Goal: Task Accomplishment & Management: Use online tool/utility

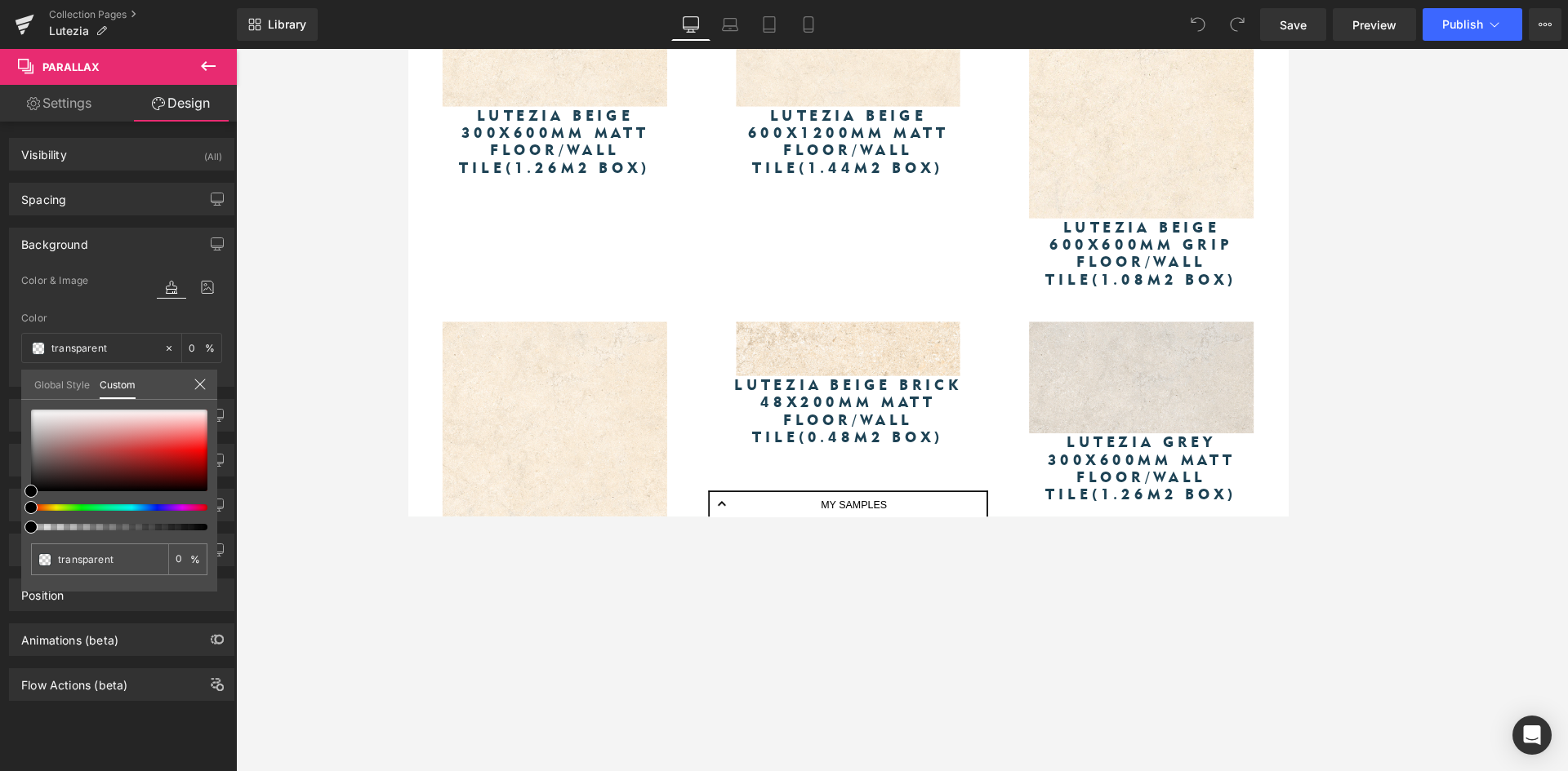
scroll to position [4217, 976]
drag, startPoint x: 119, startPoint y: 561, endPoint x: 58, endPoint y: 560, distance: 61.0
click at [59, 560] on input "transparent" at bounding box center [101, 560] width 87 height 18
paste input "ccdbc4"
type input "ccdbc4"
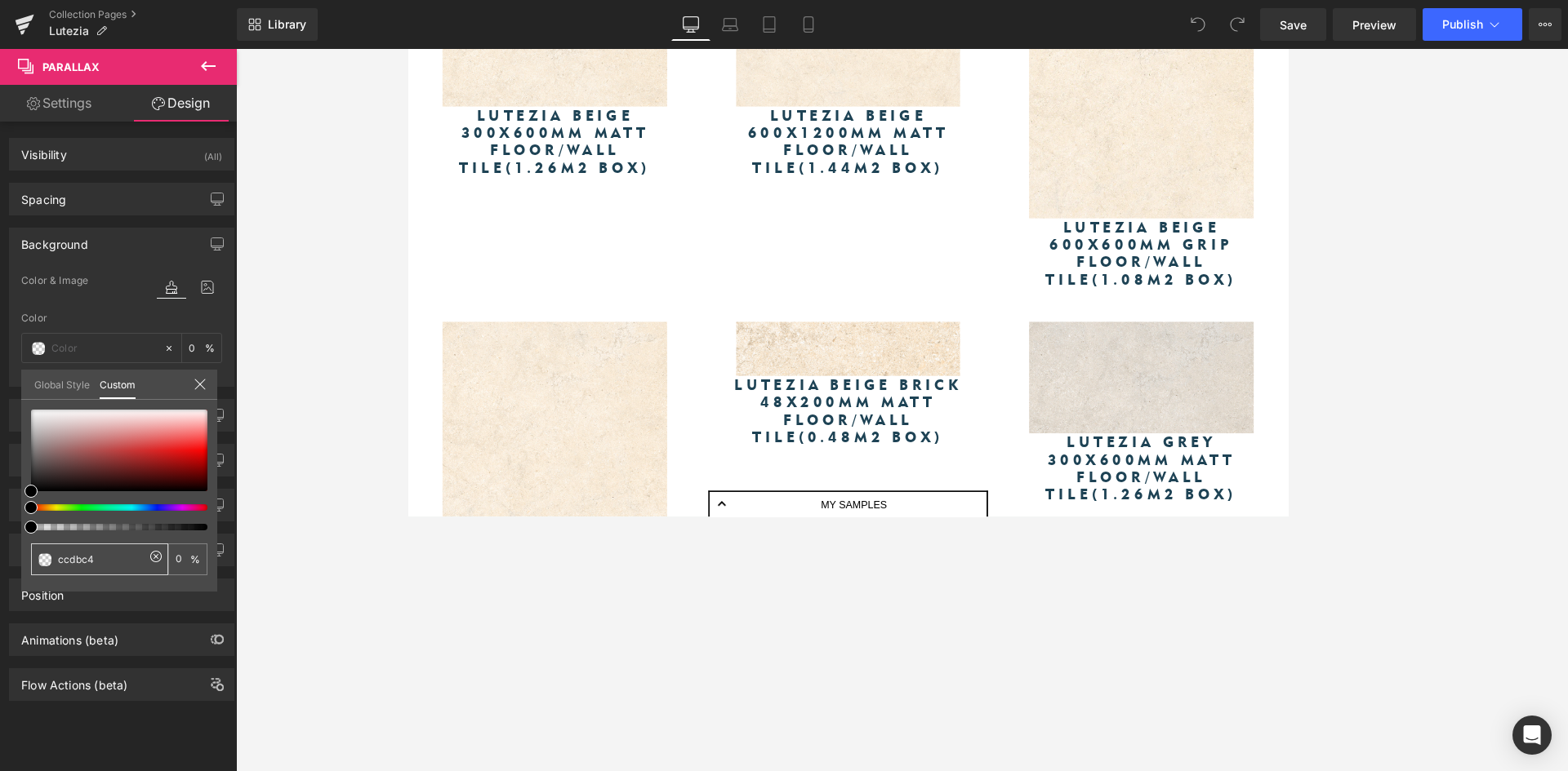
type input "ccdbc4"
type input "100"
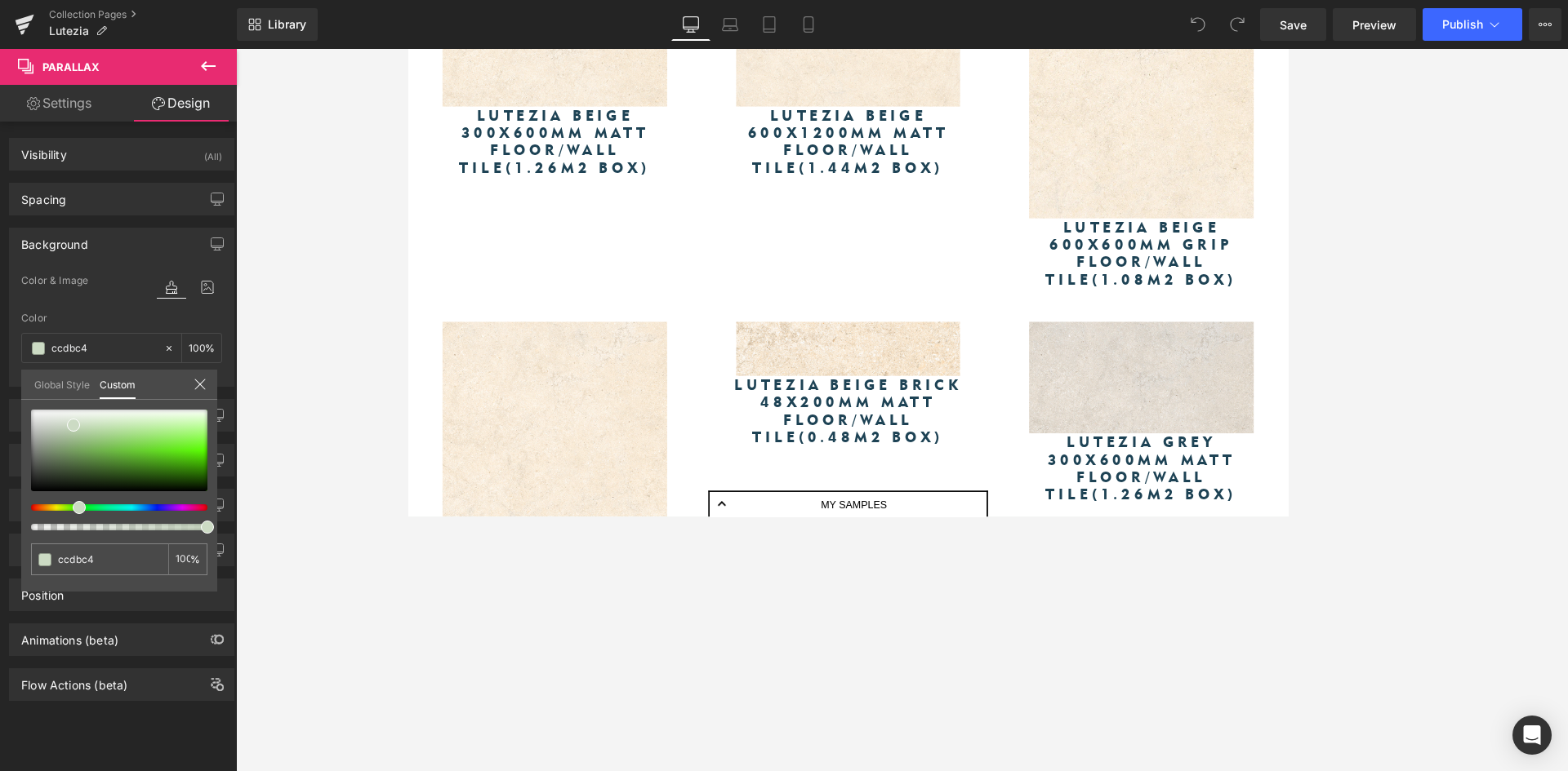
type input "ccdbc4"
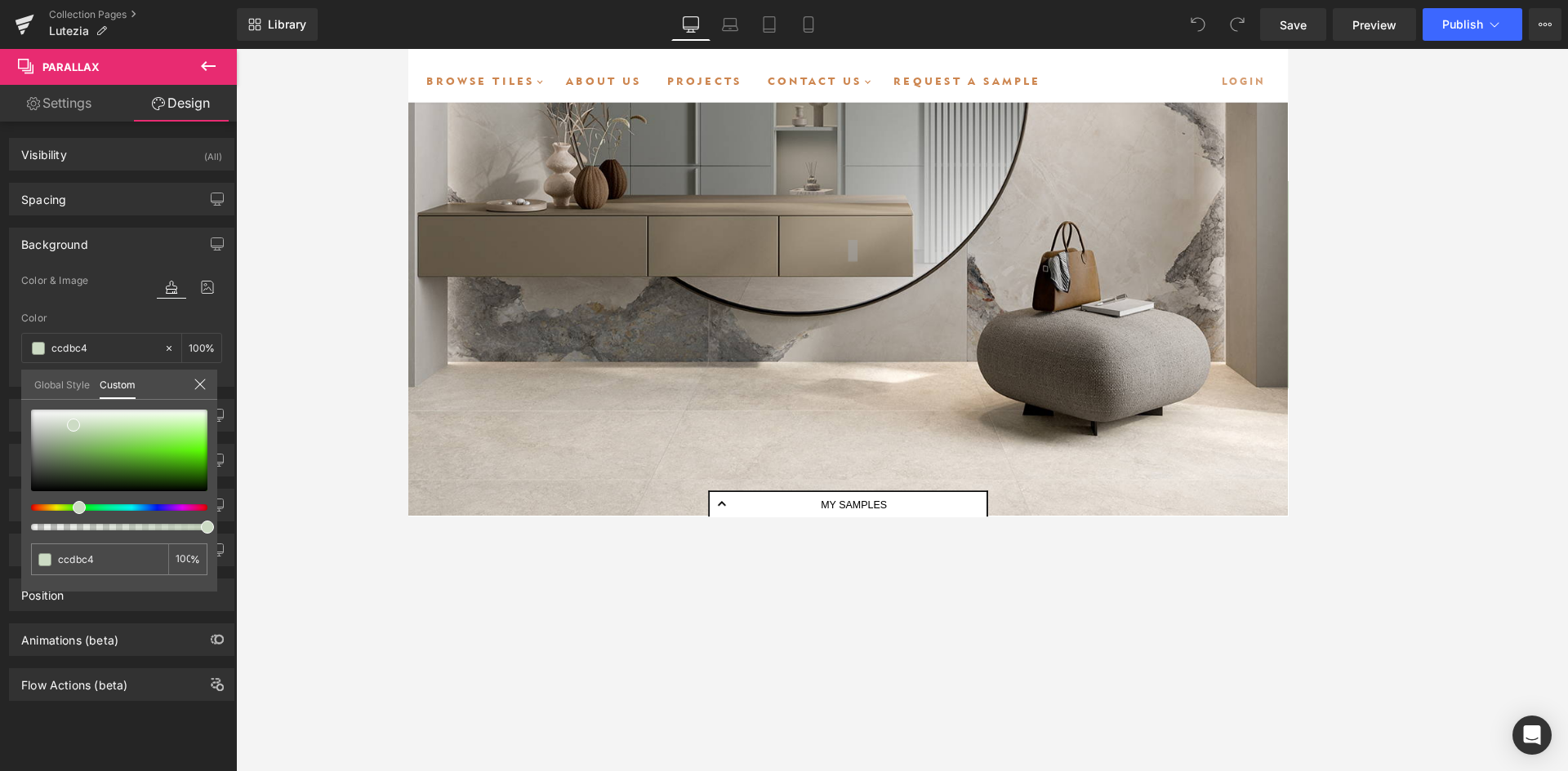
scroll to position [0, 0]
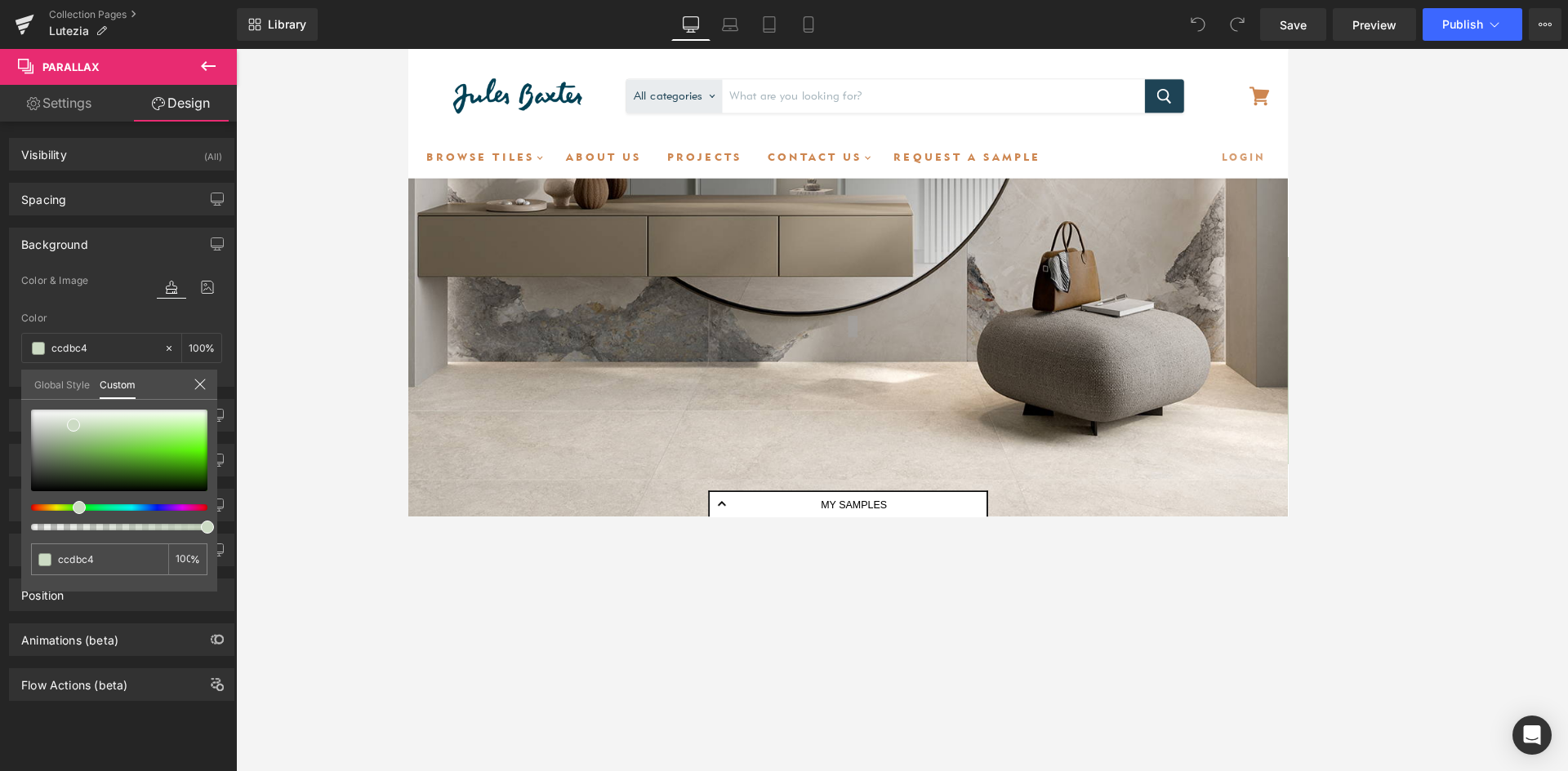
click at [272, 254] on div at bounding box center [902, 410] width 1332 height 723
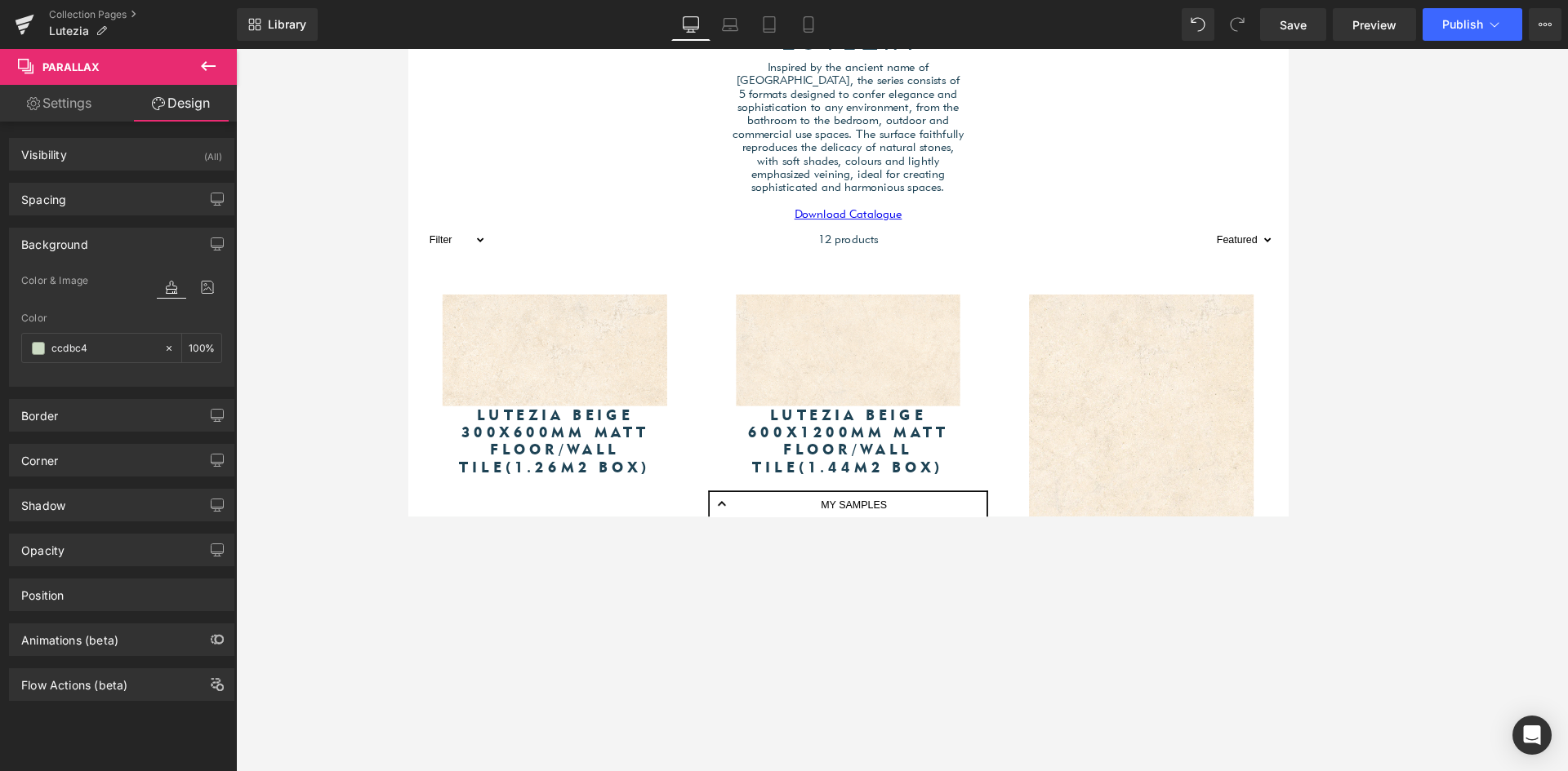
scroll to position [516, 0]
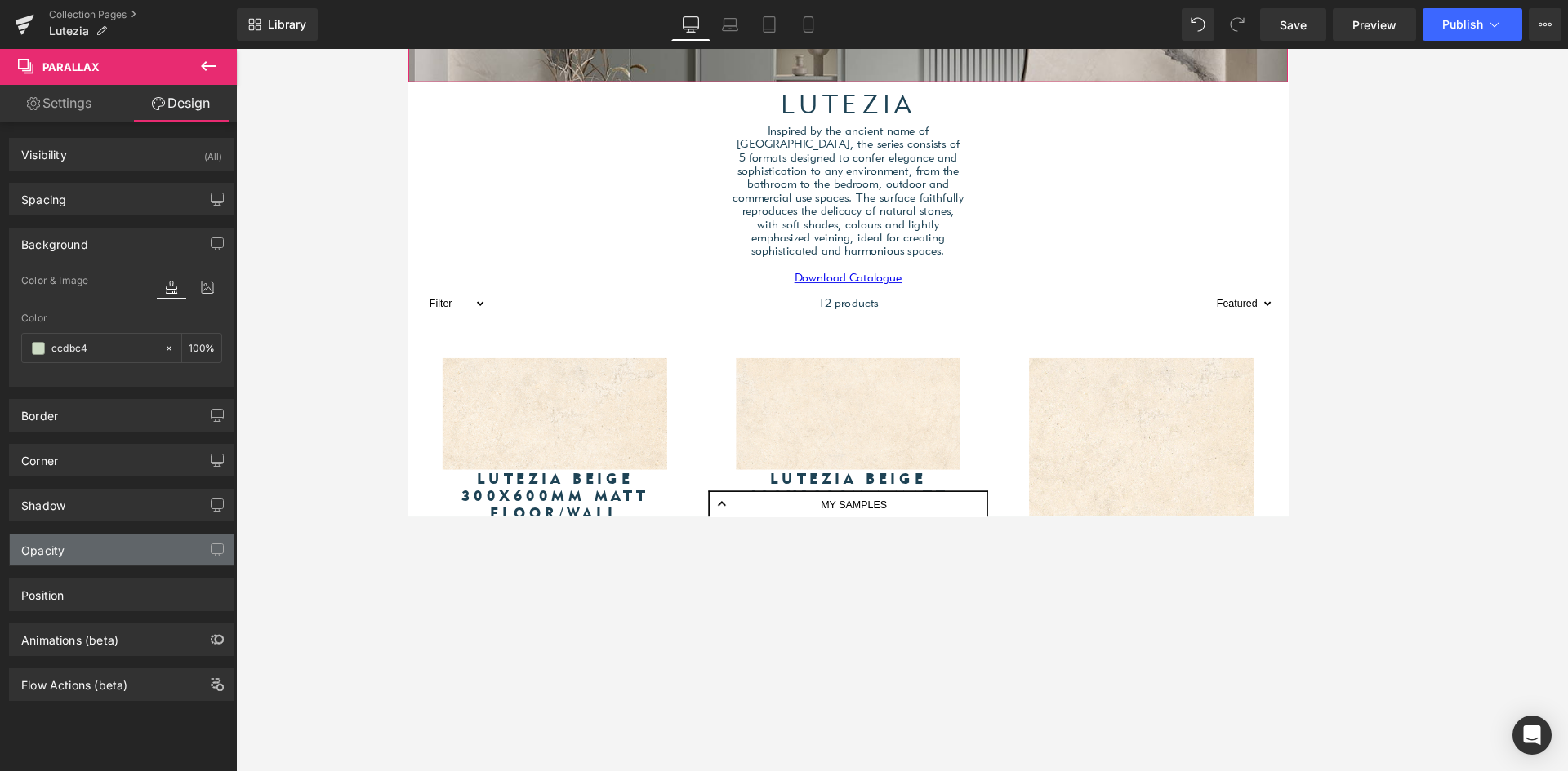
click at [67, 553] on div "Opacity" at bounding box center [122, 550] width 224 height 31
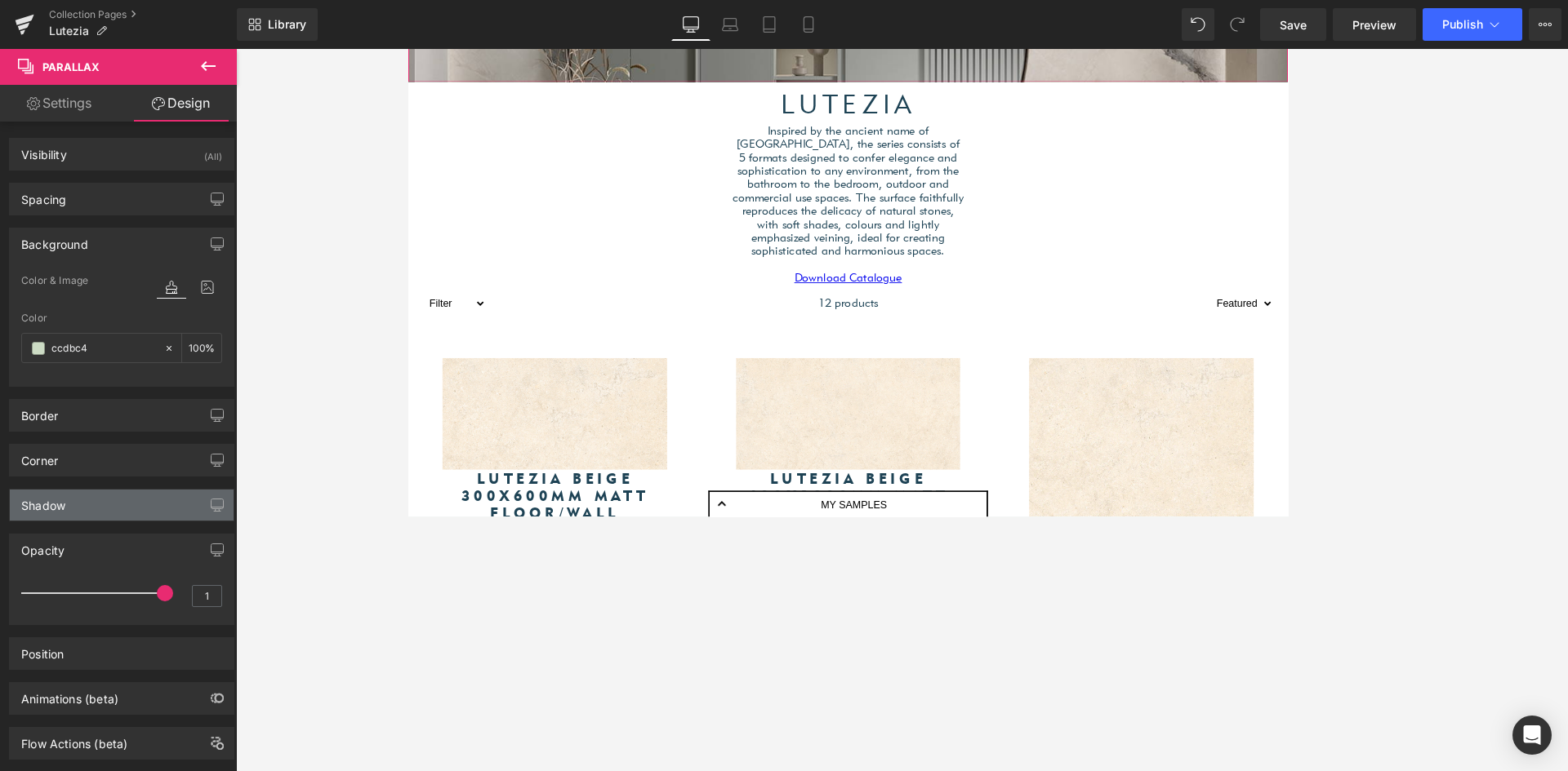
click at [82, 505] on div "Shadow" at bounding box center [122, 505] width 224 height 31
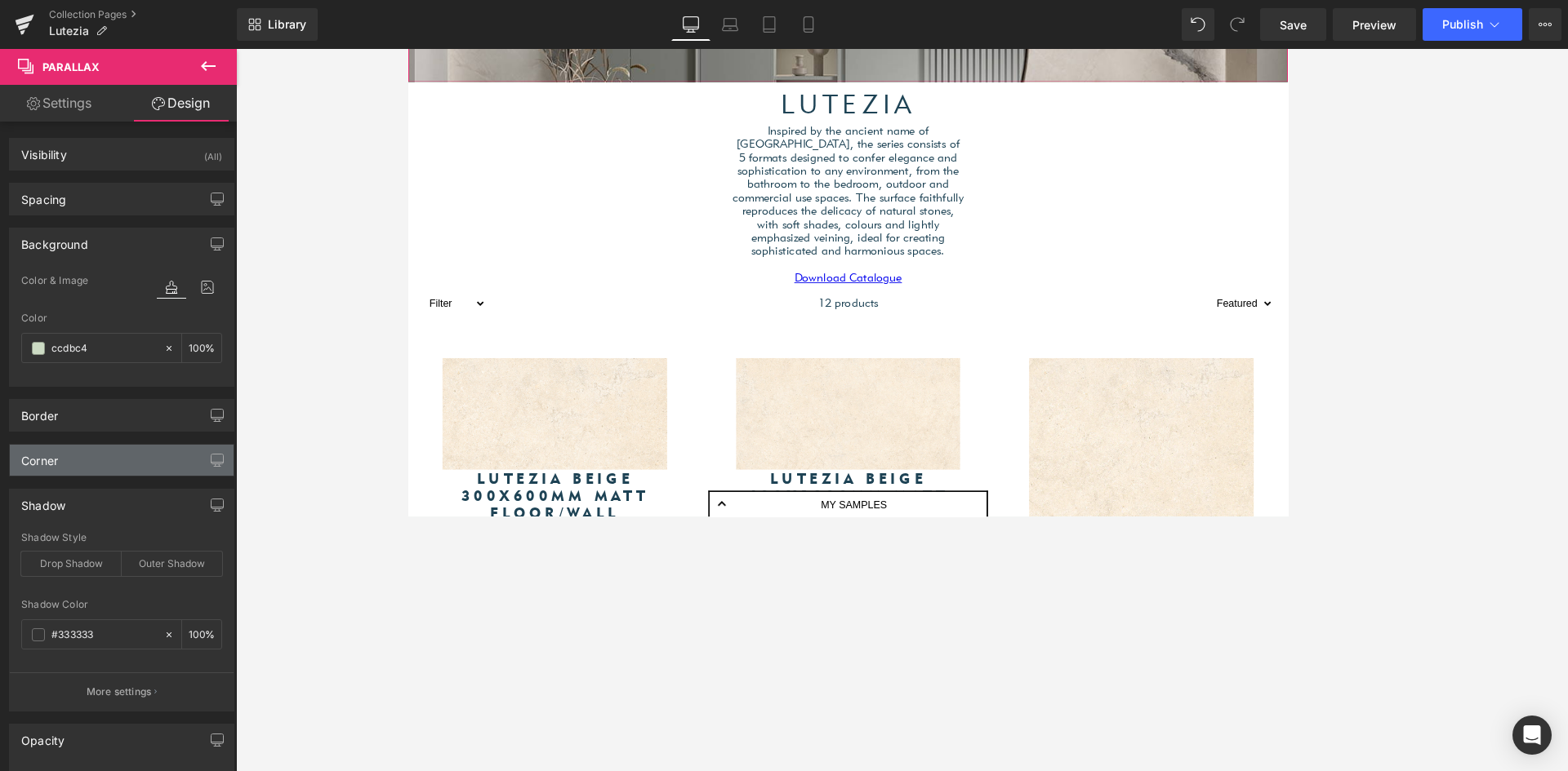
click at [82, 471] on div "Corner" at bounding box center [122, 460] width 224 height 31
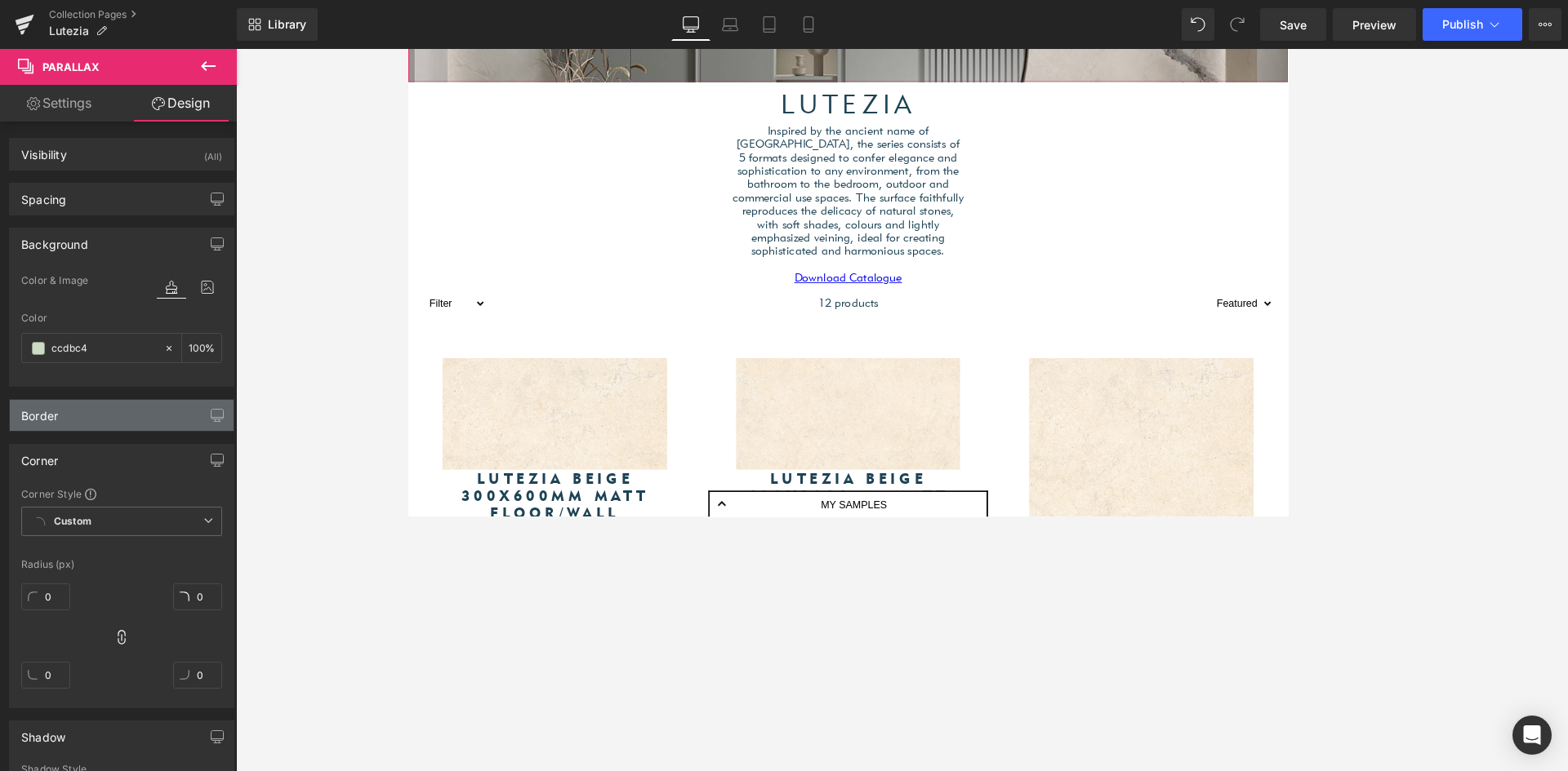
click at [96, 429] on div "Border" at bounding box center [122, 415] width 224 height 31
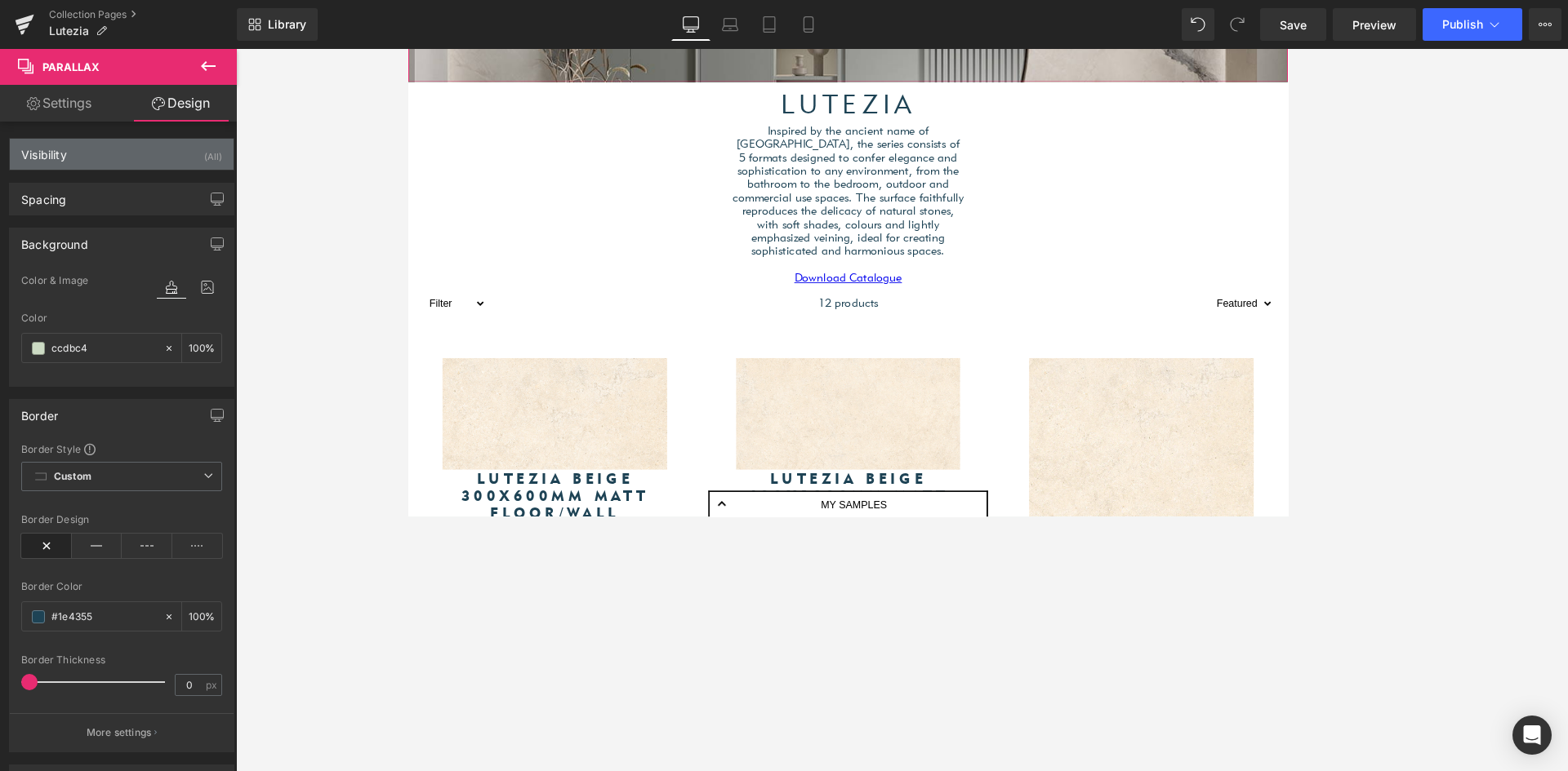
click at [97, 141] on div "Visibility (All)" at bounding box center [122, 154] width 224 height 31
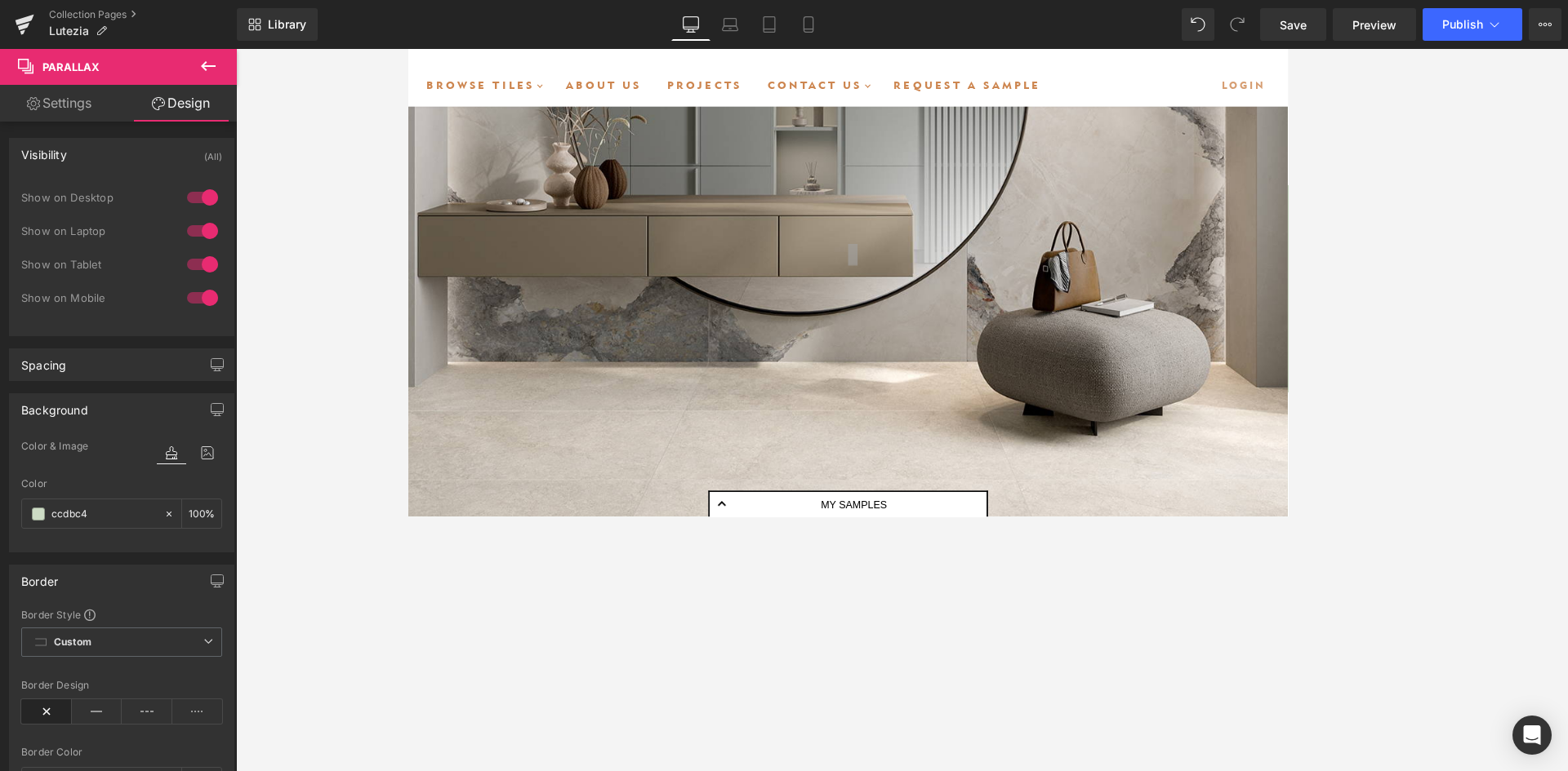
scroll to position [4272, 976]
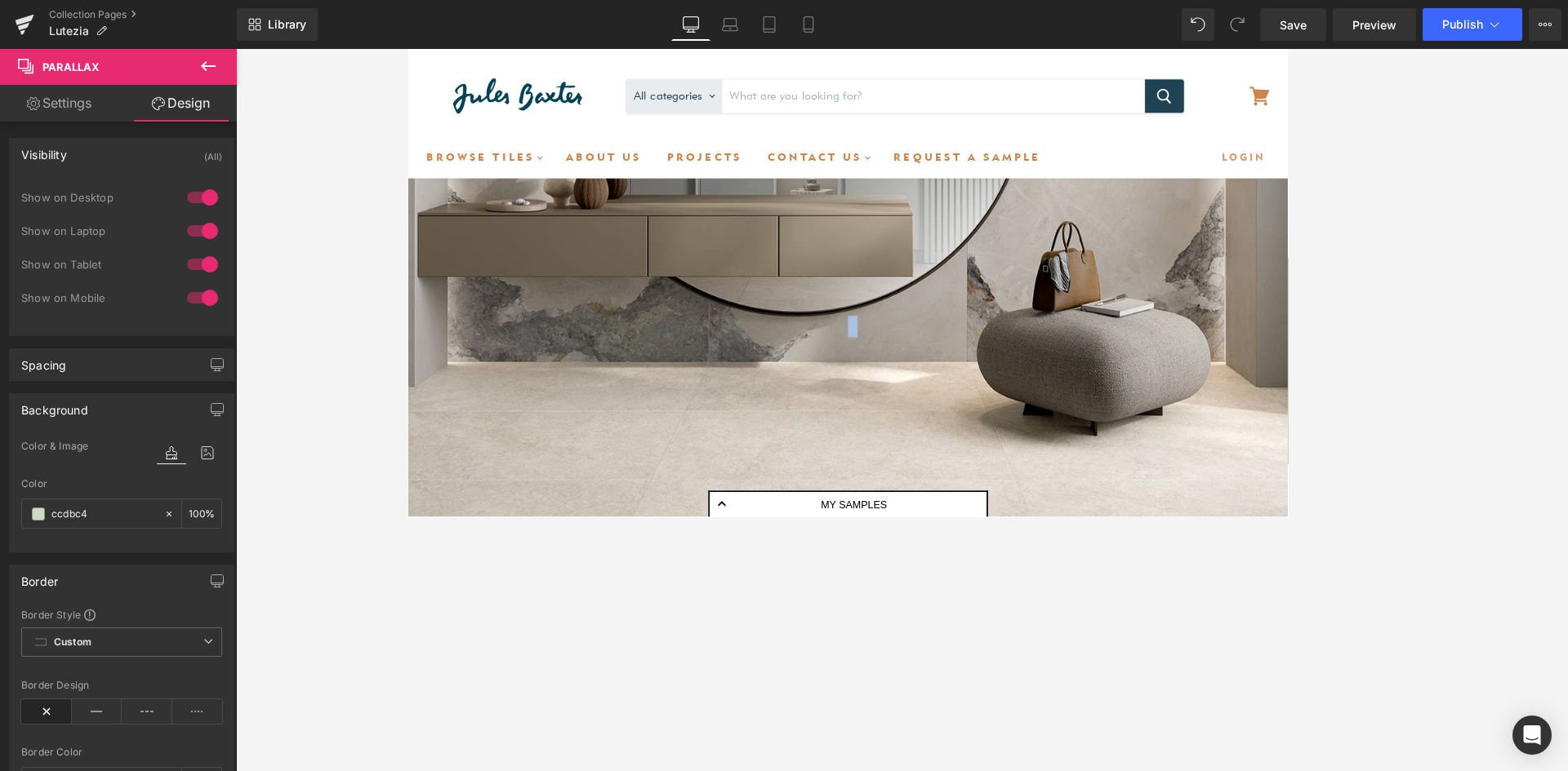
click at [457, 129] on img at bounding box center [530, 102] width 204 height 74
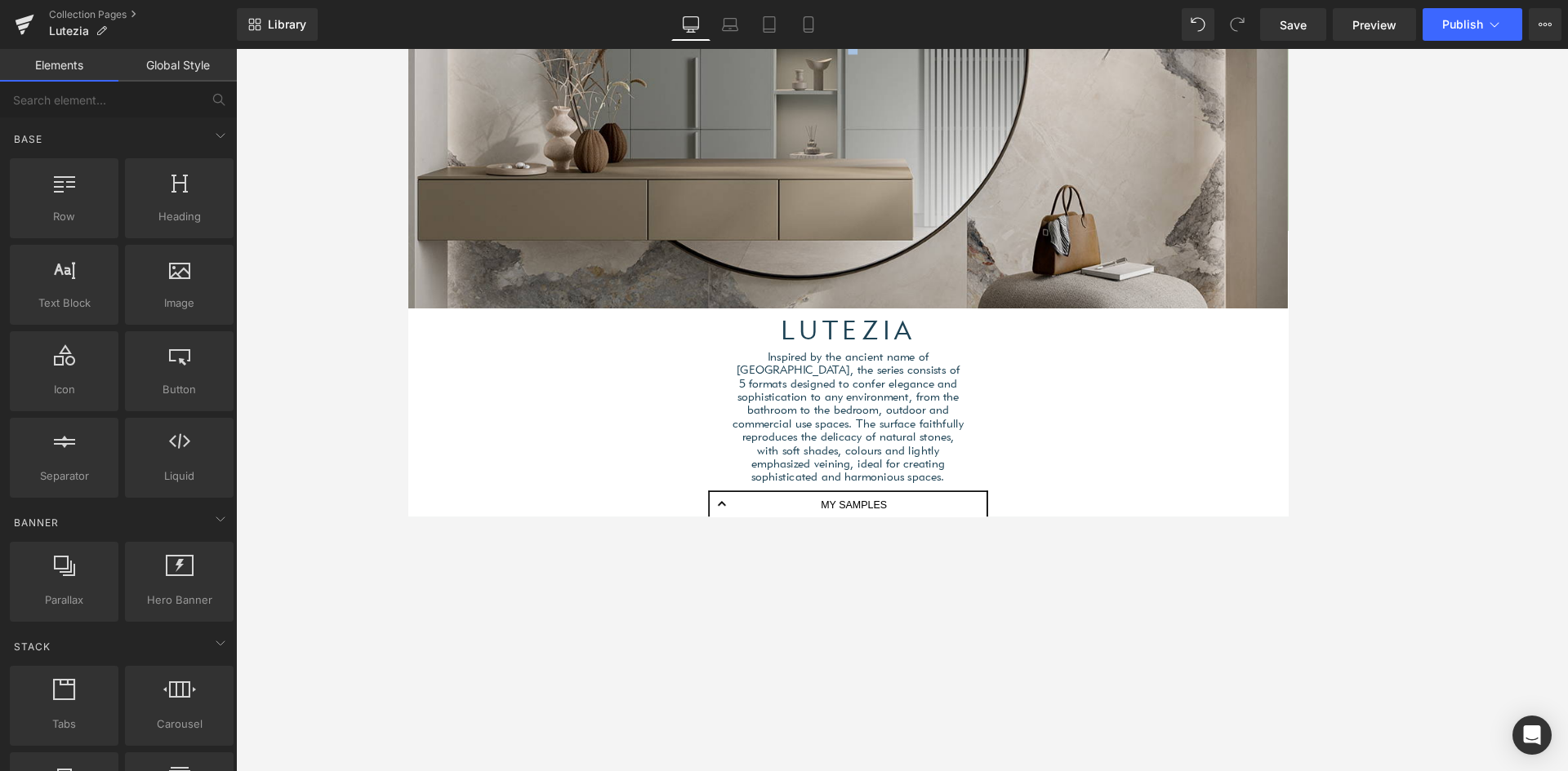
scroll to position [4217, 976]
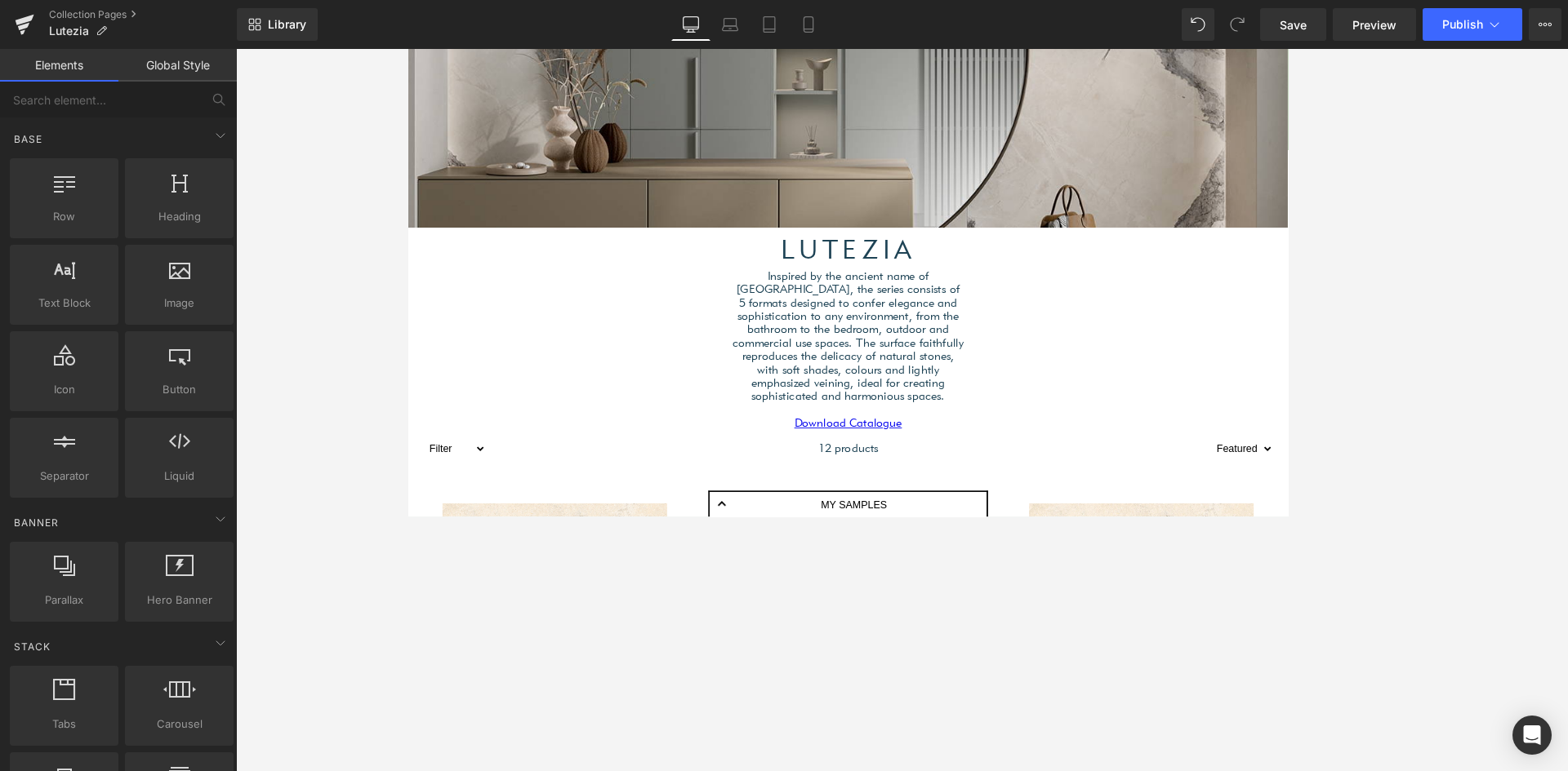
click at [583, 359] on div "Inspired by the ancient name of [GEOGRAPHIC_DATA], the series consists of 5 for…" at bounding box center [902, 377] width 988 height 171
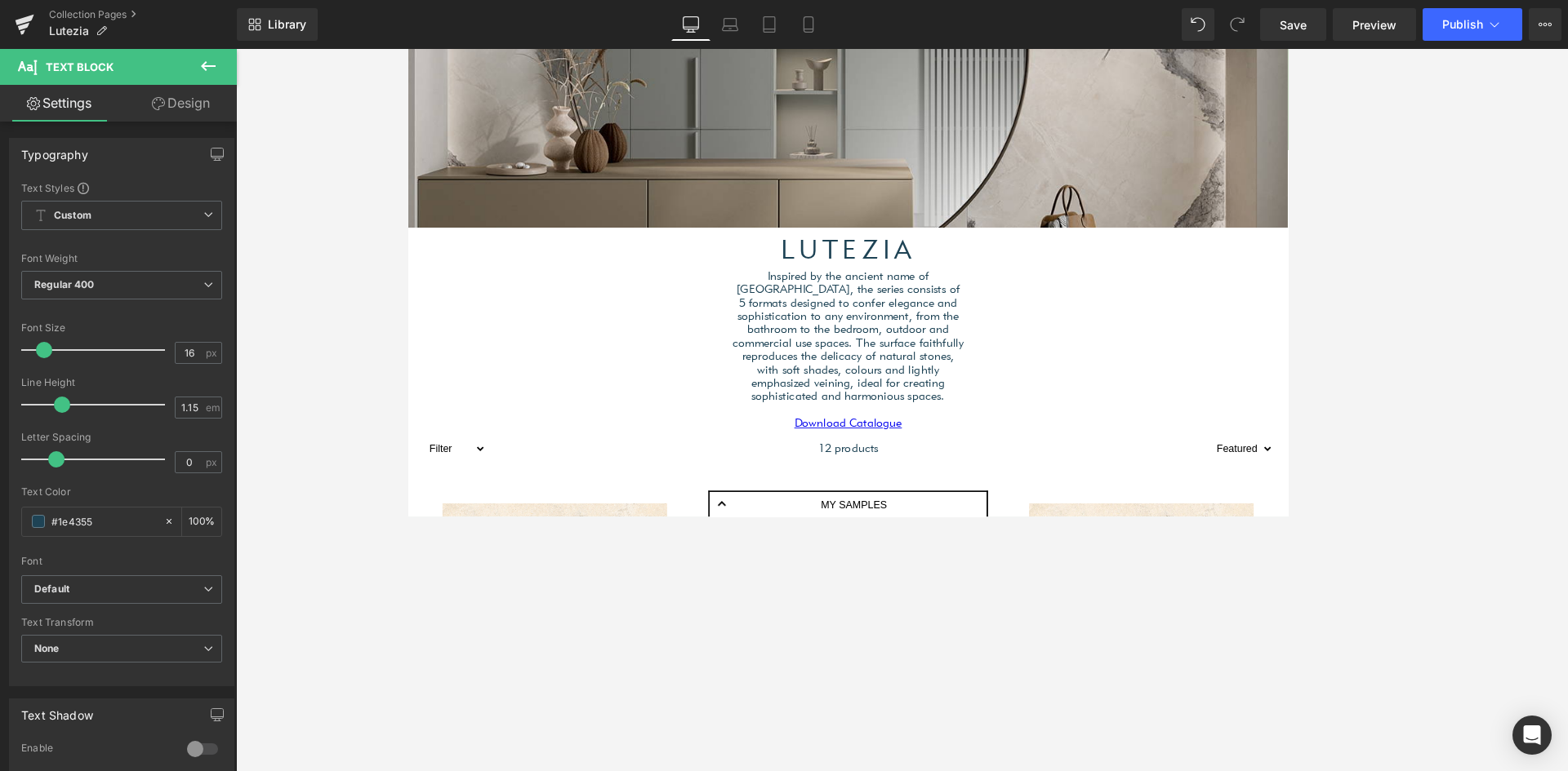
click at [207, 64] on icon at bounding box center [207, 65] width 19 height 19
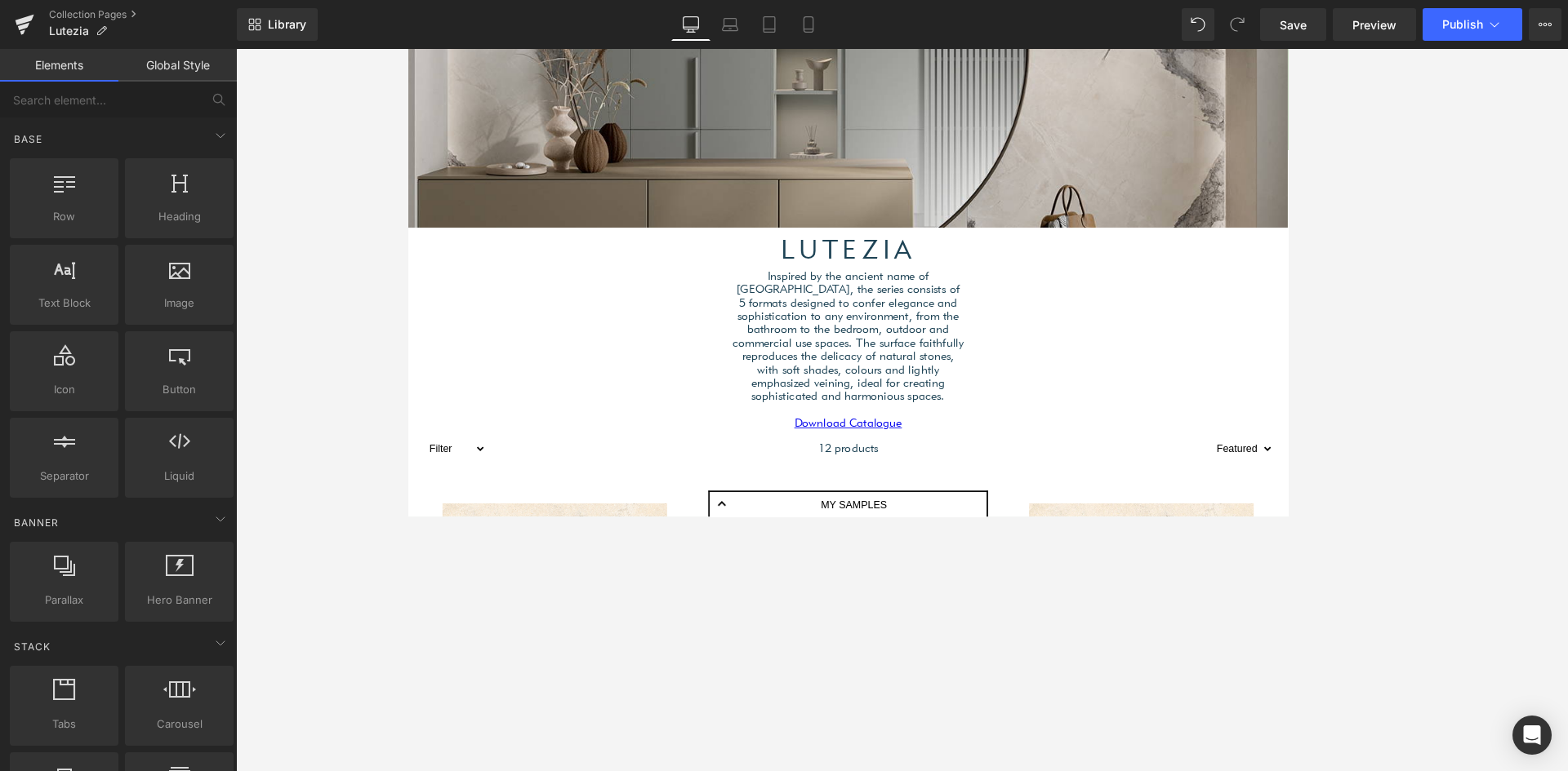
click at [170, 57] on link "Global Style" at bounding box center [178, 65] width 119 height 33
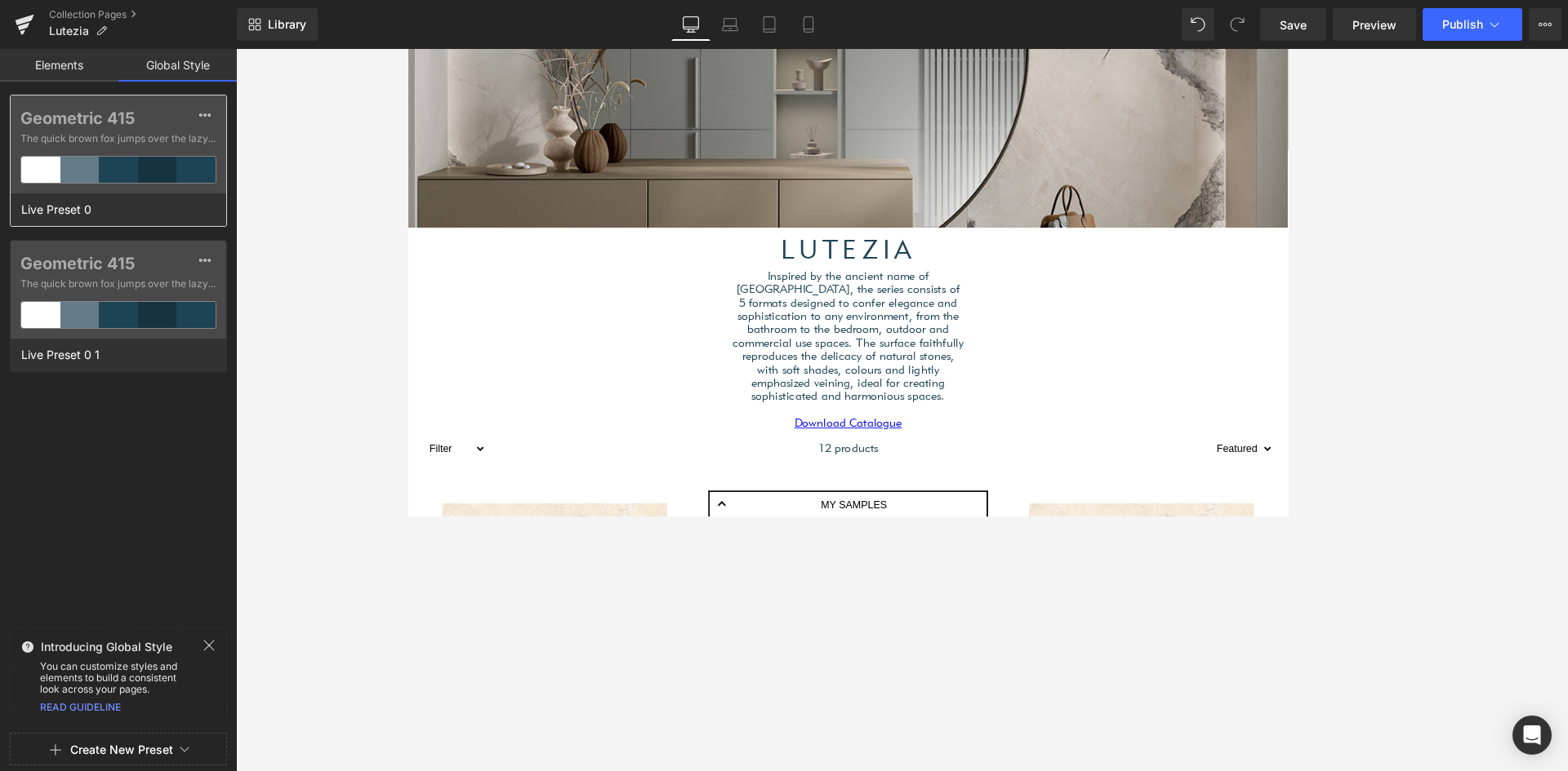
click at [39, 169] on div at bounding box center [40, 170] width 39 height 26
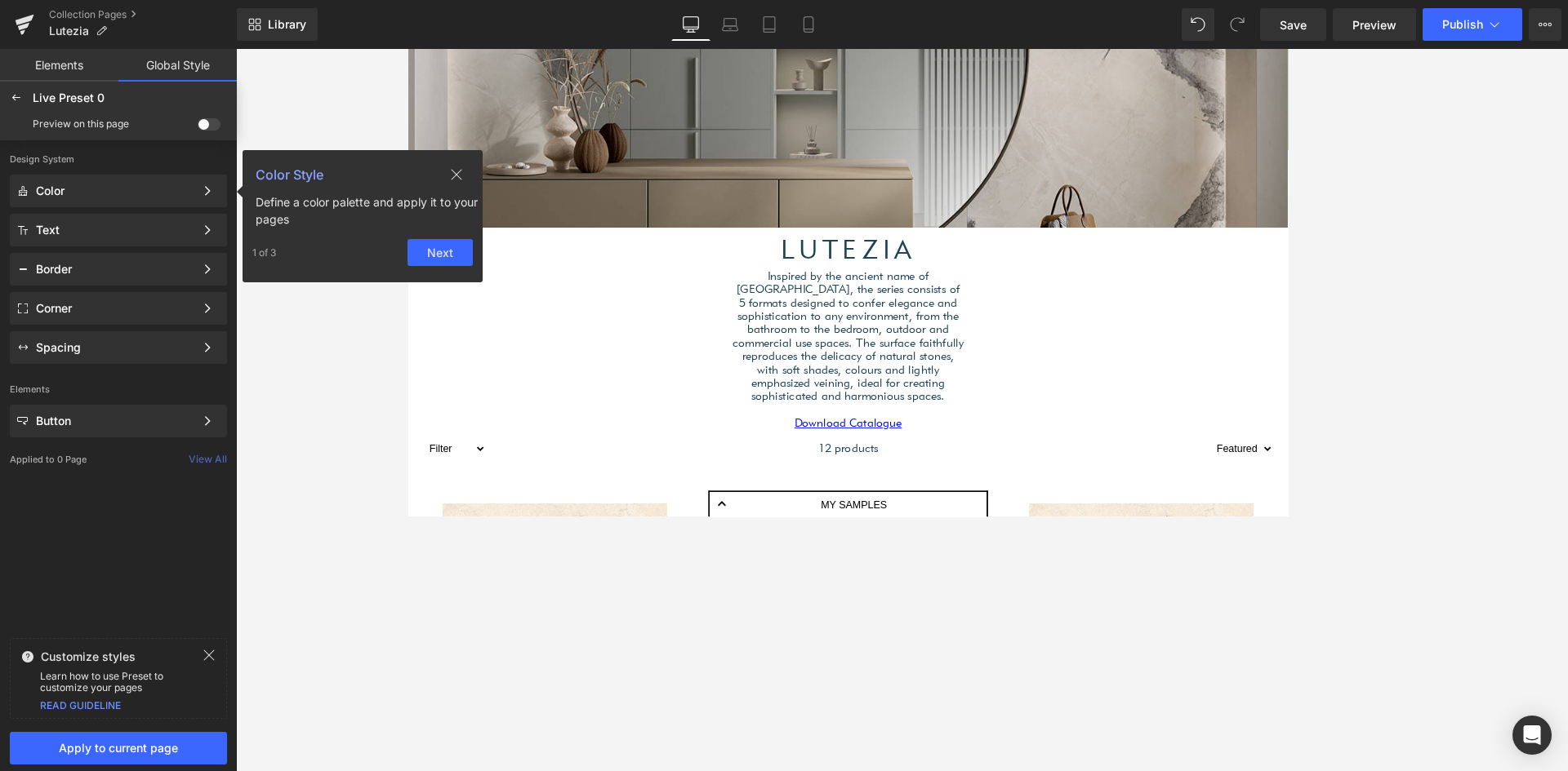
click at [200, 121] on span at bounding box center [208, 124] width 23 height 13
click at [197, 127] on input "checkbox" at bounding box center [197, 127] width 0 height 0
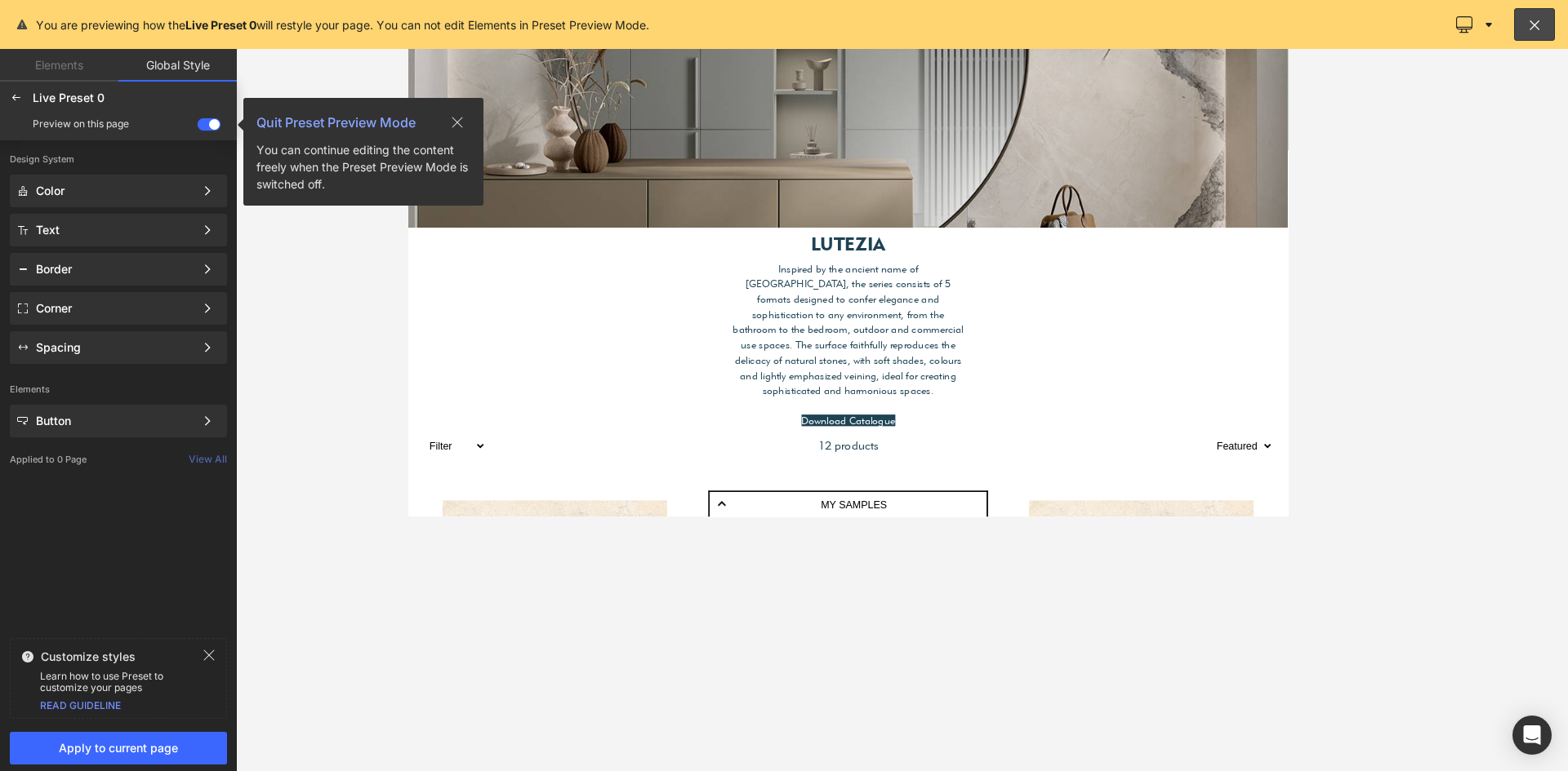
scroll to position [3880, 976]
click at [155, 191] on div "Color" at bounding box center [115, 191] width 159 height 13
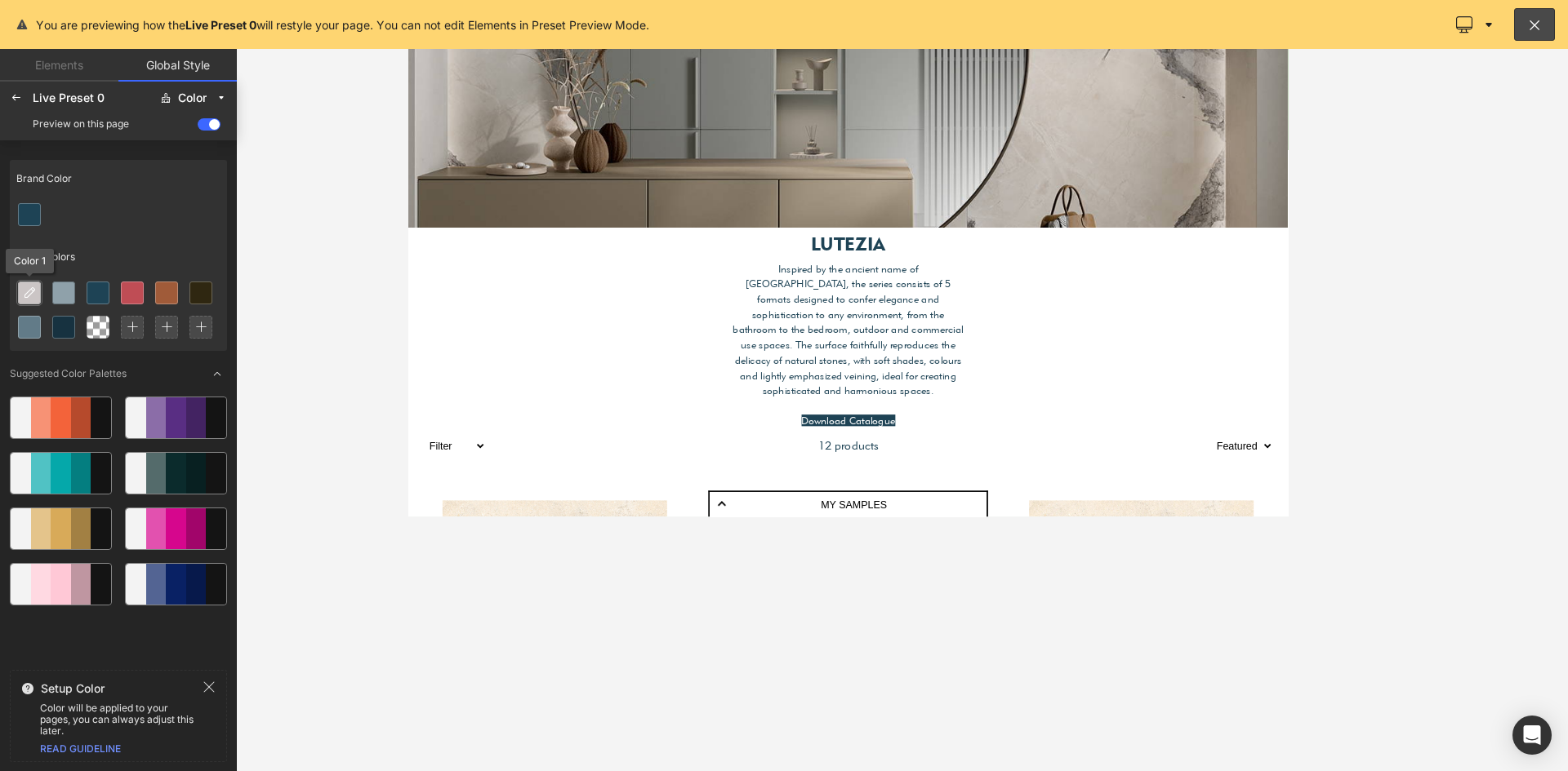
click at [30, 292] on icon at bounding box center [29, 293] width 13 height 13
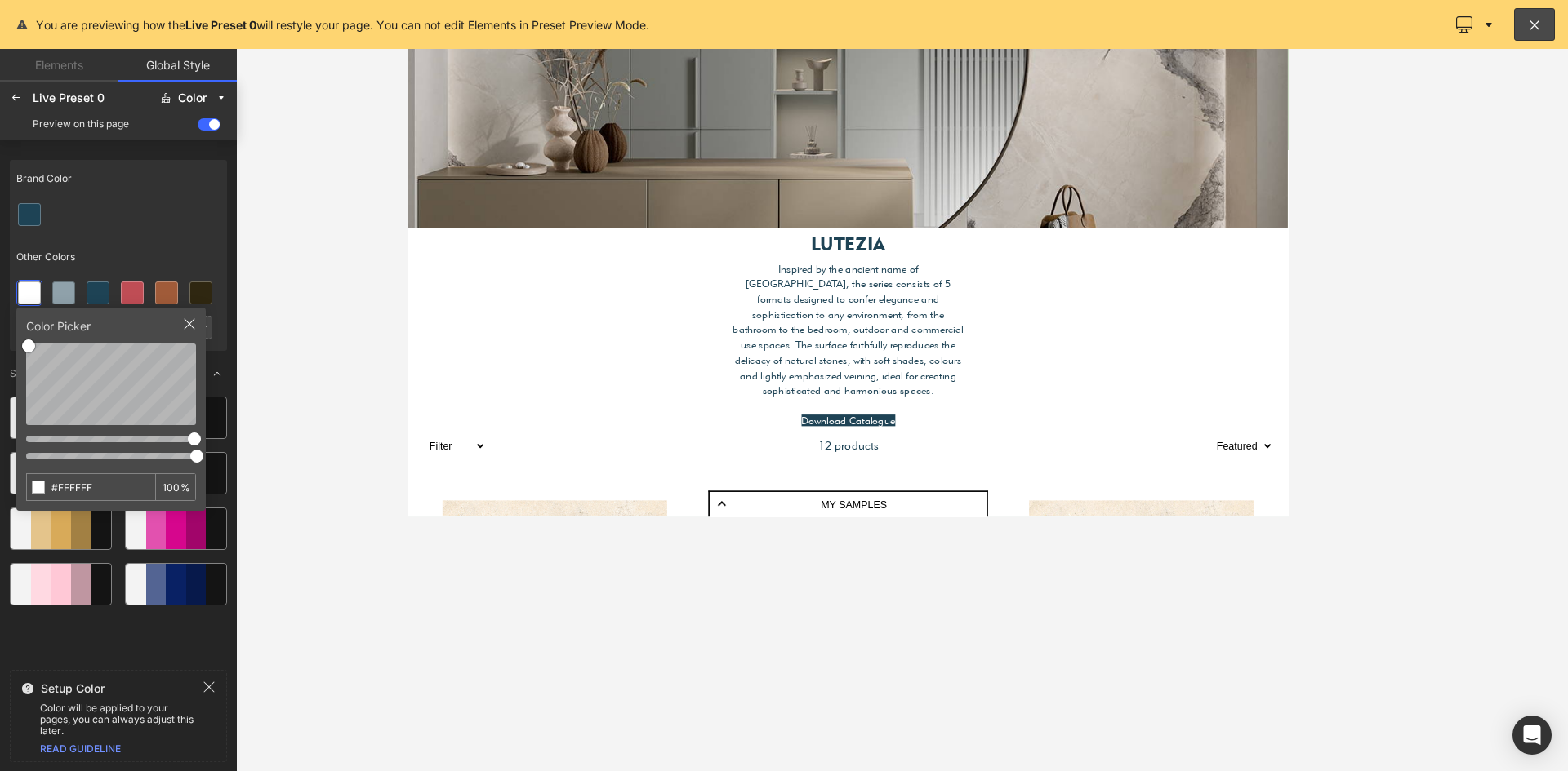
drag, startPoint x: 101, startPoint y: 490, endPoint x: 24, endPoint y: 480, distance: 77.6
click at [24, 480] on div "Color Picker #FFFFFF 100 %" at bounding box center [111, 408] width 190 height 203
type input "#CCDBC4"
click at [185, 318] on icon at bounding box center [190, 324] width 13 height 13
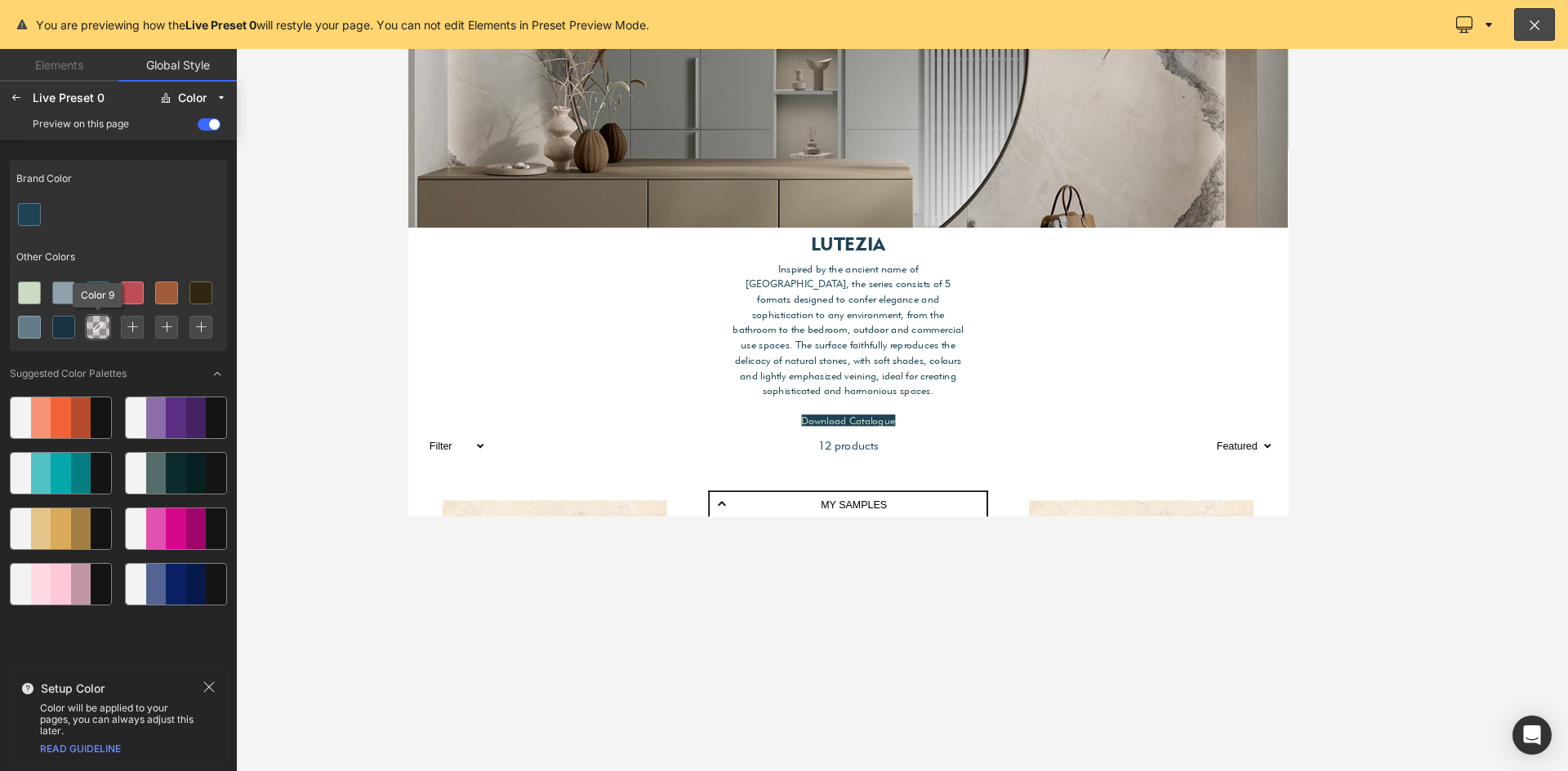
click at [103, 325] on icon at bounding box center [98, 327] width 13 height 13
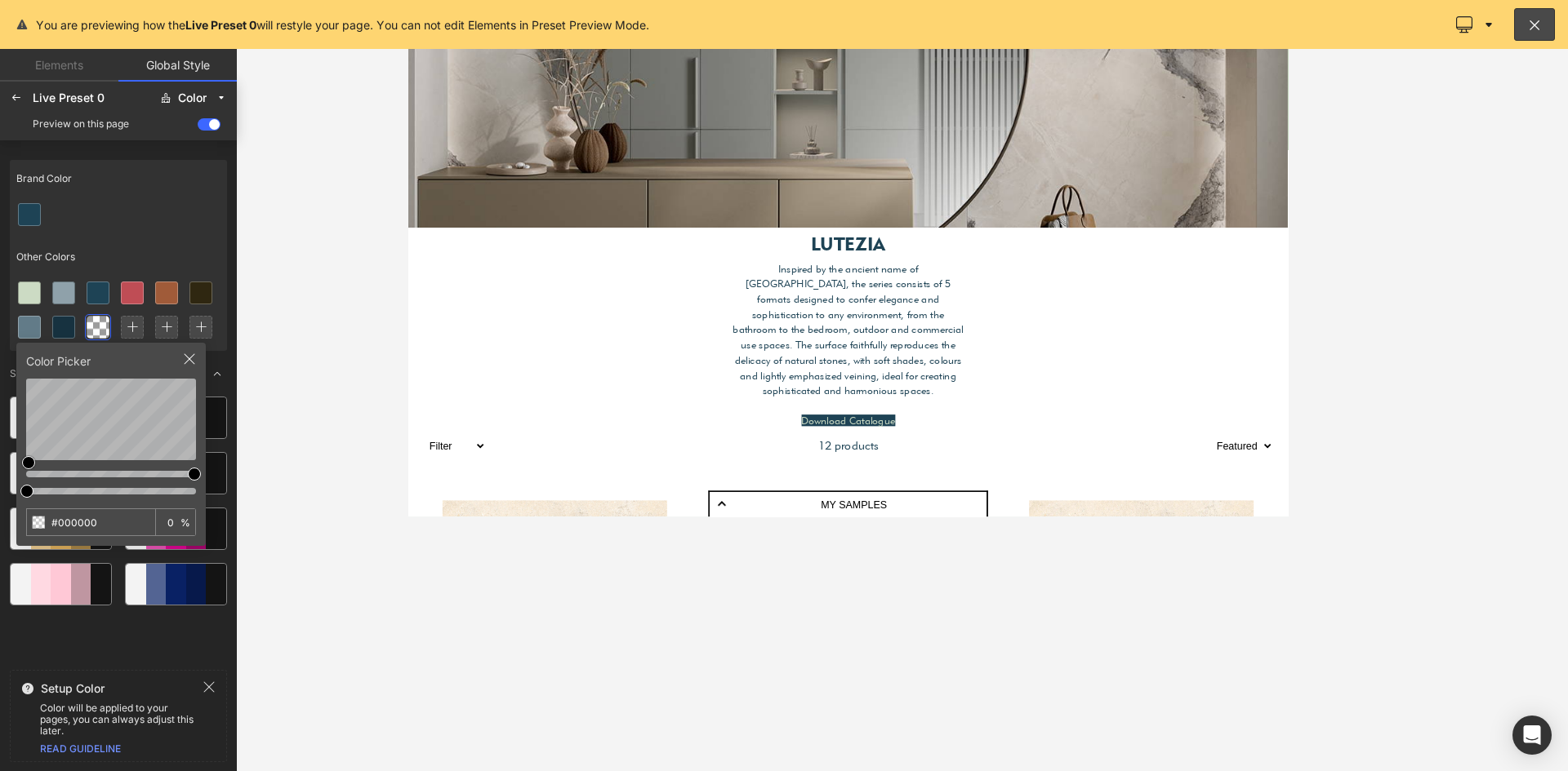
drag, startPoint x: 98, startPoint y: 525, endPoint x: 17, endPoint y: 530, distance: 81.2
click at [17, 530] on div "Color Picker #000000 0 %" at bounding box center [111, 444] width 190 height 203
type input "ccdbc4"
type input "100"
type input "#CCDBC4"
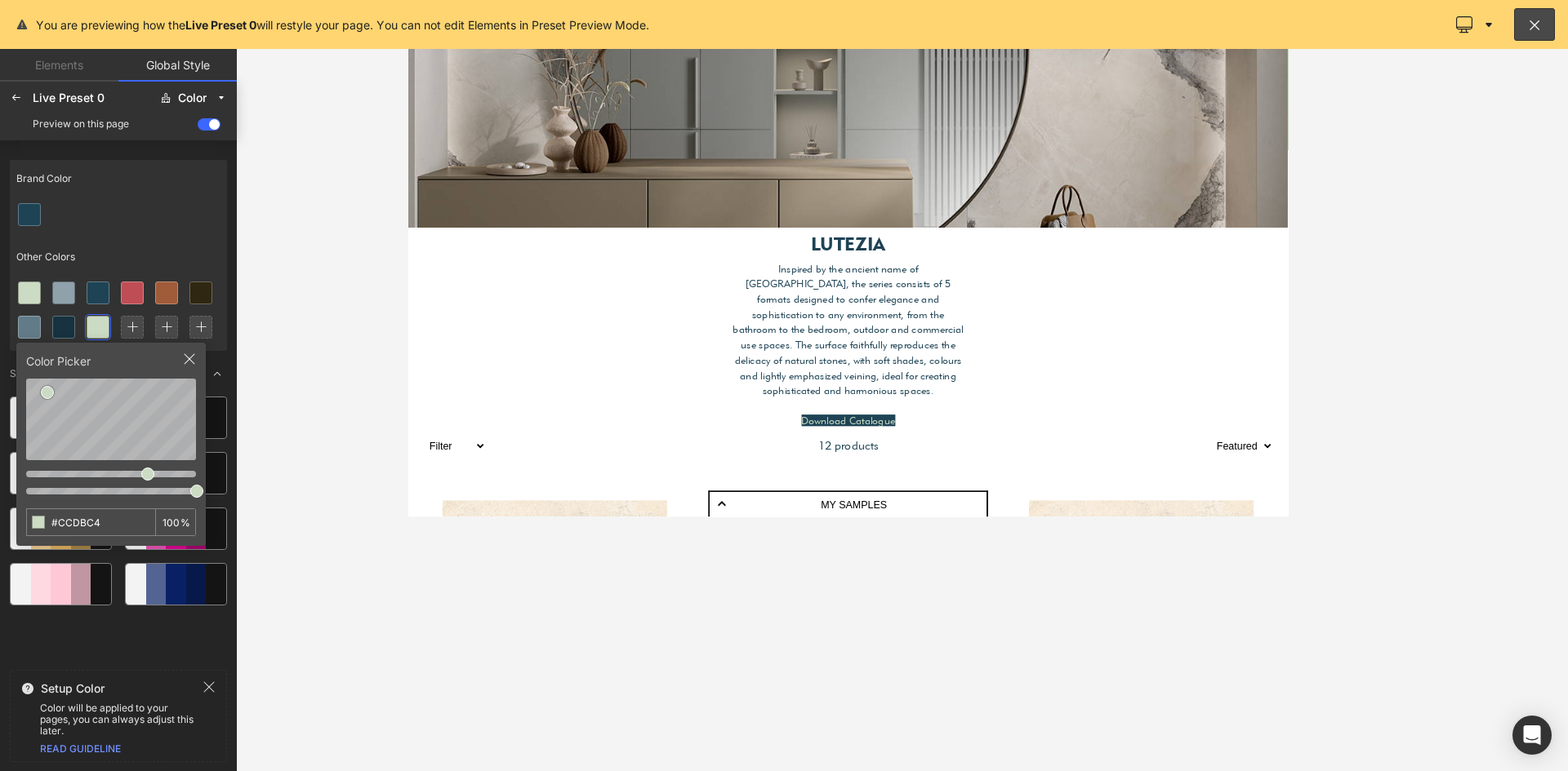
click at [174, 628] on div "Brand Color Other Colors Color Picker #CCDBC4 100 % Suggested Color Palettes" at bounding box center [119, 408] width 217 height 510
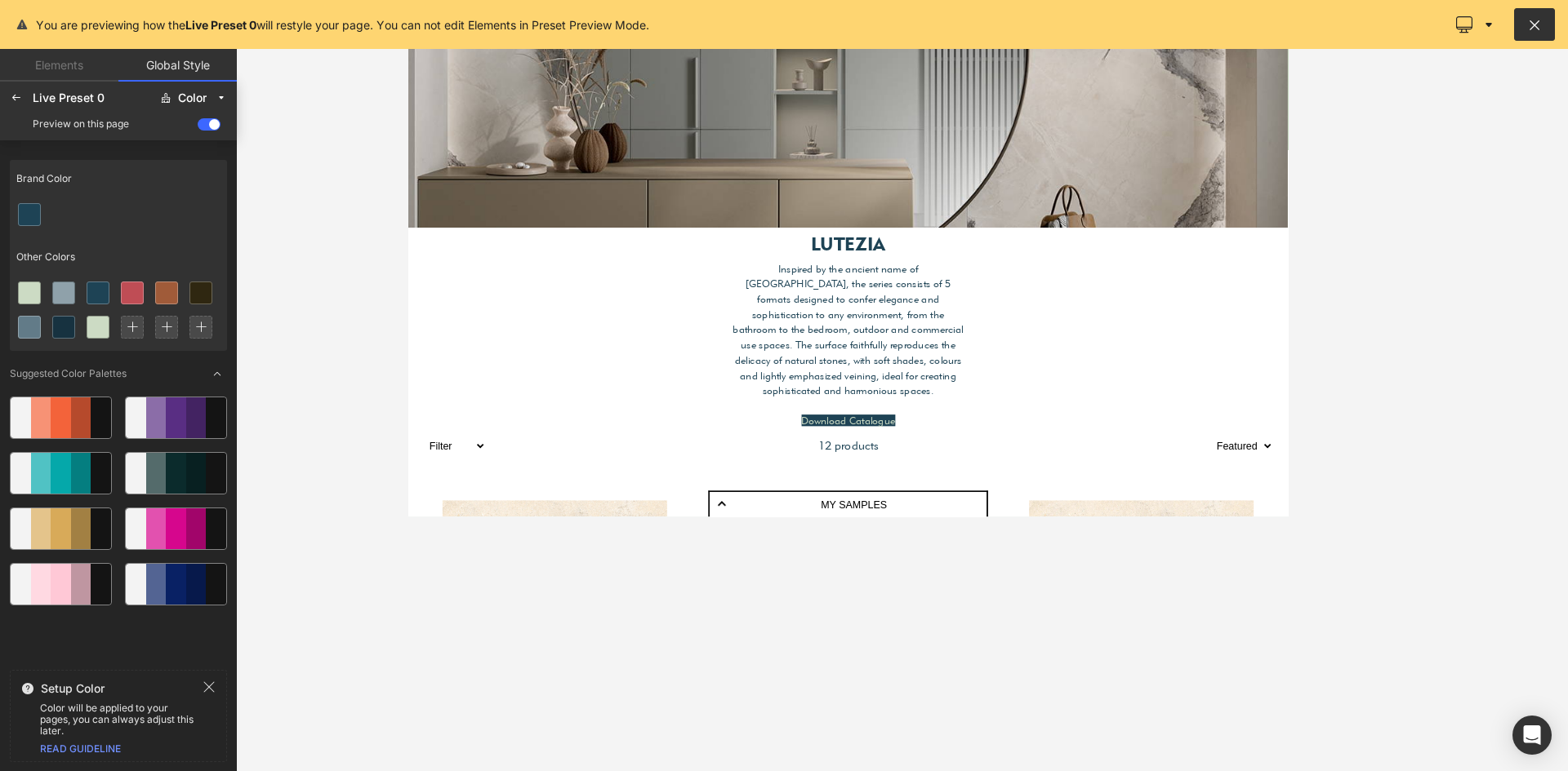
click at [1538, 19] on icon at bounding box center [1535, 25] width 16 height 17
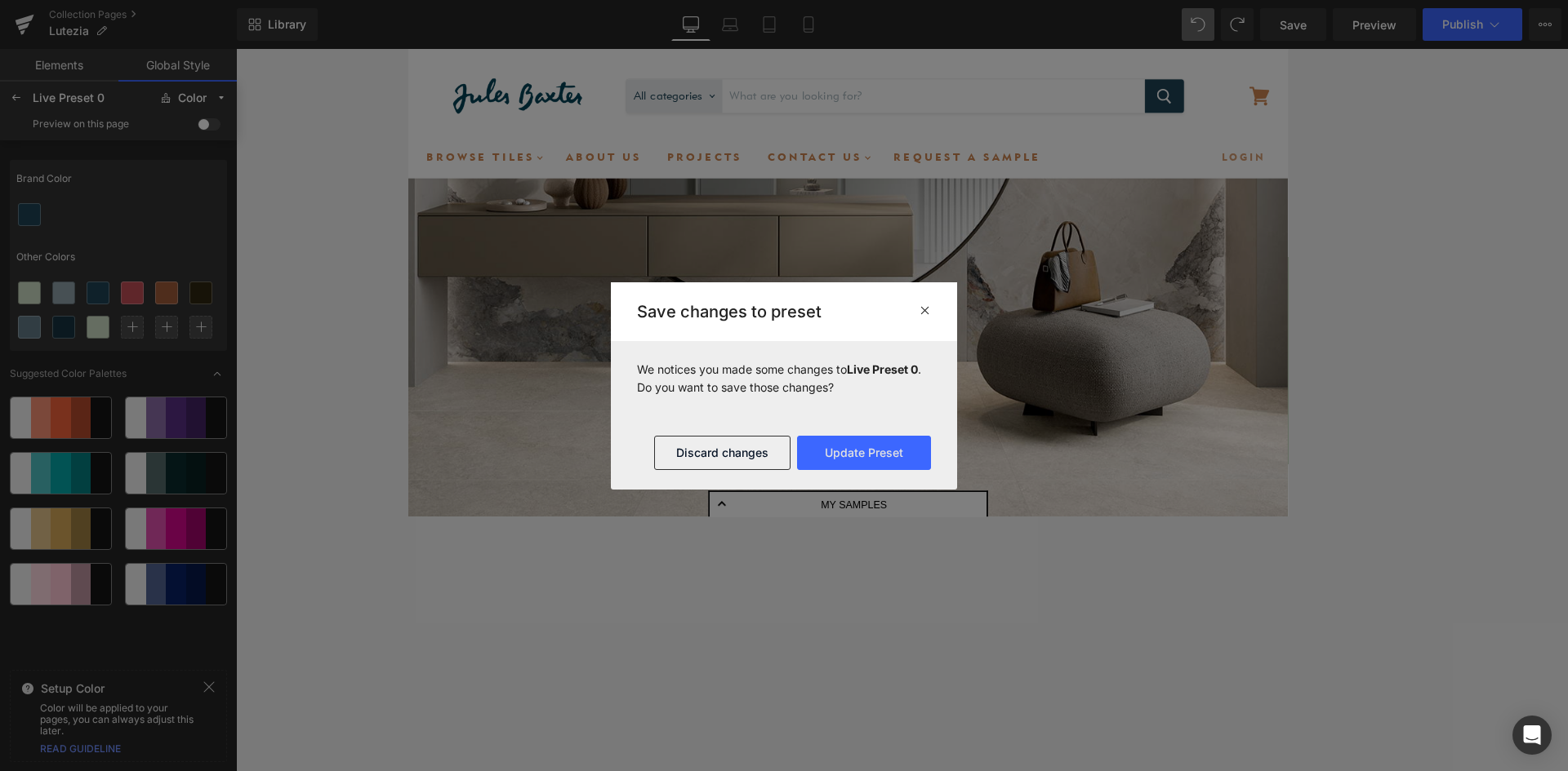
scroll to position [4272, 976]
click at [717, 455] on button "Discard changes" at bounding box center [722, 453] width 136 height 34
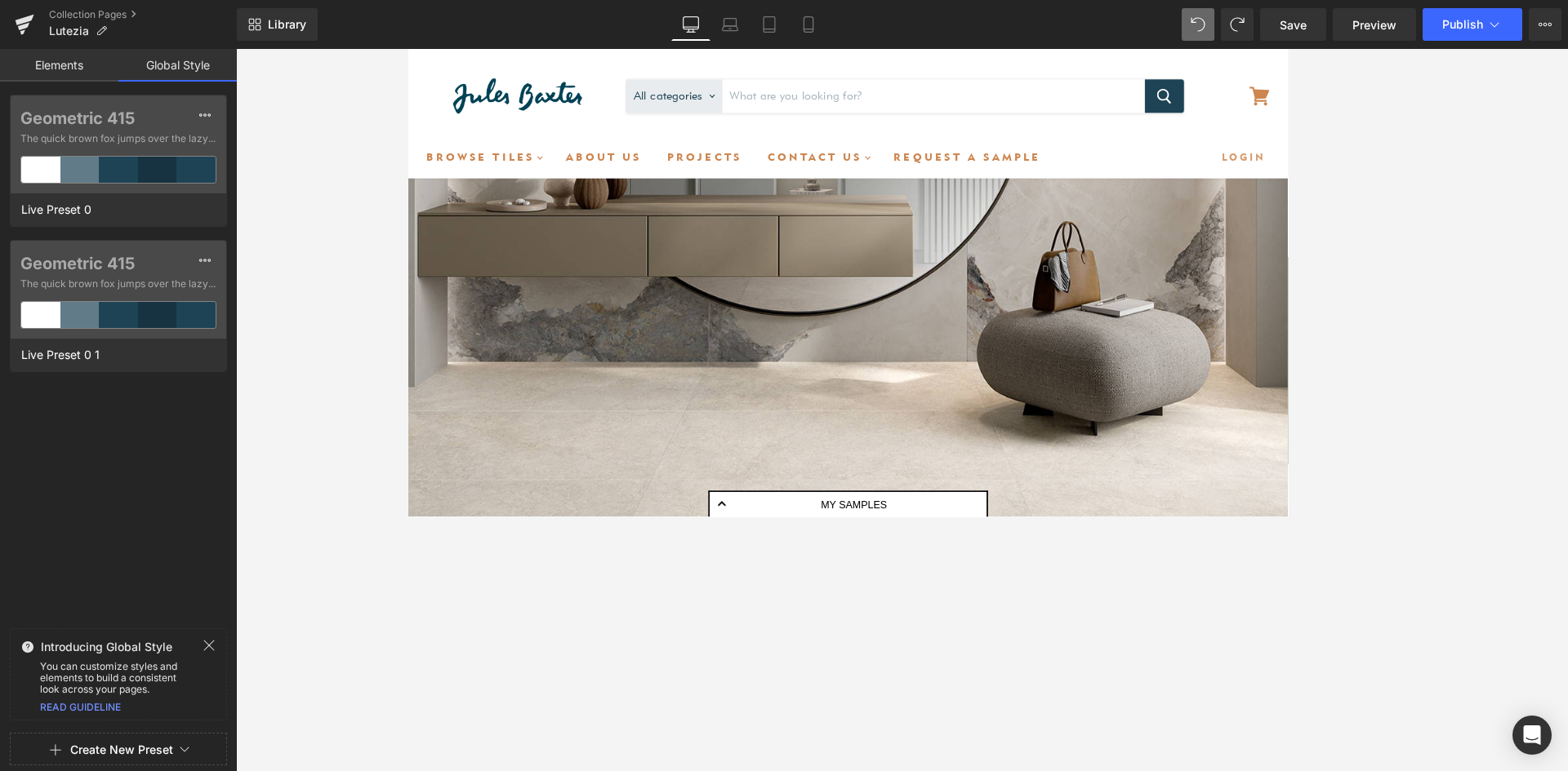
click at [74, 58] on link "Elements" at bounding box center [59, 65] width 119 height 33
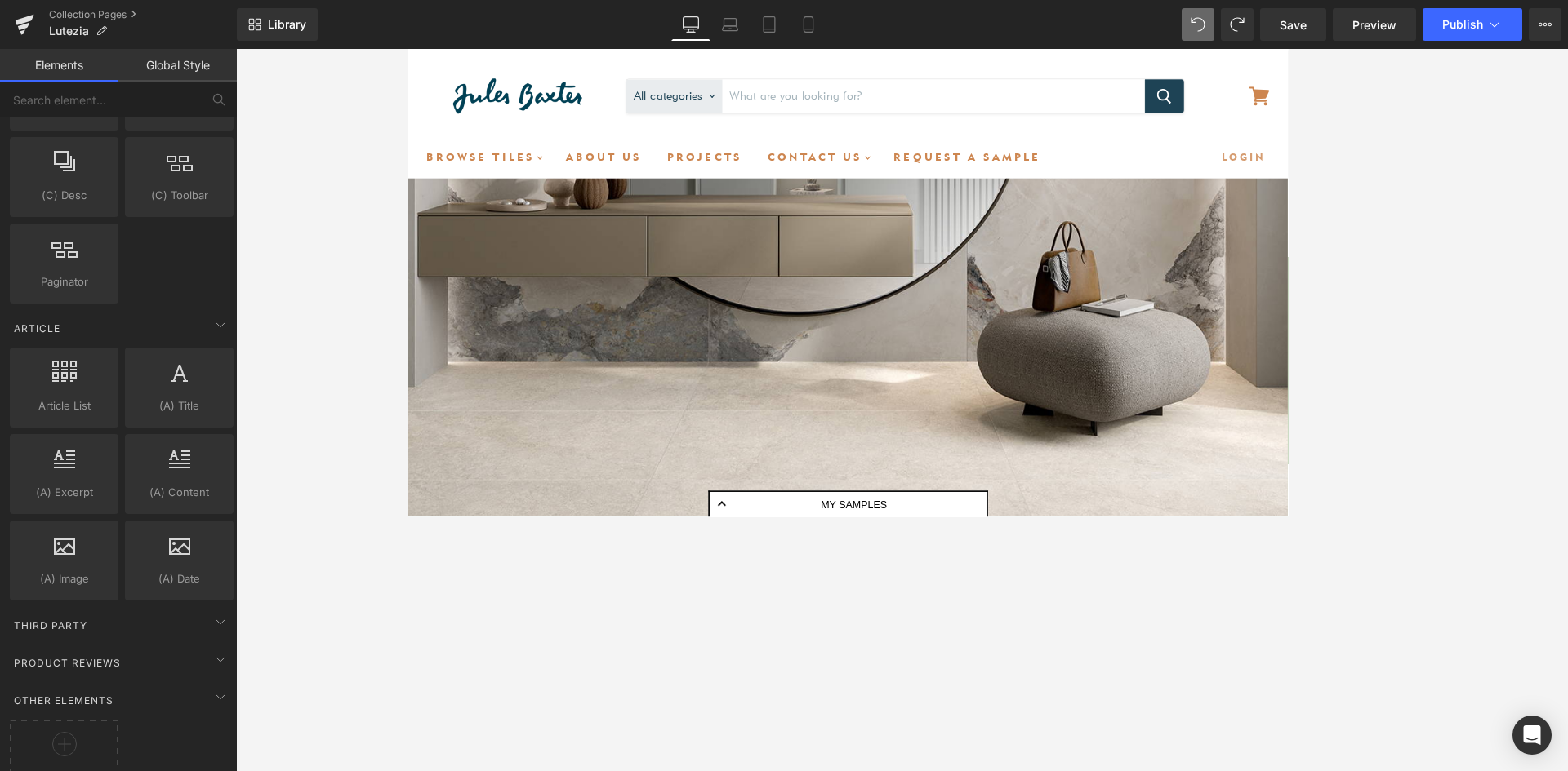
scroll to position [2860, 0]
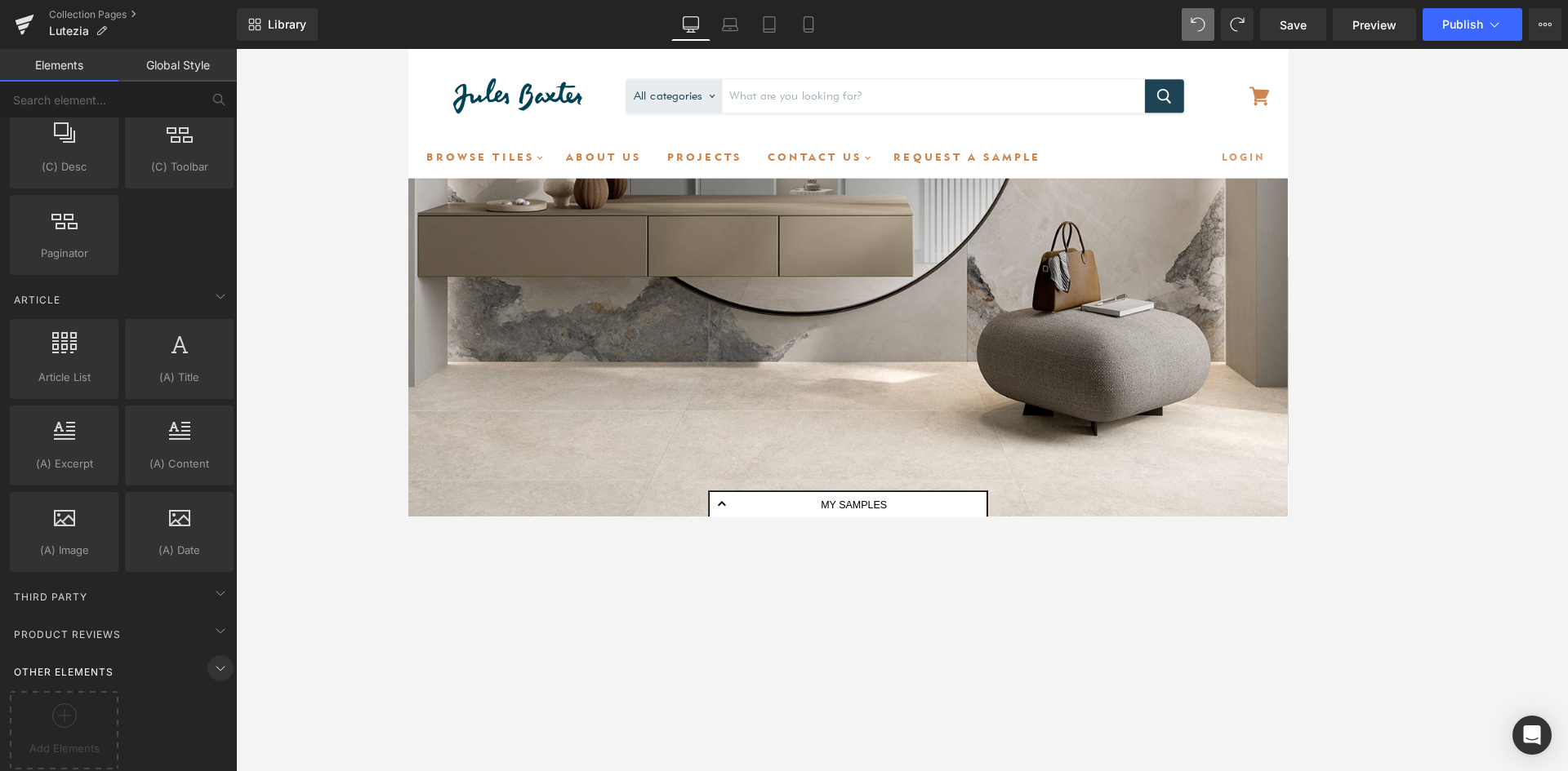
click at [207, 656] on span at bounding box center [220, 668] width 26 height 26
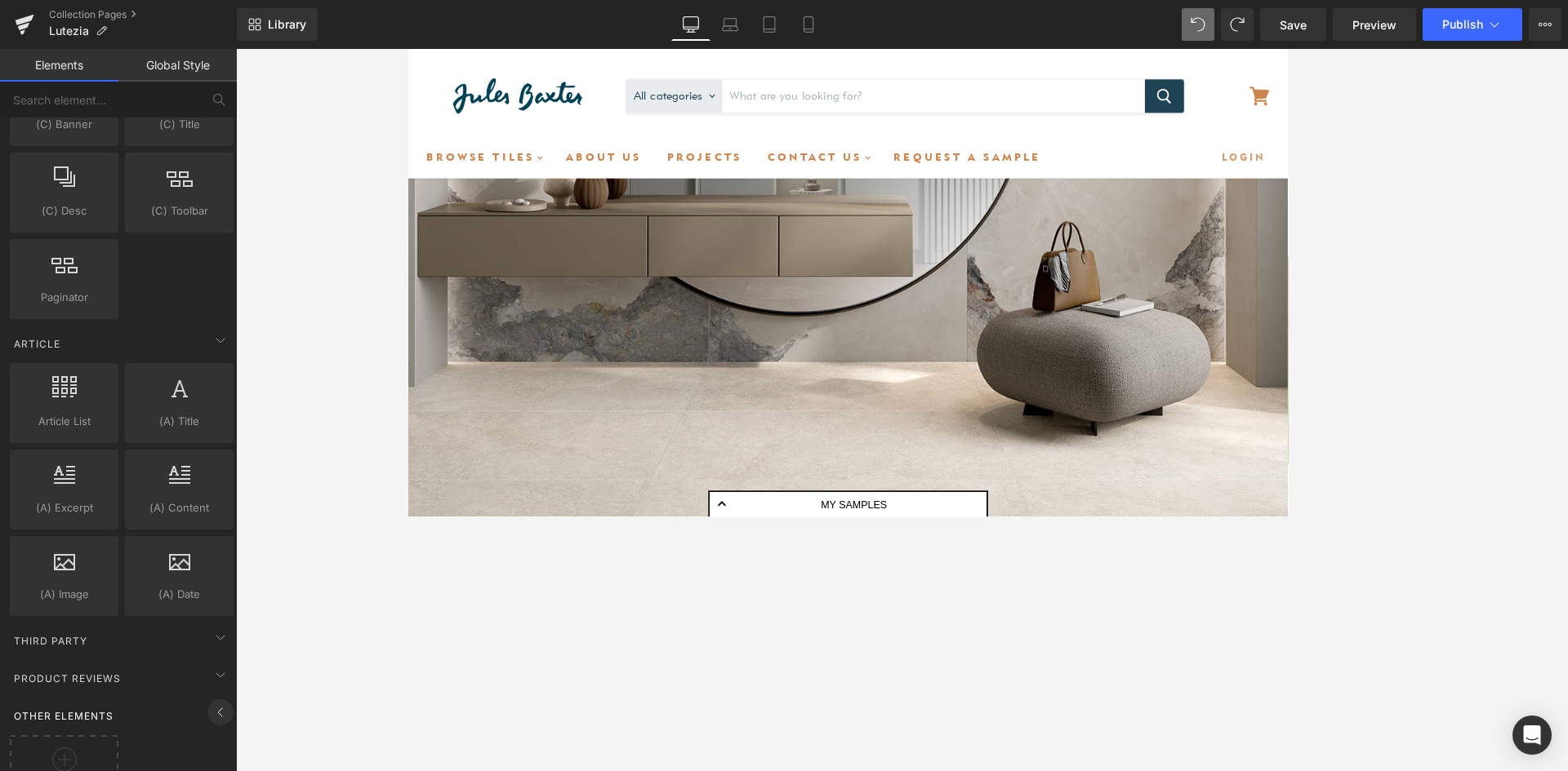
scroll to position [2775, 0]
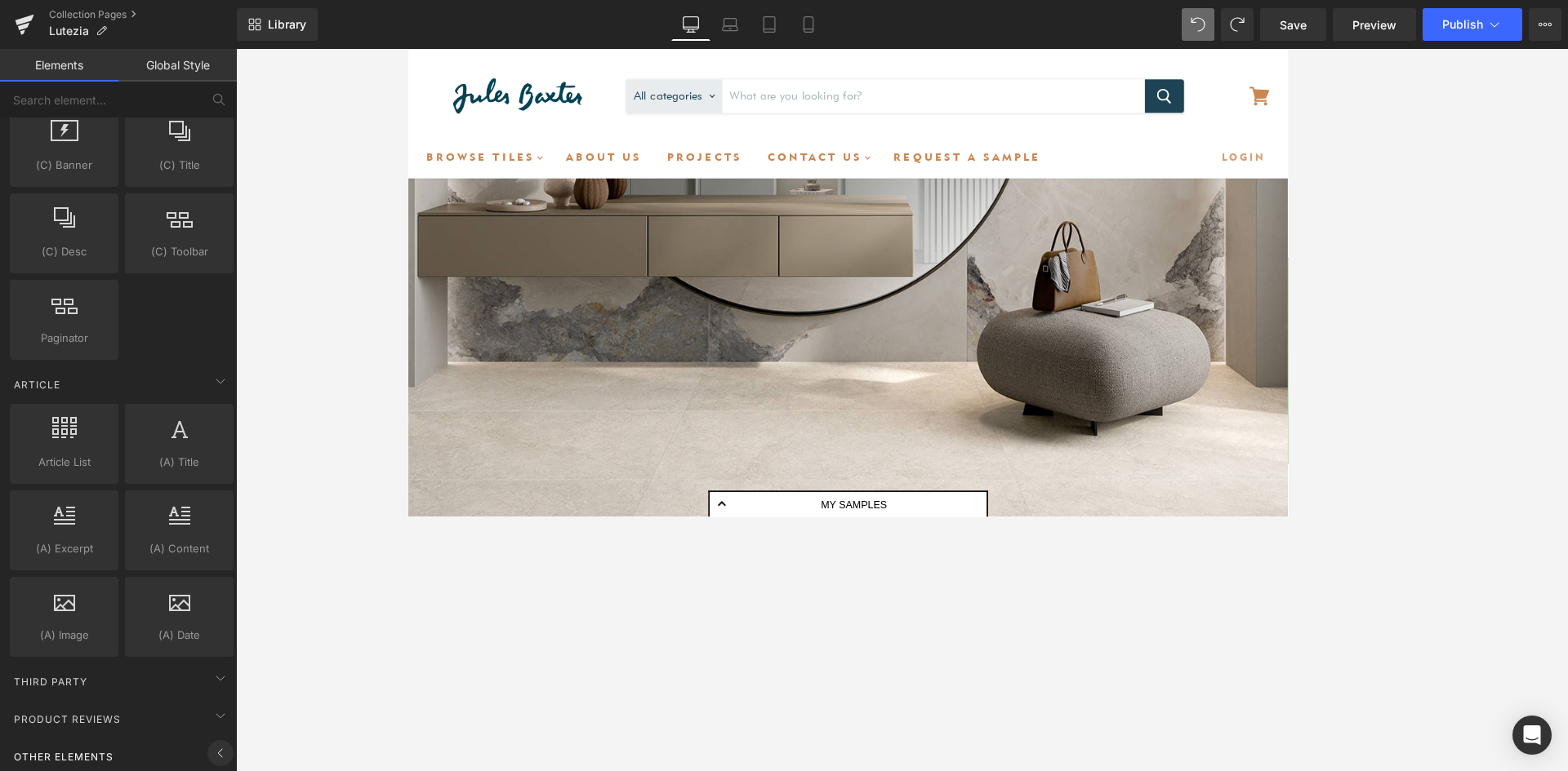
click at [219, 743] on icon at bounding box center [220, 753] width 19 height 19
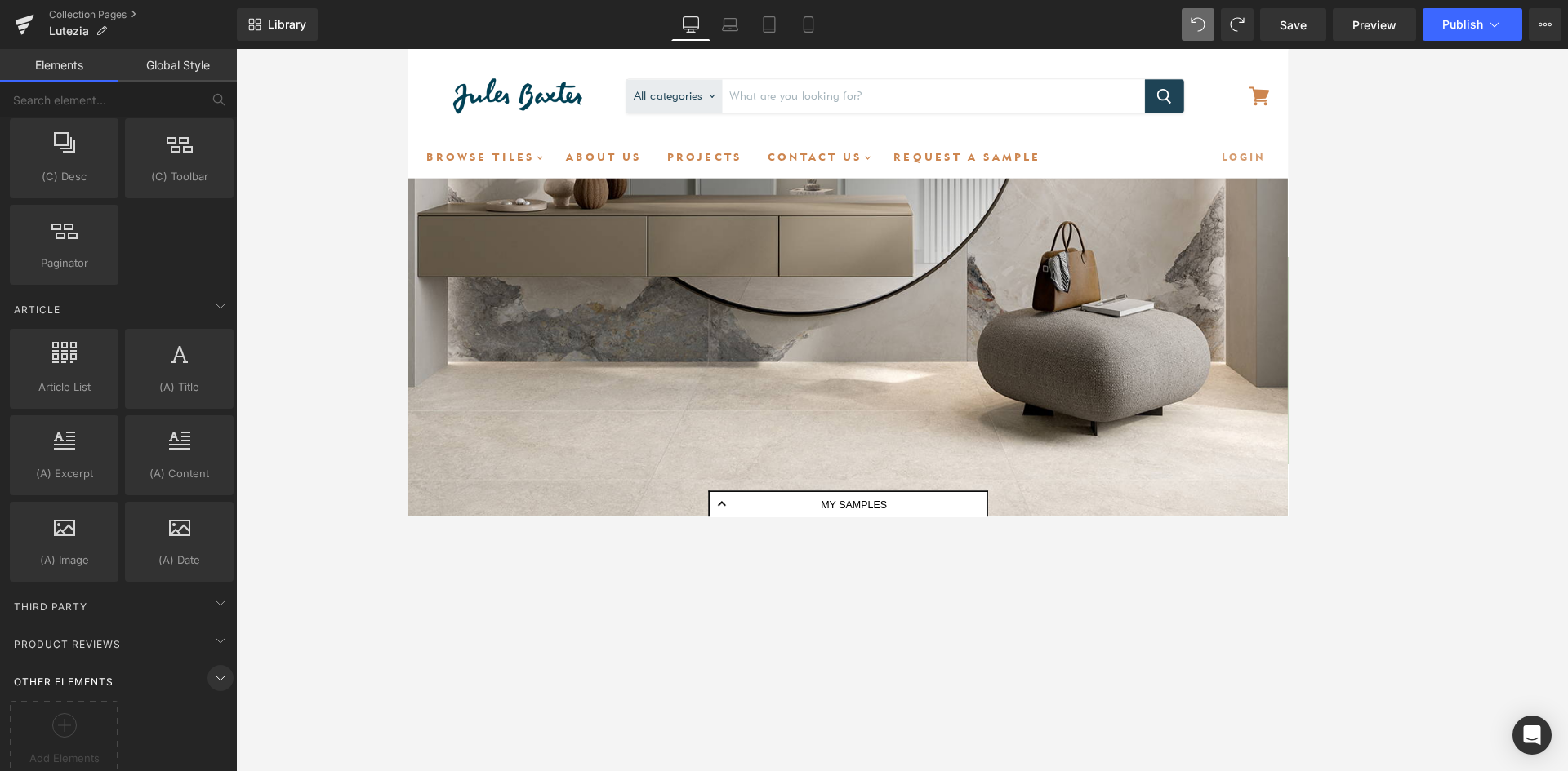
scroll to position [2860, 0]
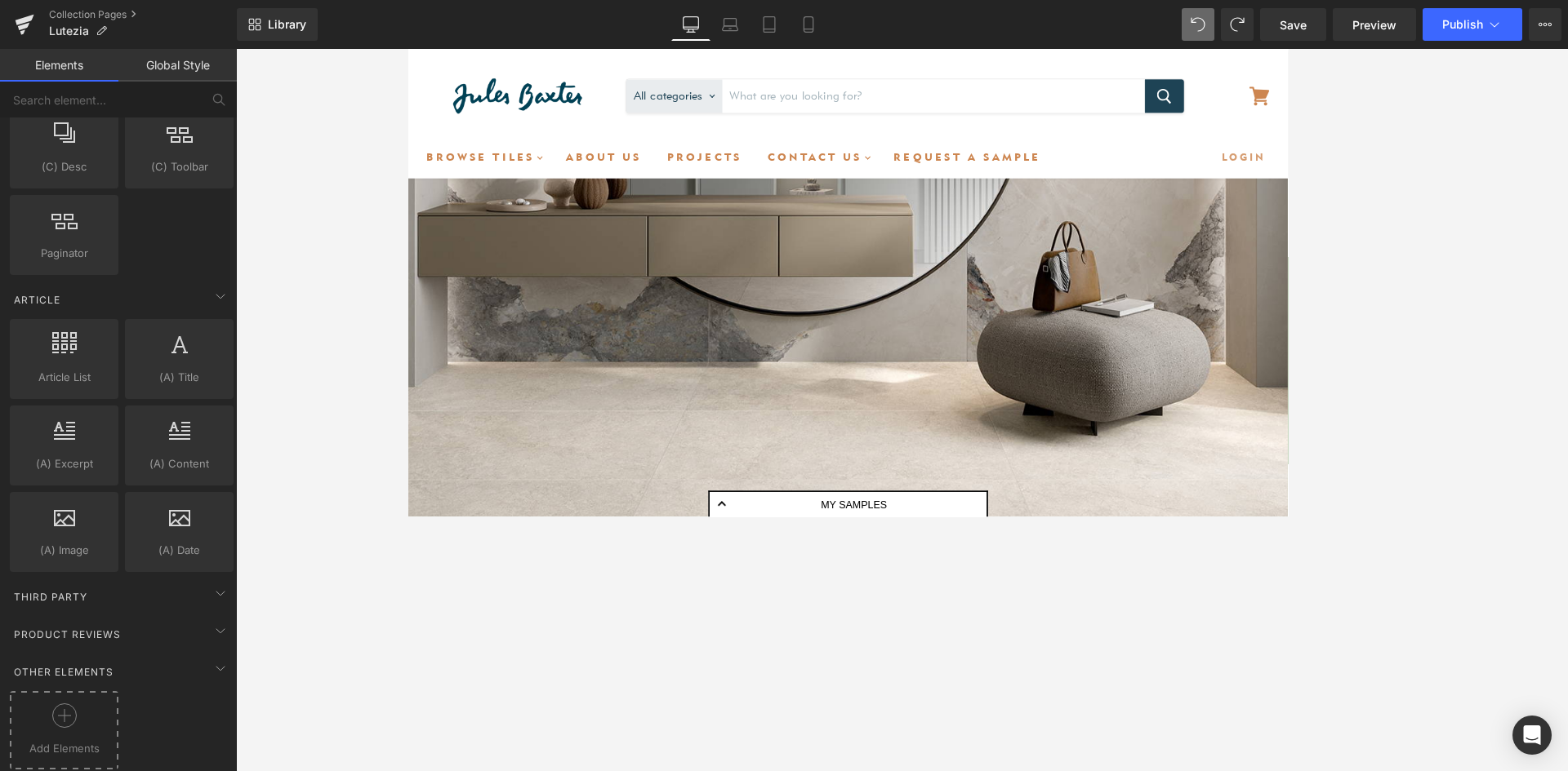
click at [68, 711] on icon at bounding box center [64, 715] width 24 height 24
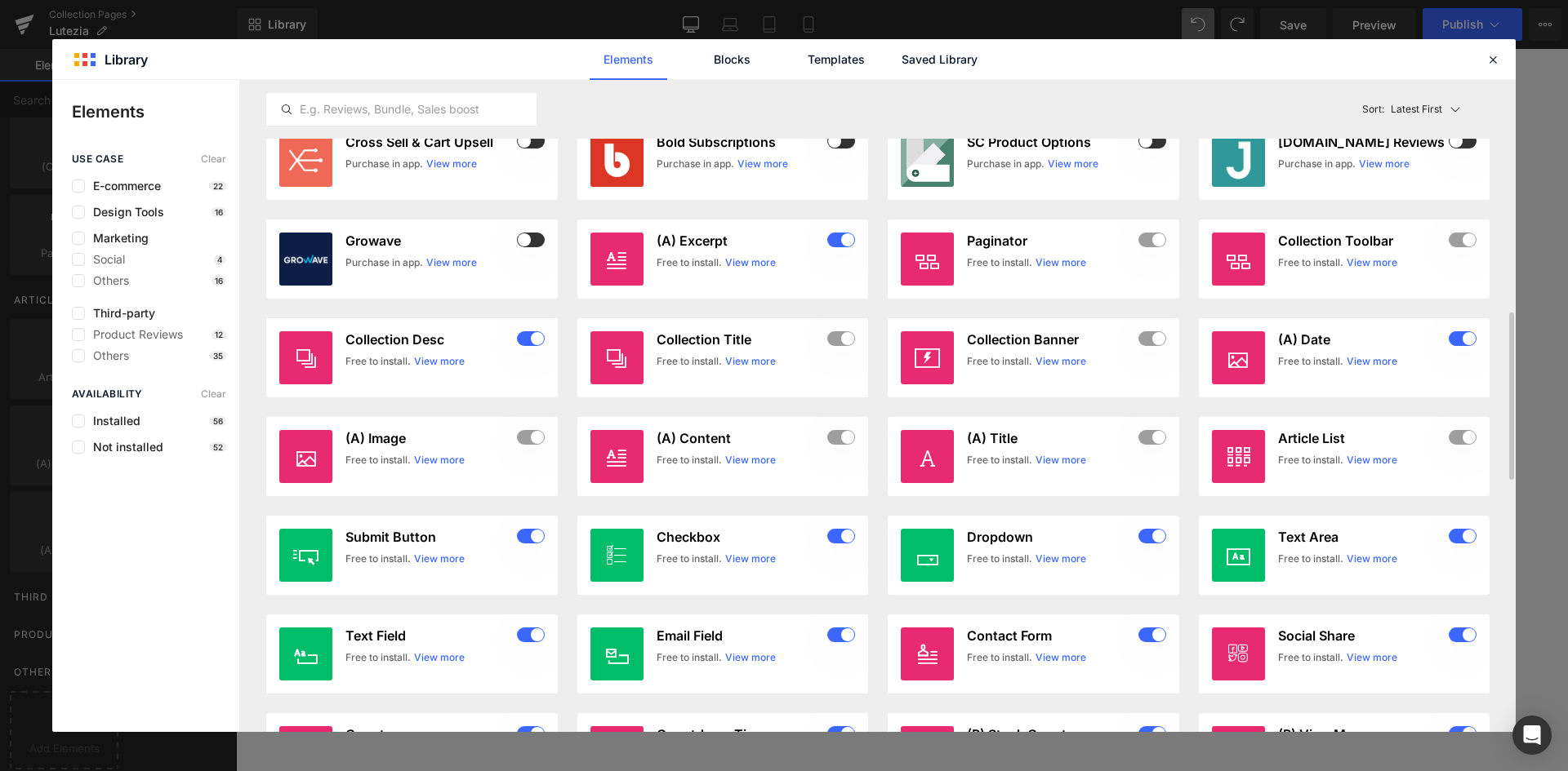
scroll to position [0, 0]
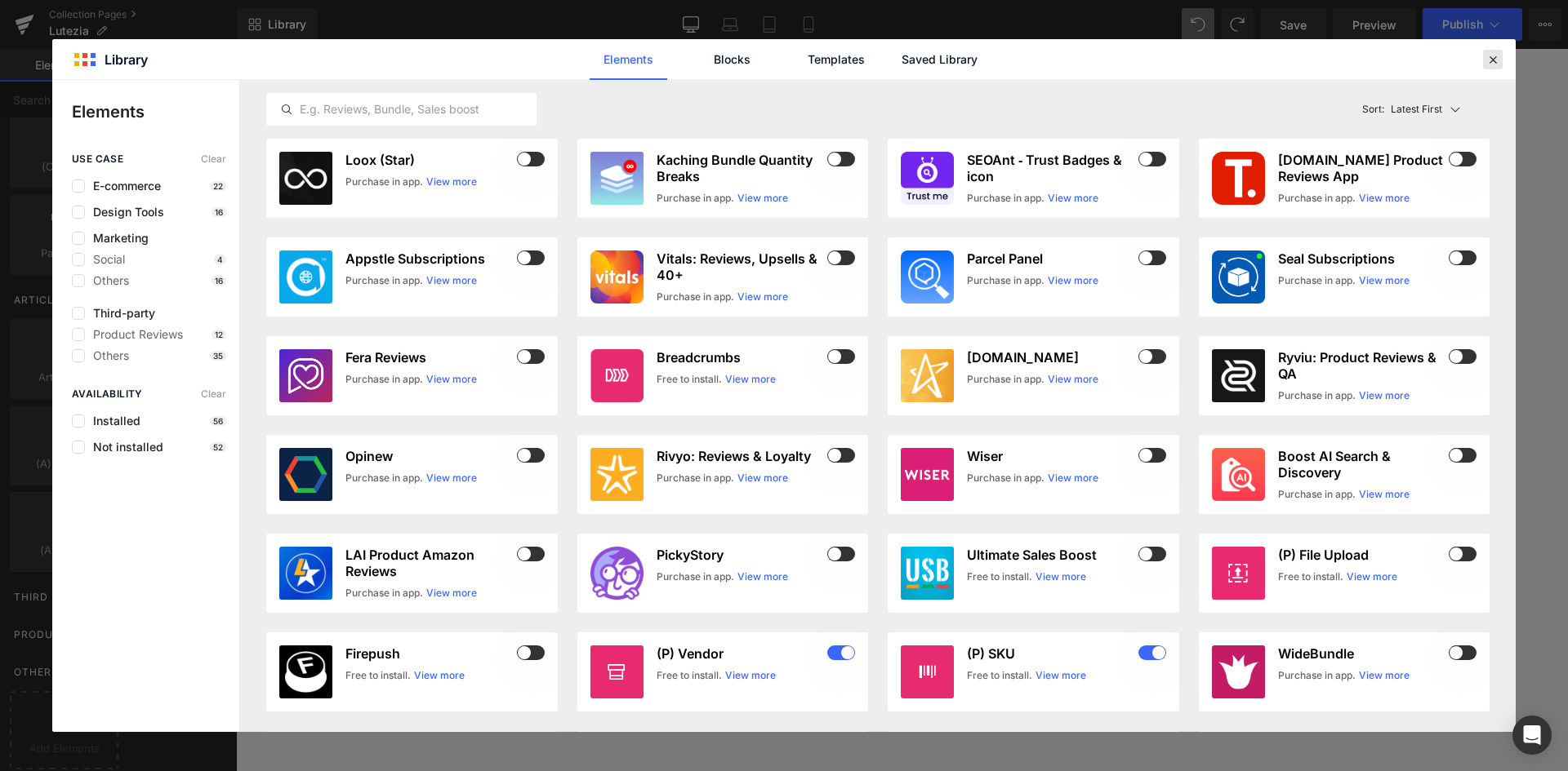
click at [1492, 67] on div at bounding box center [1493, 59] width 19 height 19
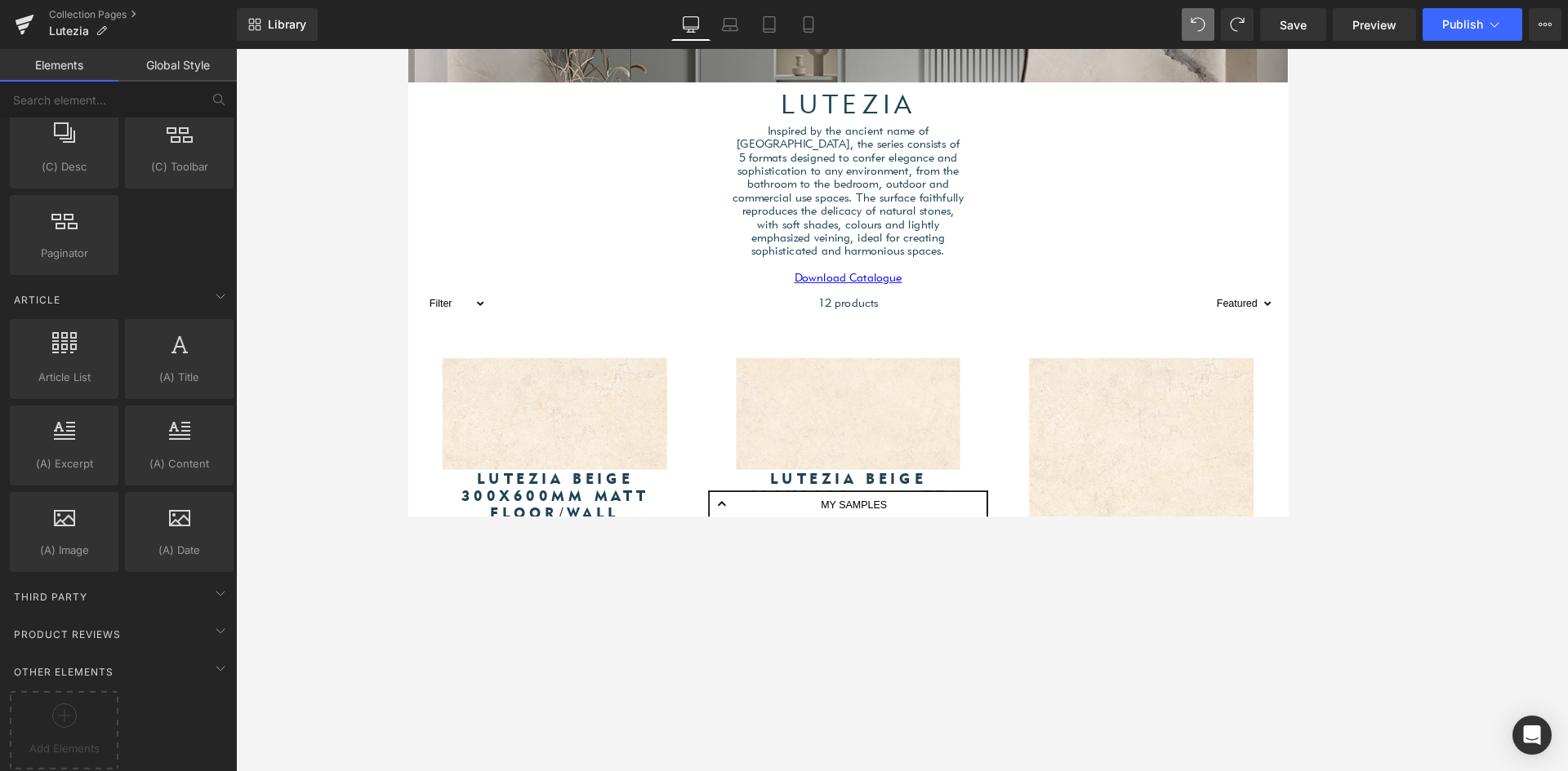
scroll to position [4217, 976]
click at [168, 54] on link "Global Style" at bounding box center [178, 65] width 119 height 33
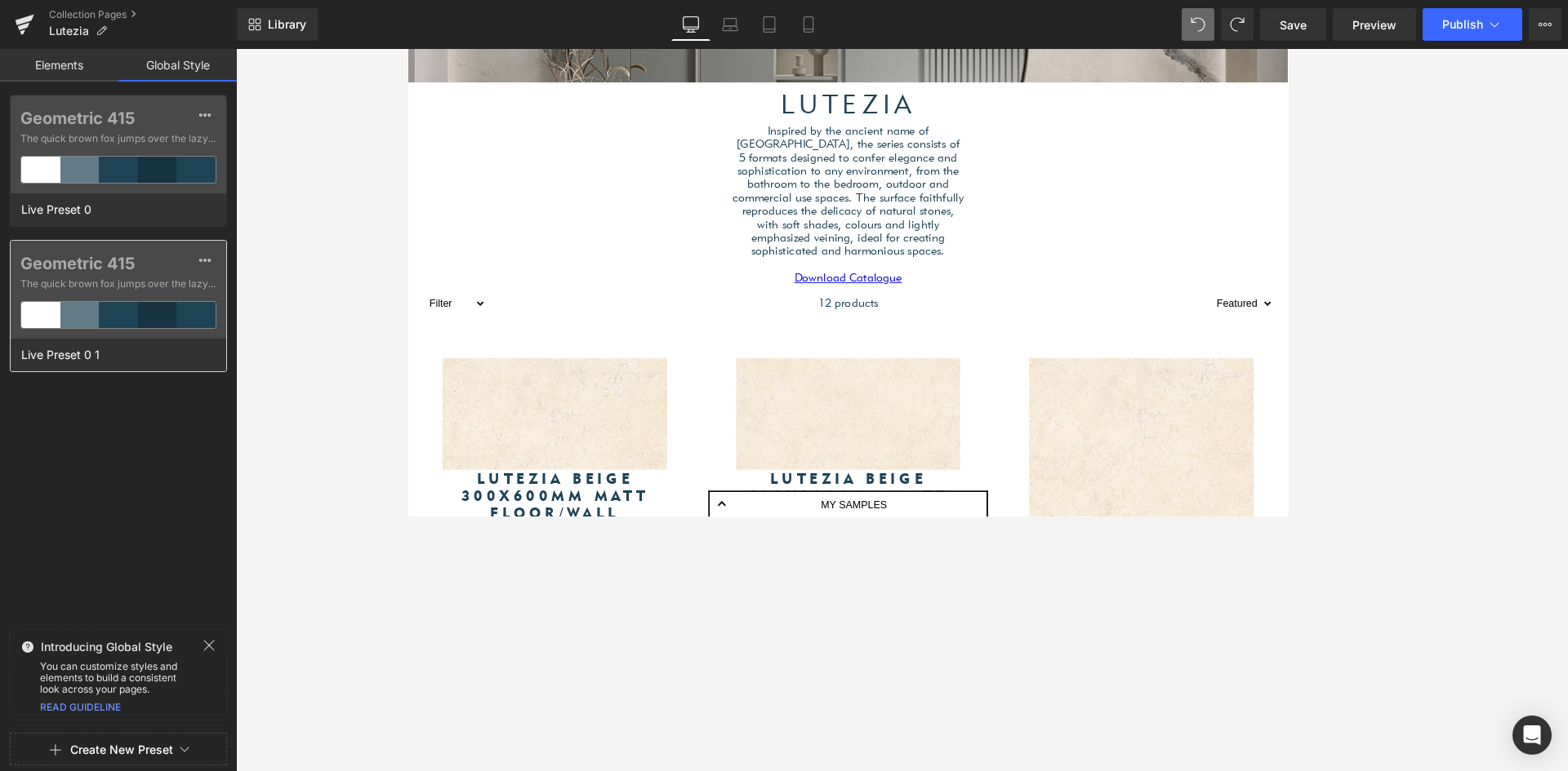
click at [89, 297] on div "Geometric 415 The quick brown fox jumps over the lazy..." at bounding box center [119, 289] width 216 height 98
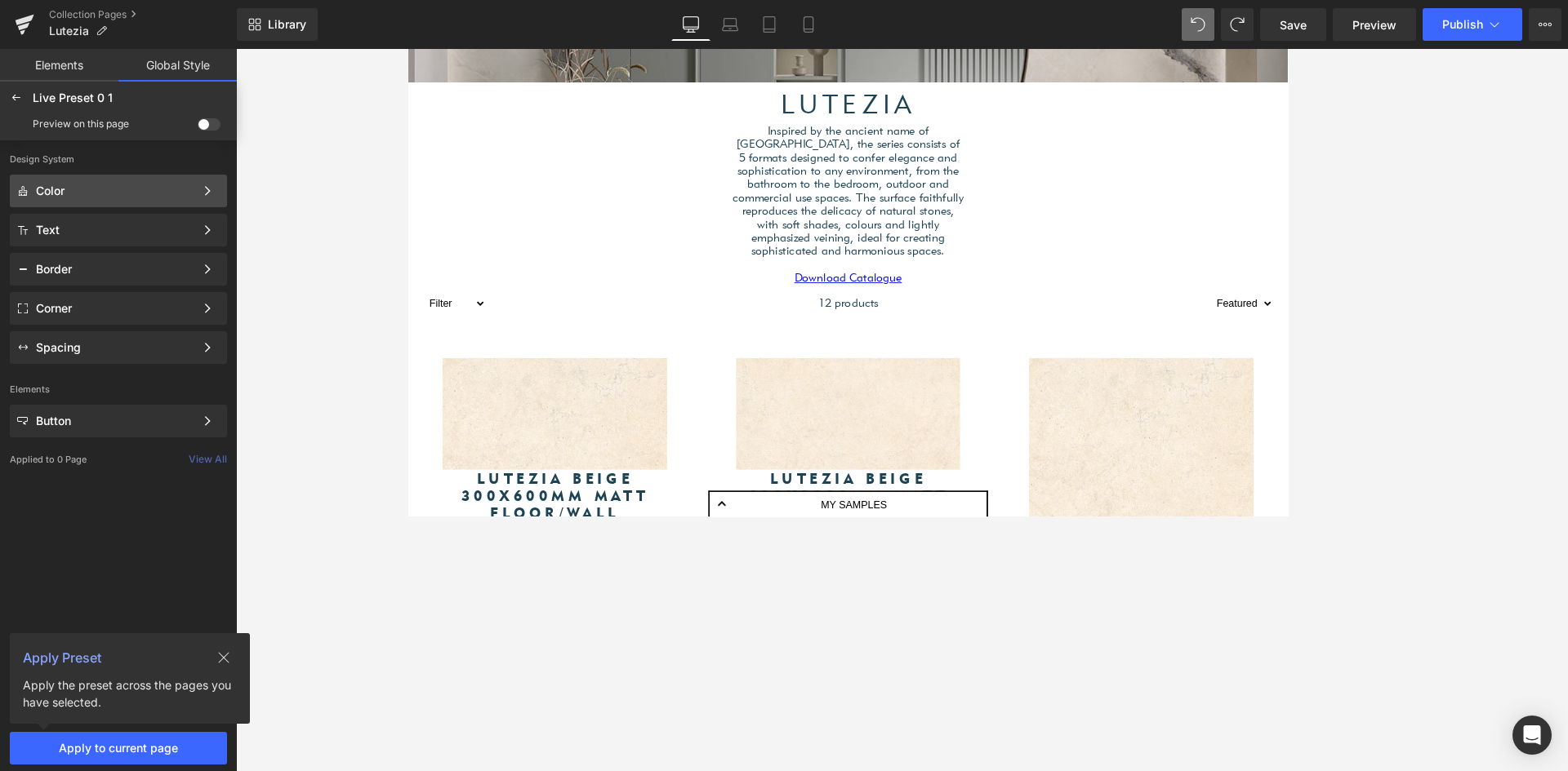
click at [102, 196] on div "Color" at bounding box center [115, 191] width 159 height 13
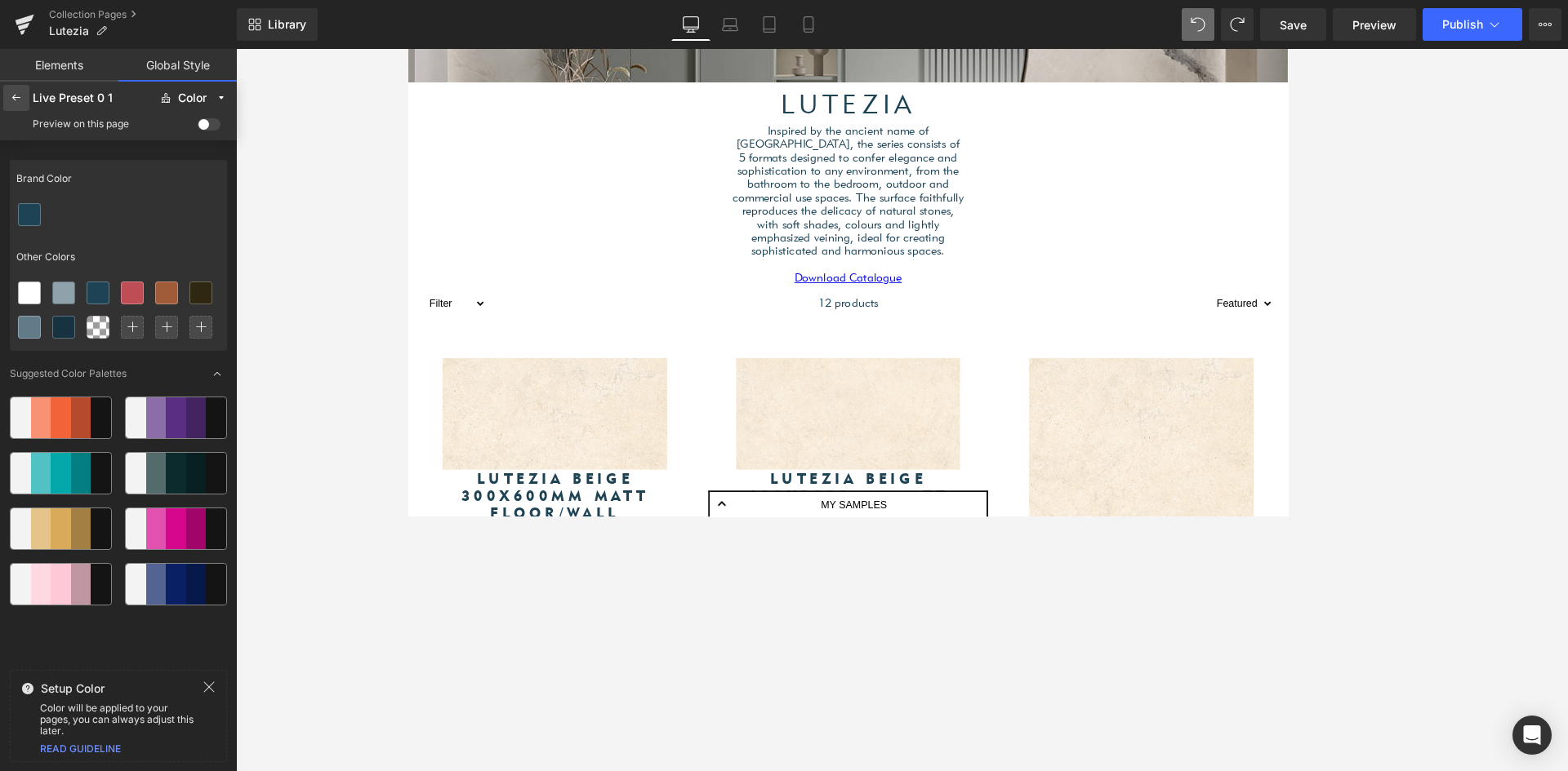
click at [14, 89] on div at bounding box center [16, 98] width 26 height 26
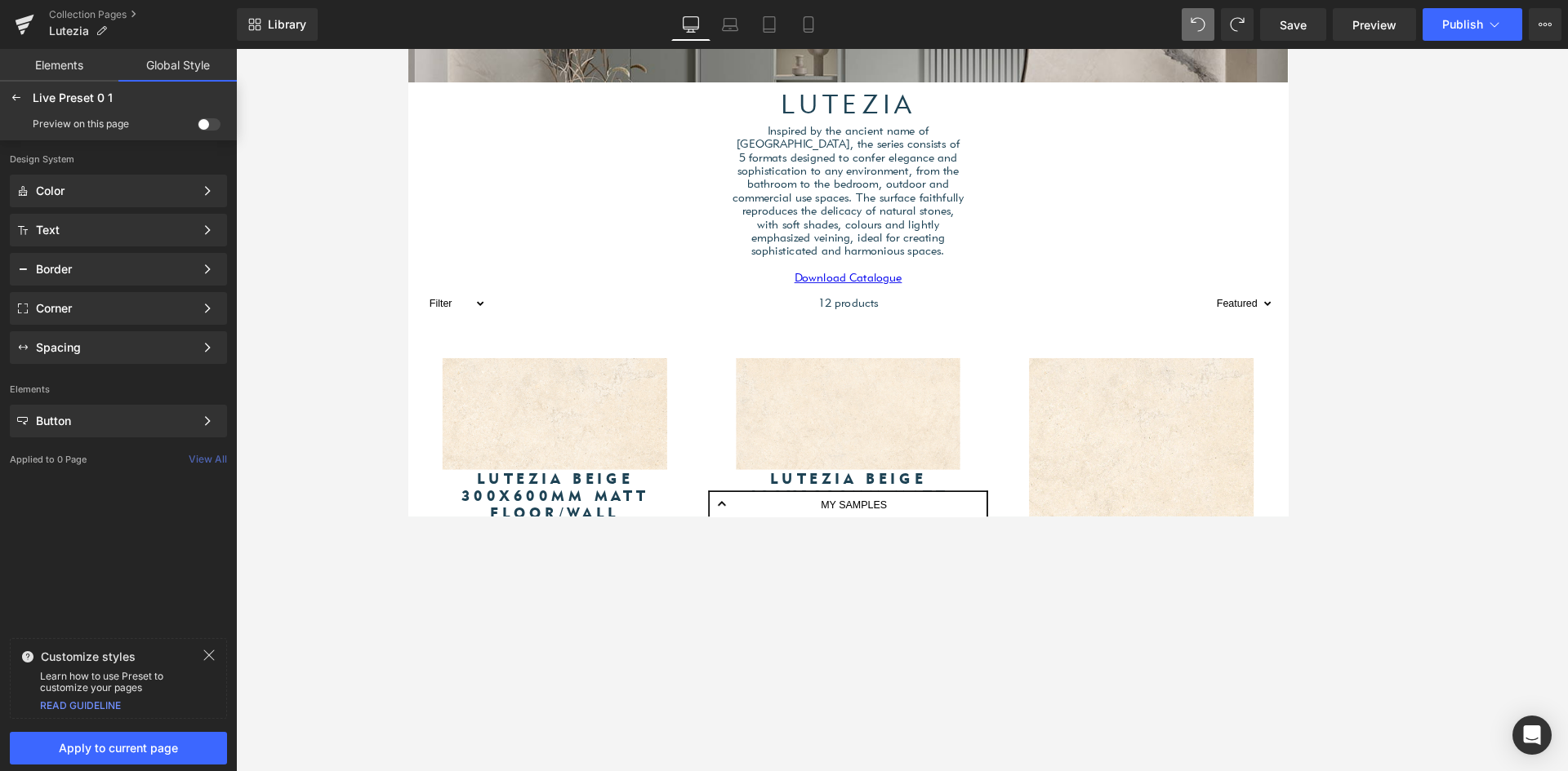
click at [62, 65] on link "Elements" at bounding box center [59, 65] width 119 height 33
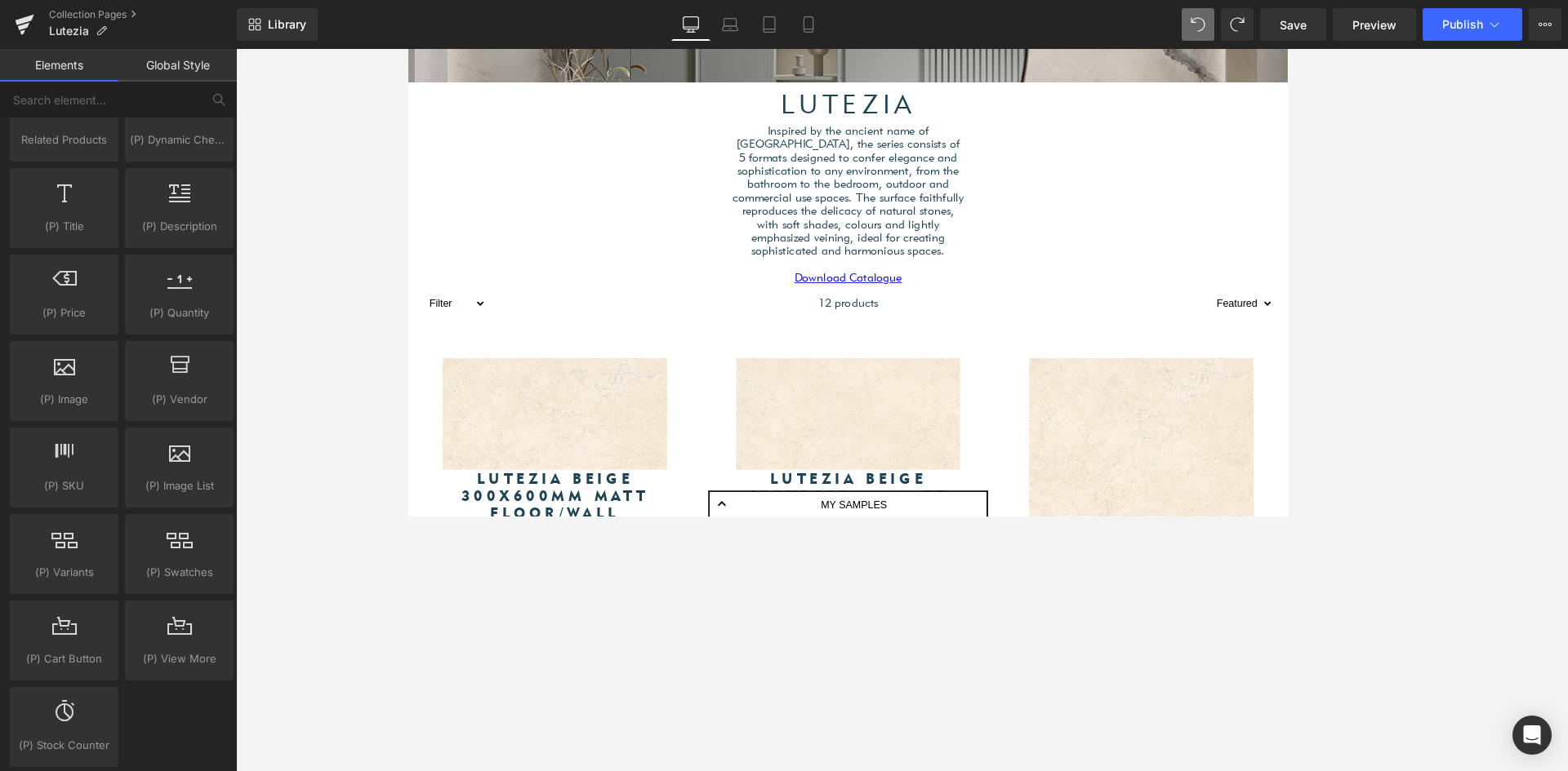
scroll to position [1469, 0]
click at [167, 545] on div at bounding box center [179, 540] width 99 height 37
click at [219, 528] on div at bounding box center [179, 540] width 99 height 37
click at [217, 521] on icon at bounding box center [222, 520] width 10 height 10
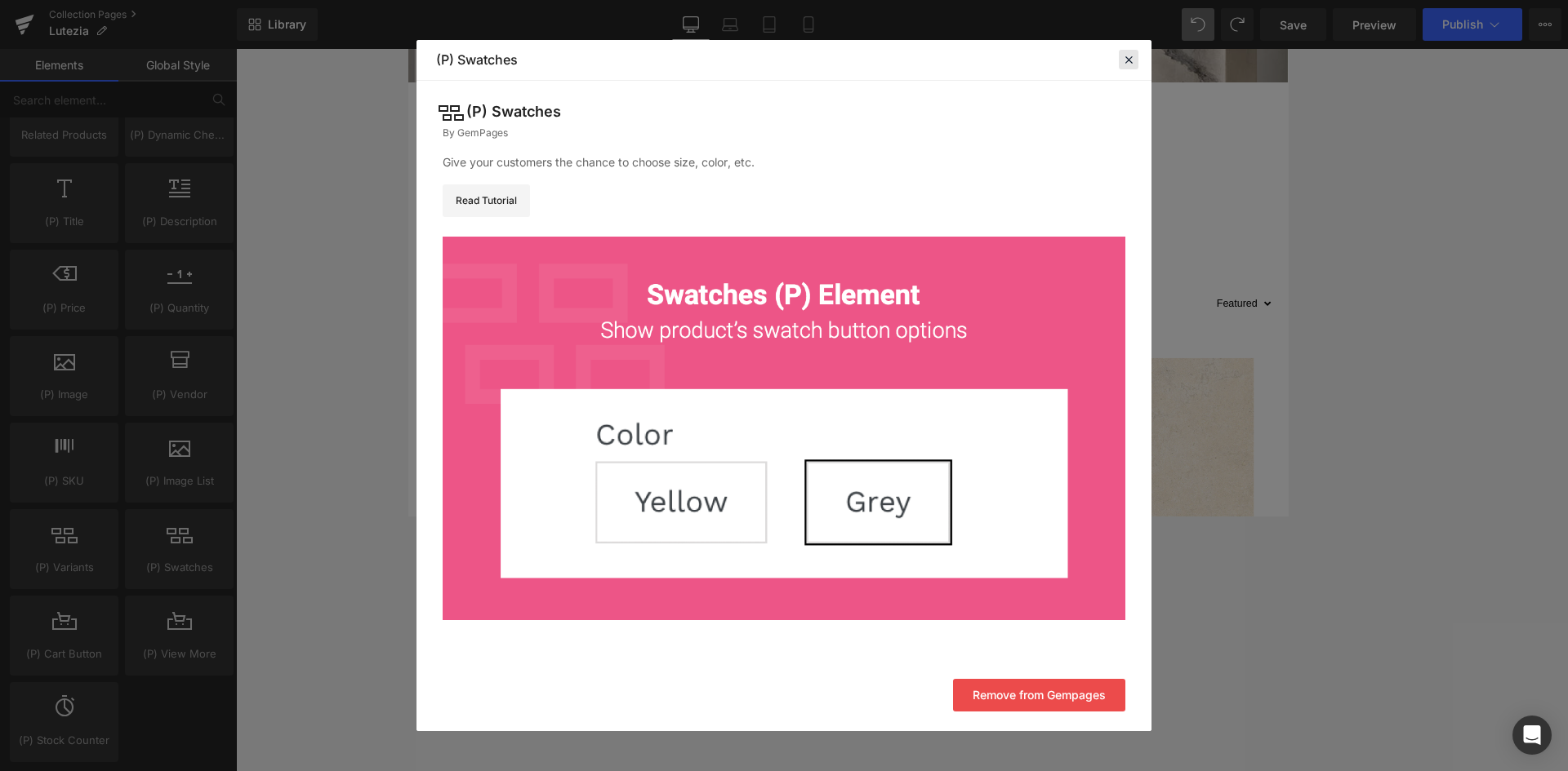
click at [1128, 61] on icon at bounding box center [1129, 60] width 15 height 15
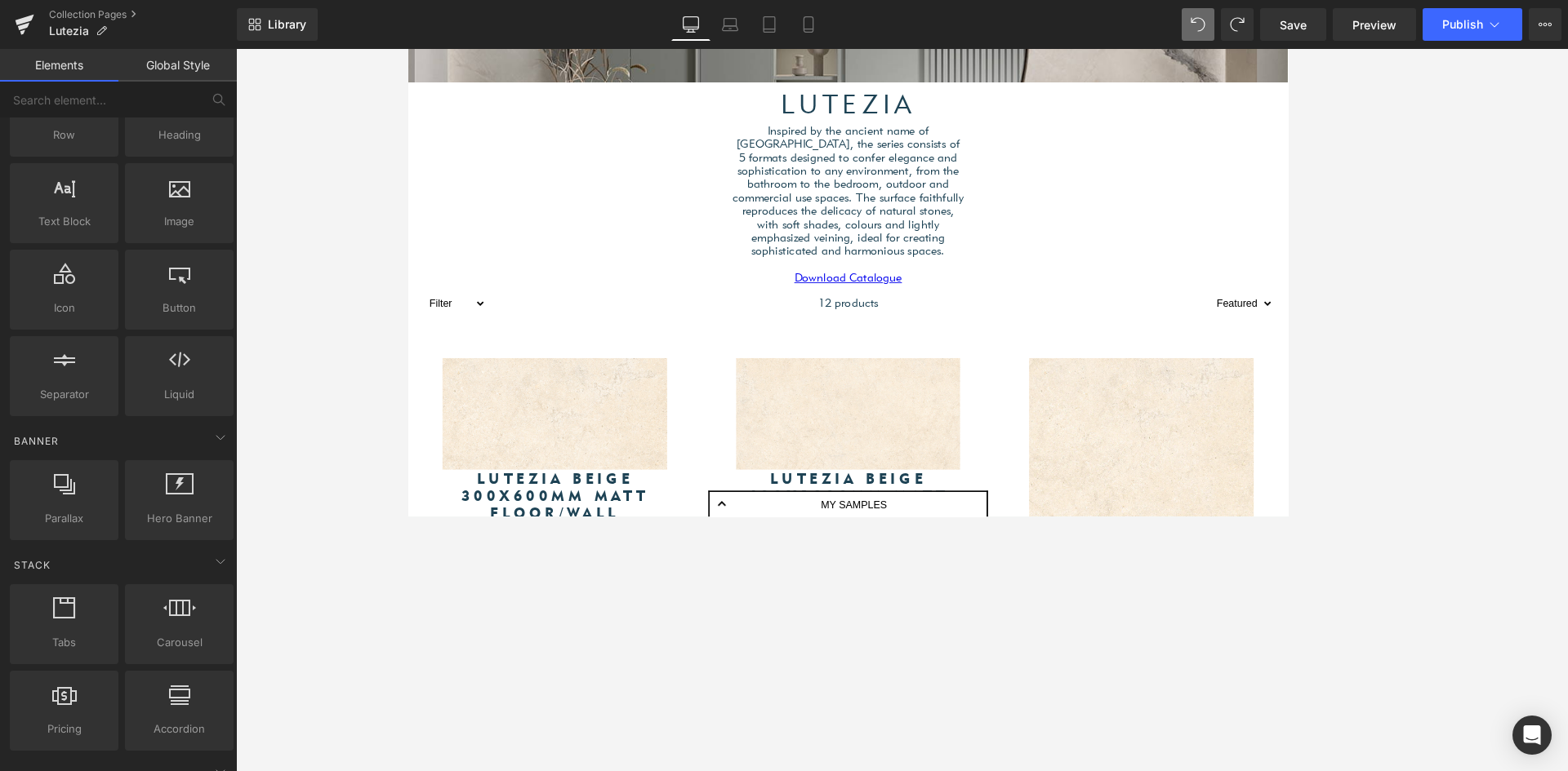
scroll to position [0, 0]
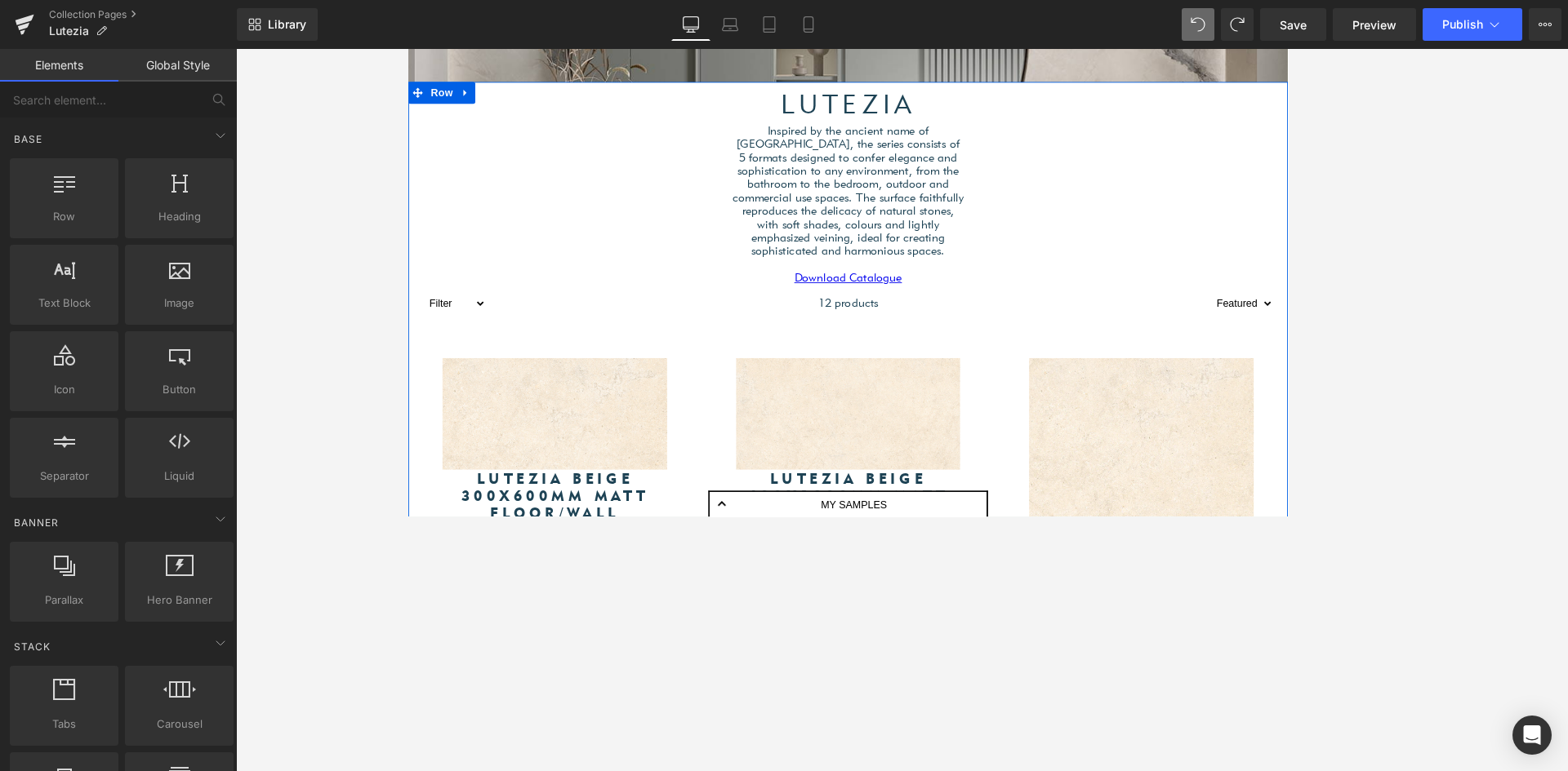
click at [416, 101] on icon "Main content" at bounding box center [418, 99] width 12 height 13
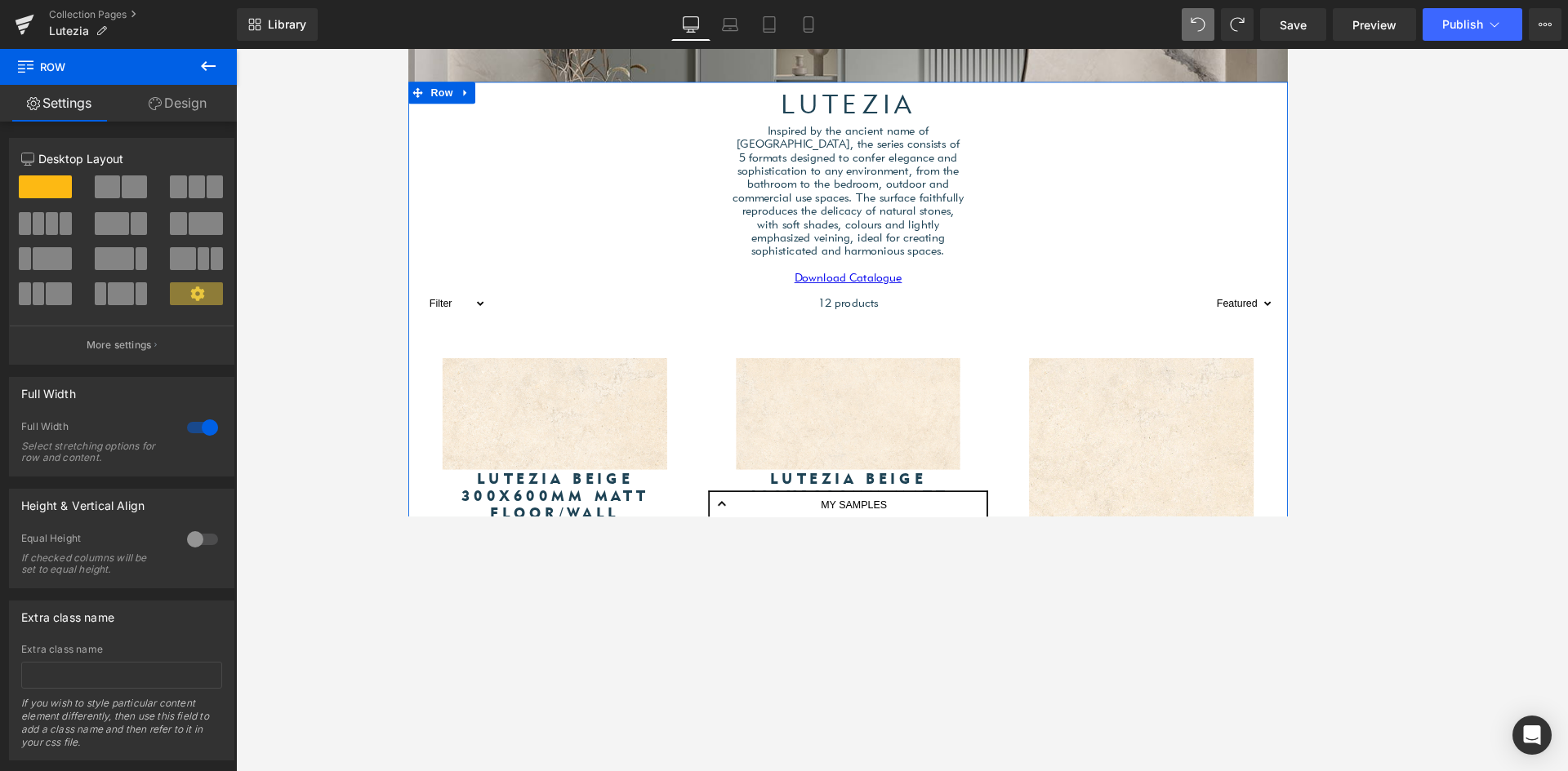
click at [168, 101] on link "Design" at bounding box center [178, 104] width 119 height 37
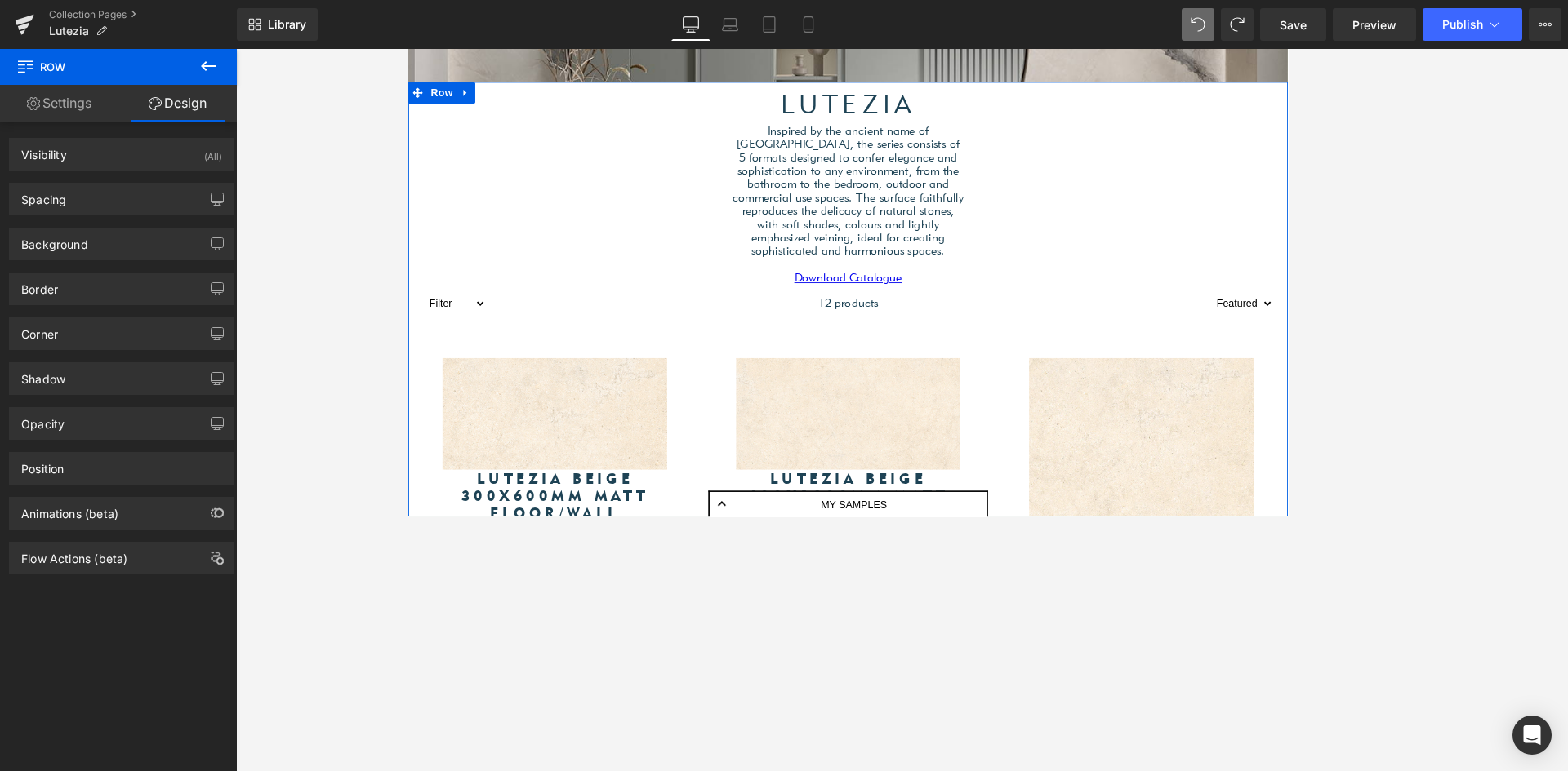
type input "transparent"
type input "0"
click at [61, 238] on div "Background" at bounding box center [54, 240] width 67 height 23
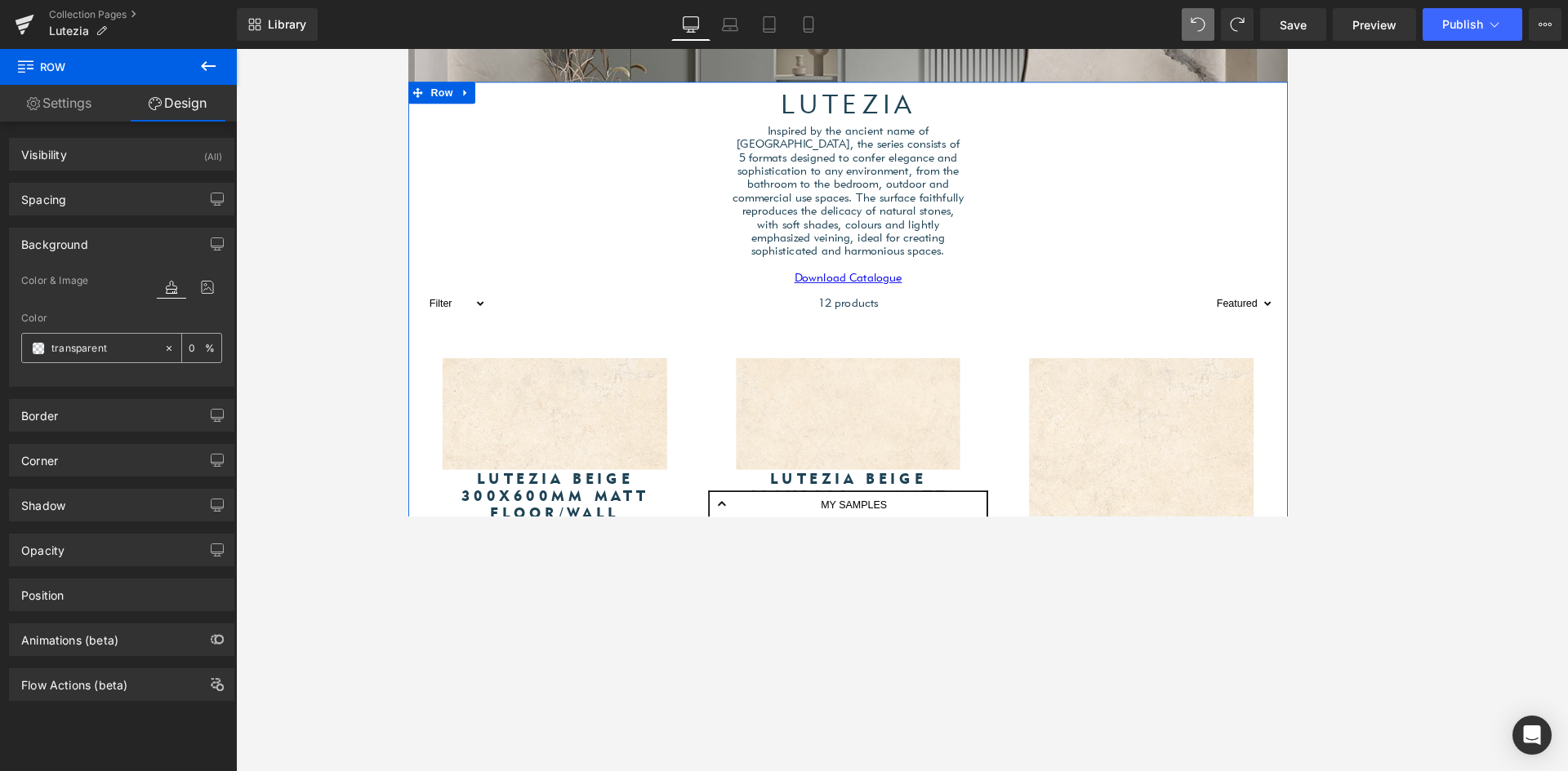
click at [74, 349] on input "transparent" at bounding box center [104, 348] width 104 height 18
click at [35, 349] on span at bounding box center [38, 348] width 13 height 13
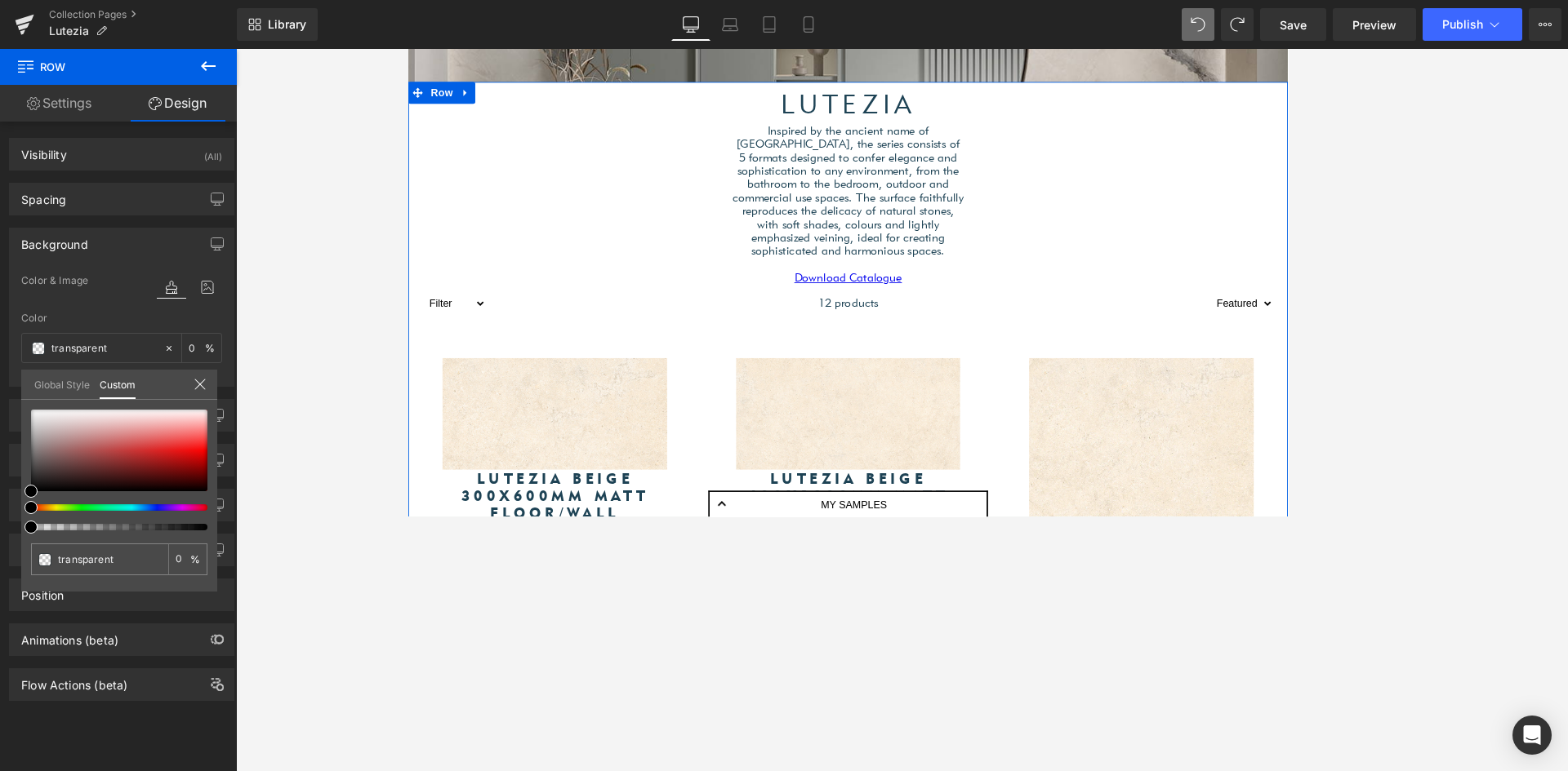
drag, startPoint x: 137, startPoint y: 555, endPoint x: -25, endPoint y: 510, distance: 168.1
click at [0, 510] on html "Row You are previewing how the Live Preset 0 1 will restyle your page. You can …" at bounding box center [784, 385] width 1568 height 771
paste input "ccdbc4"
type input "ccdbc4"
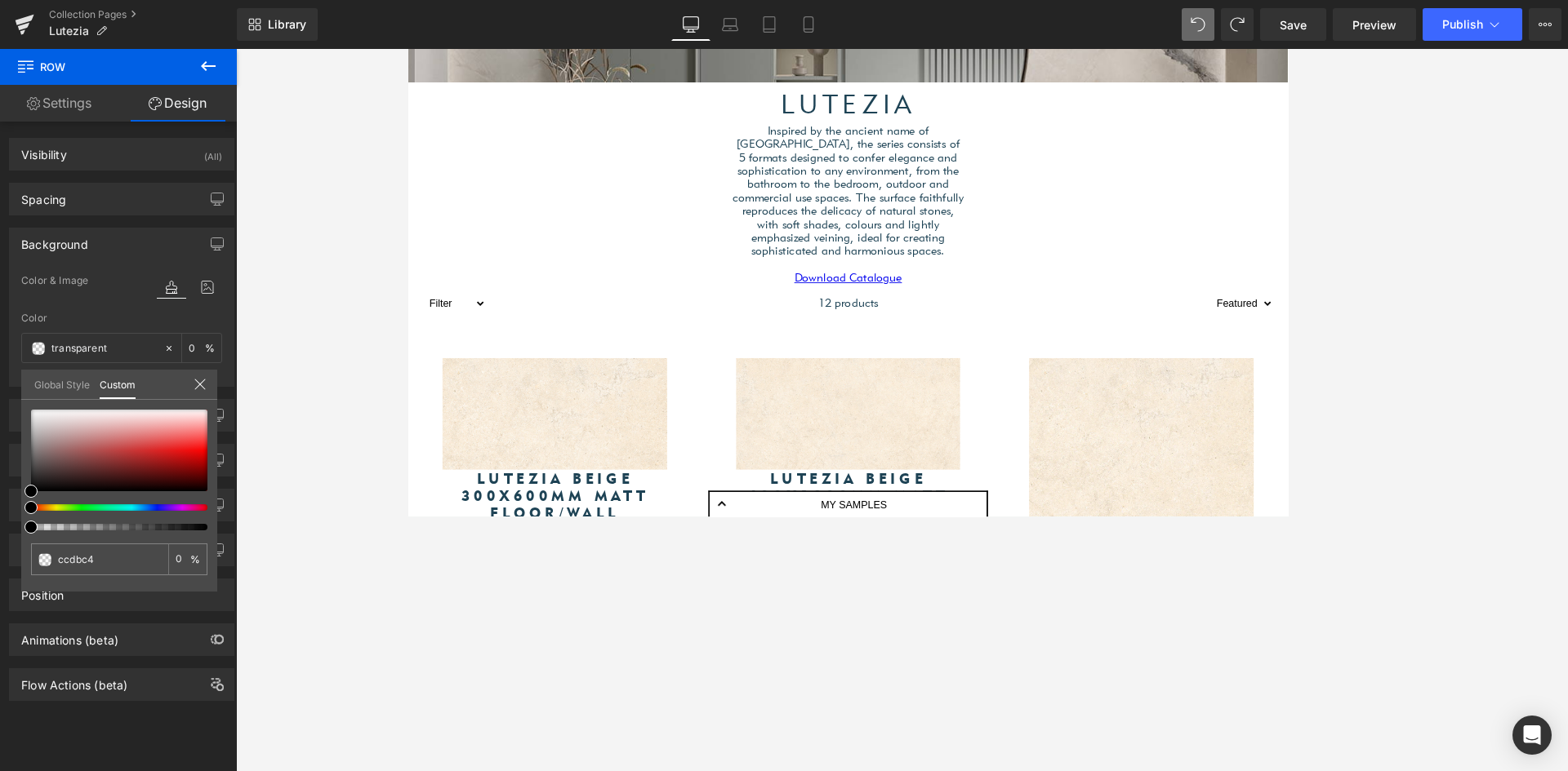
type input "ccdbc4"
type input "100"
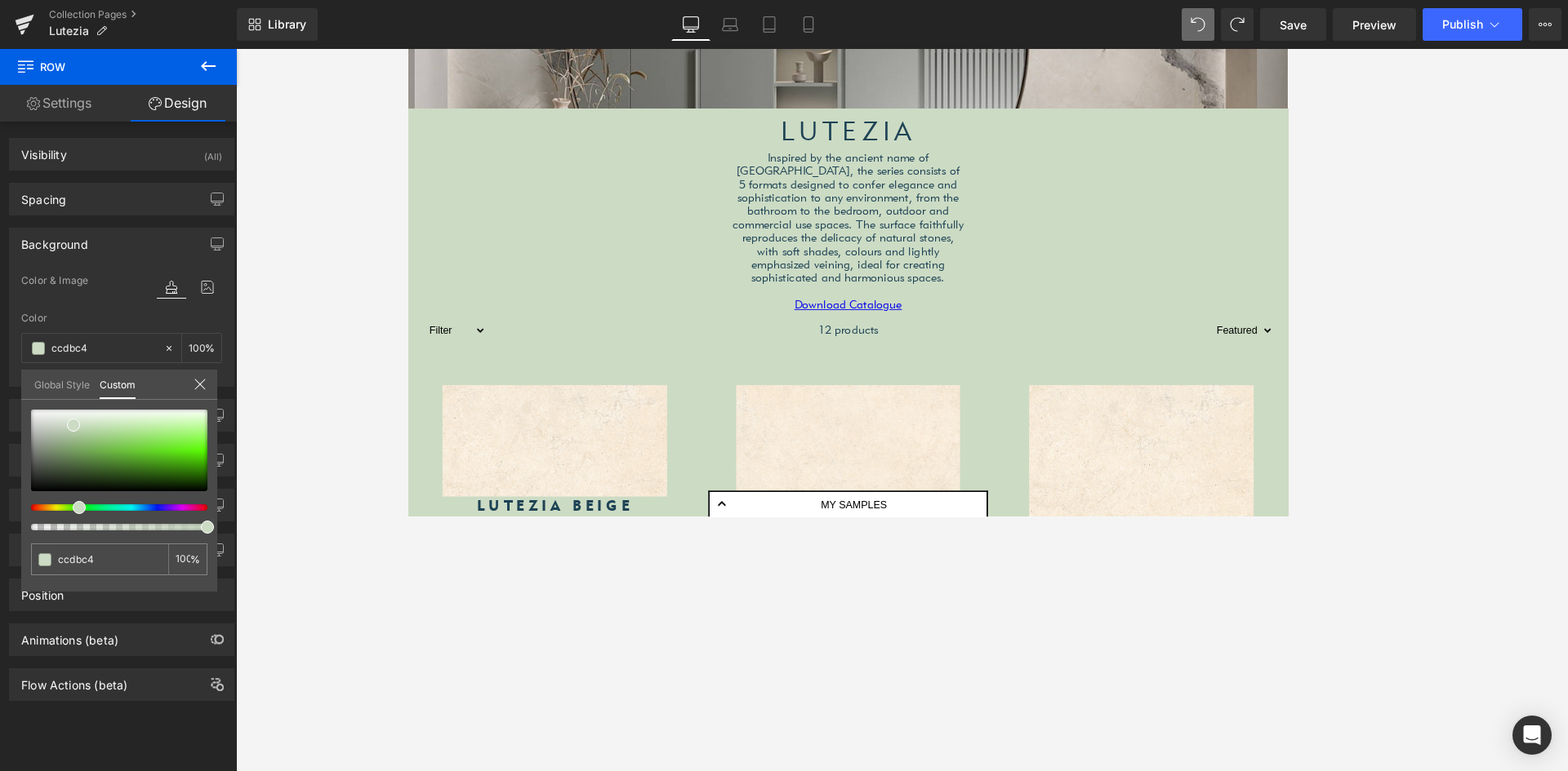
scroll to position [516, 0]
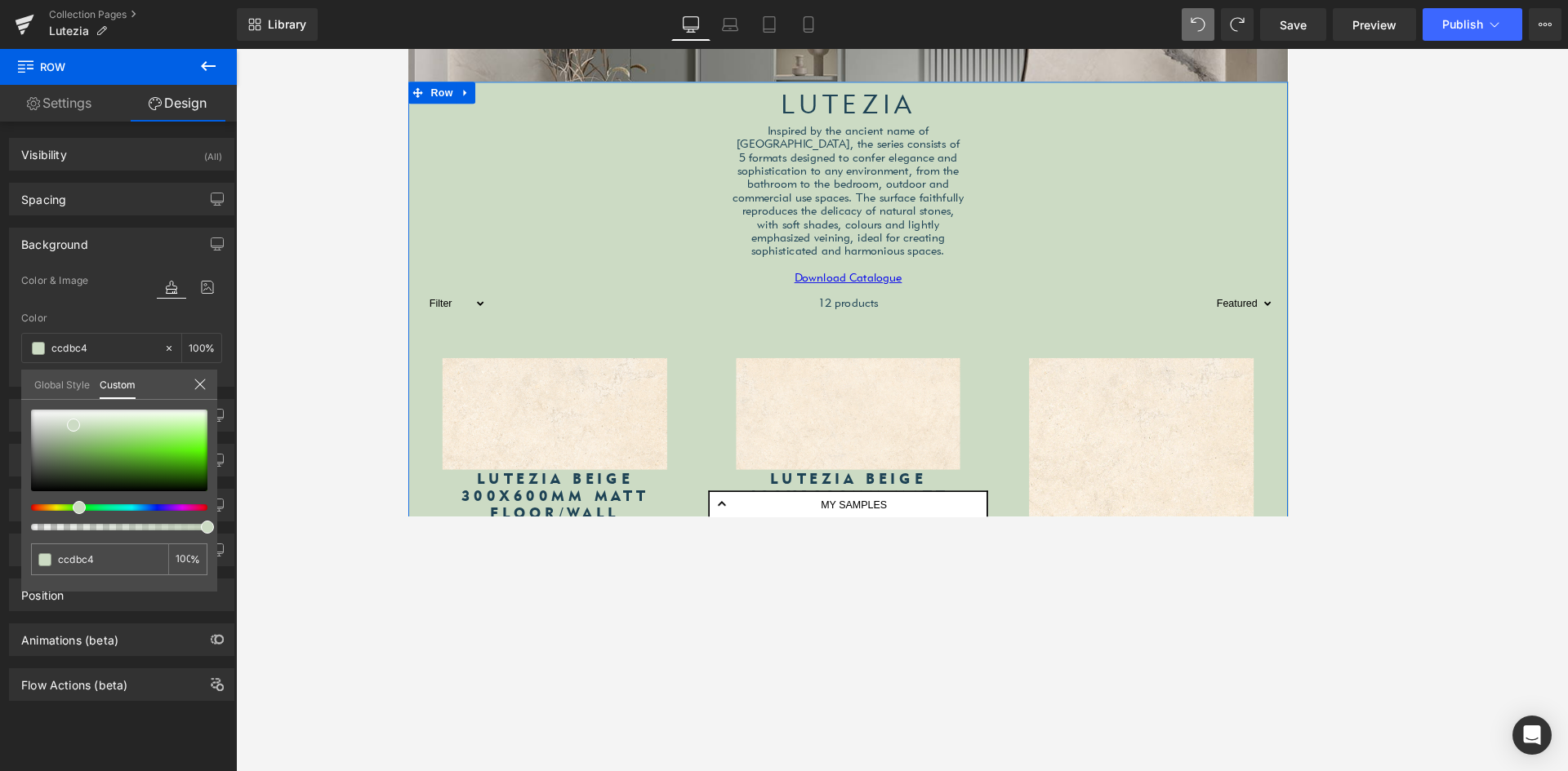
type input "ccdbc4"
type input "#ccdbc4"
type input "99"
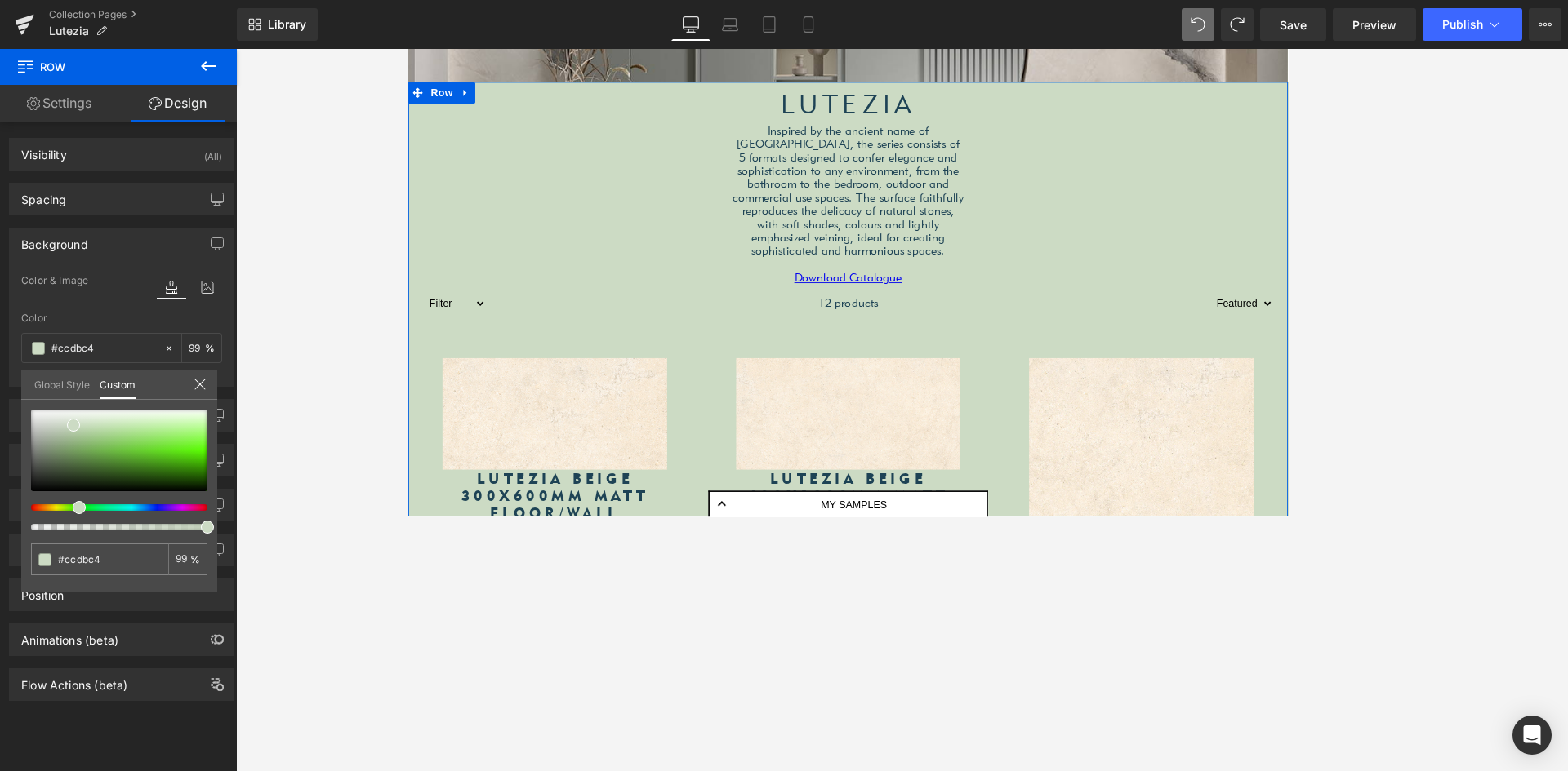
type input "96"
type input "95"
type input "94"
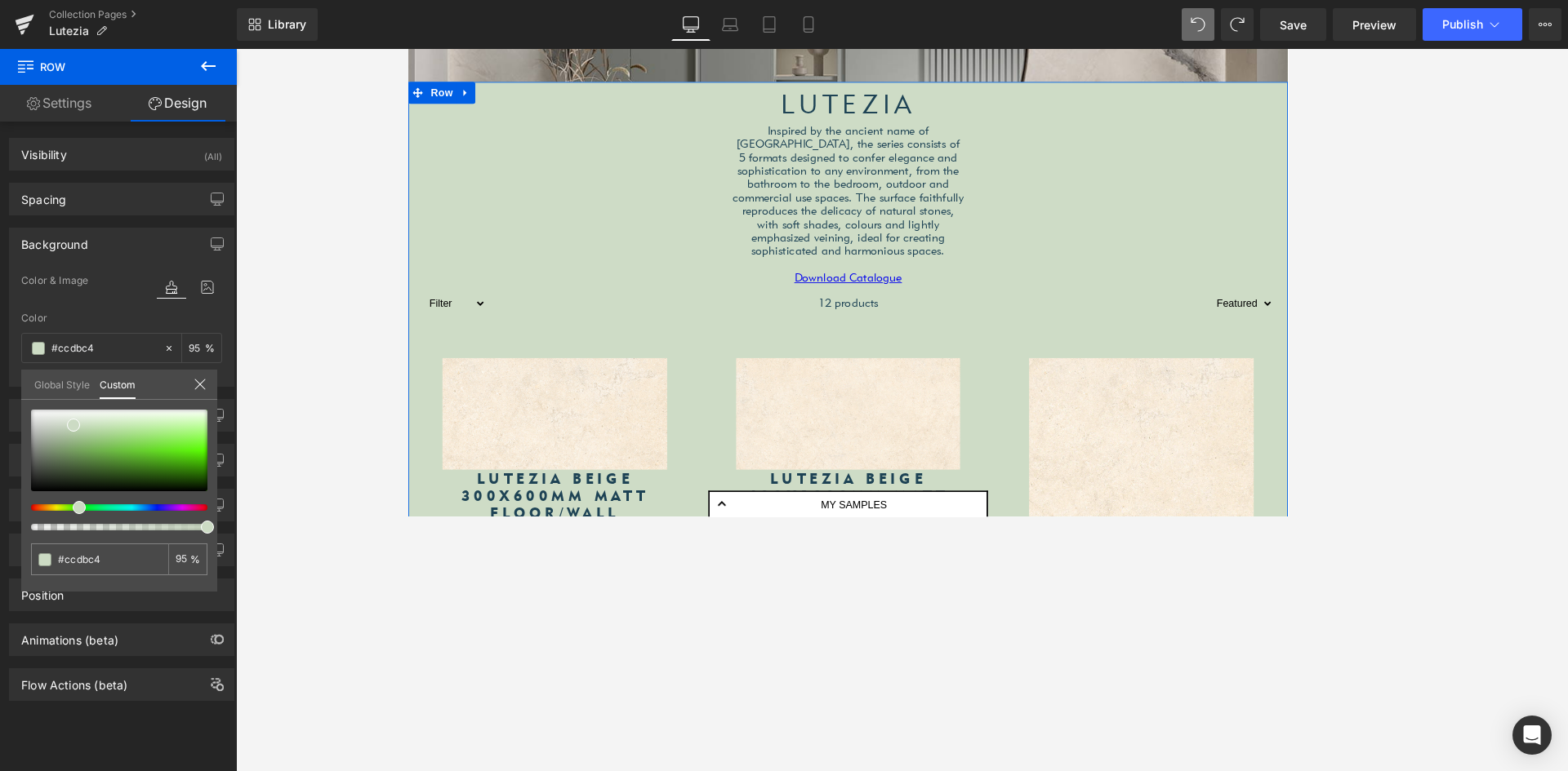
type input "94"
type input "89"
type input "86"
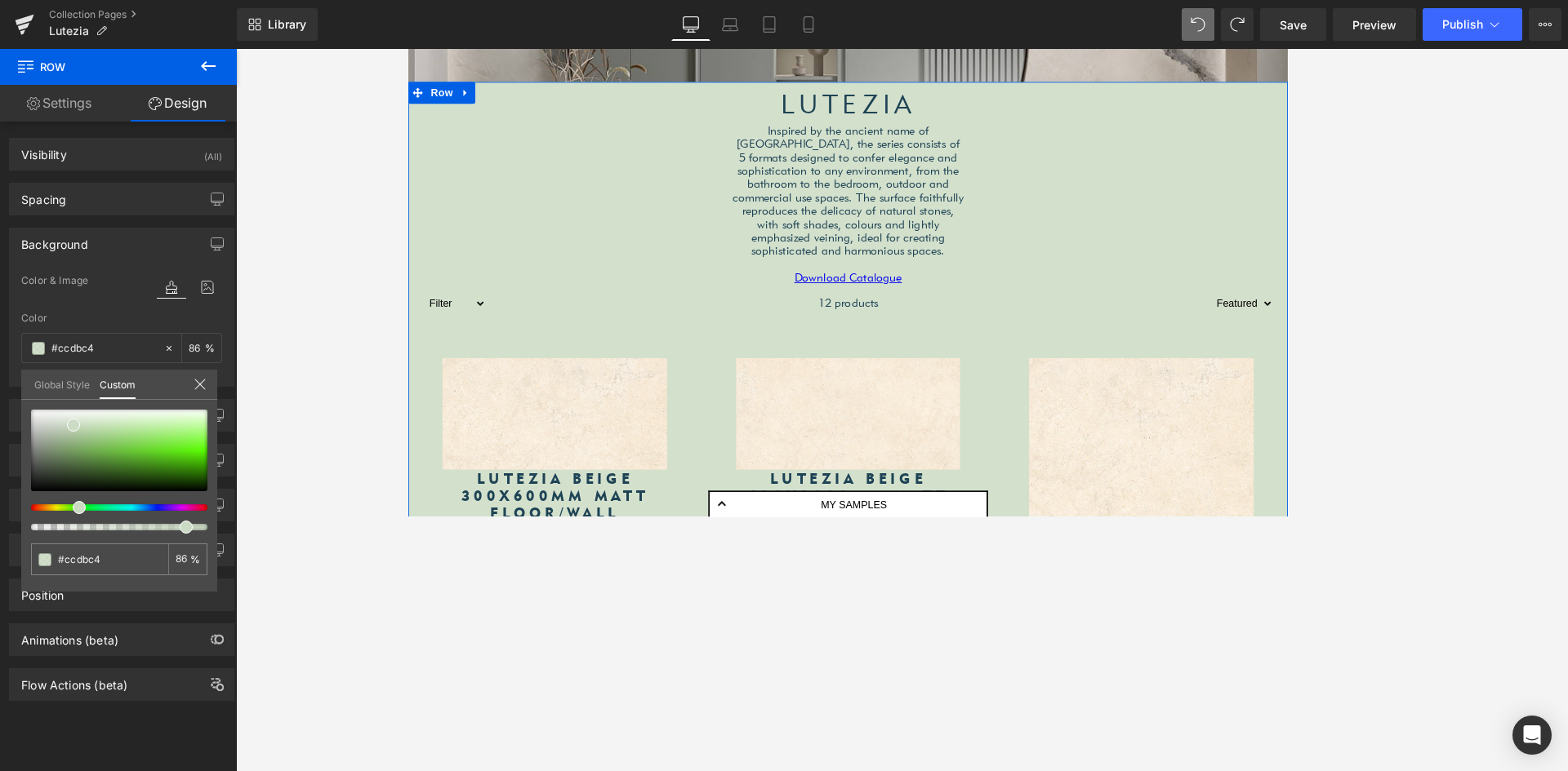
type input "84"
type input "82"
type input "81"
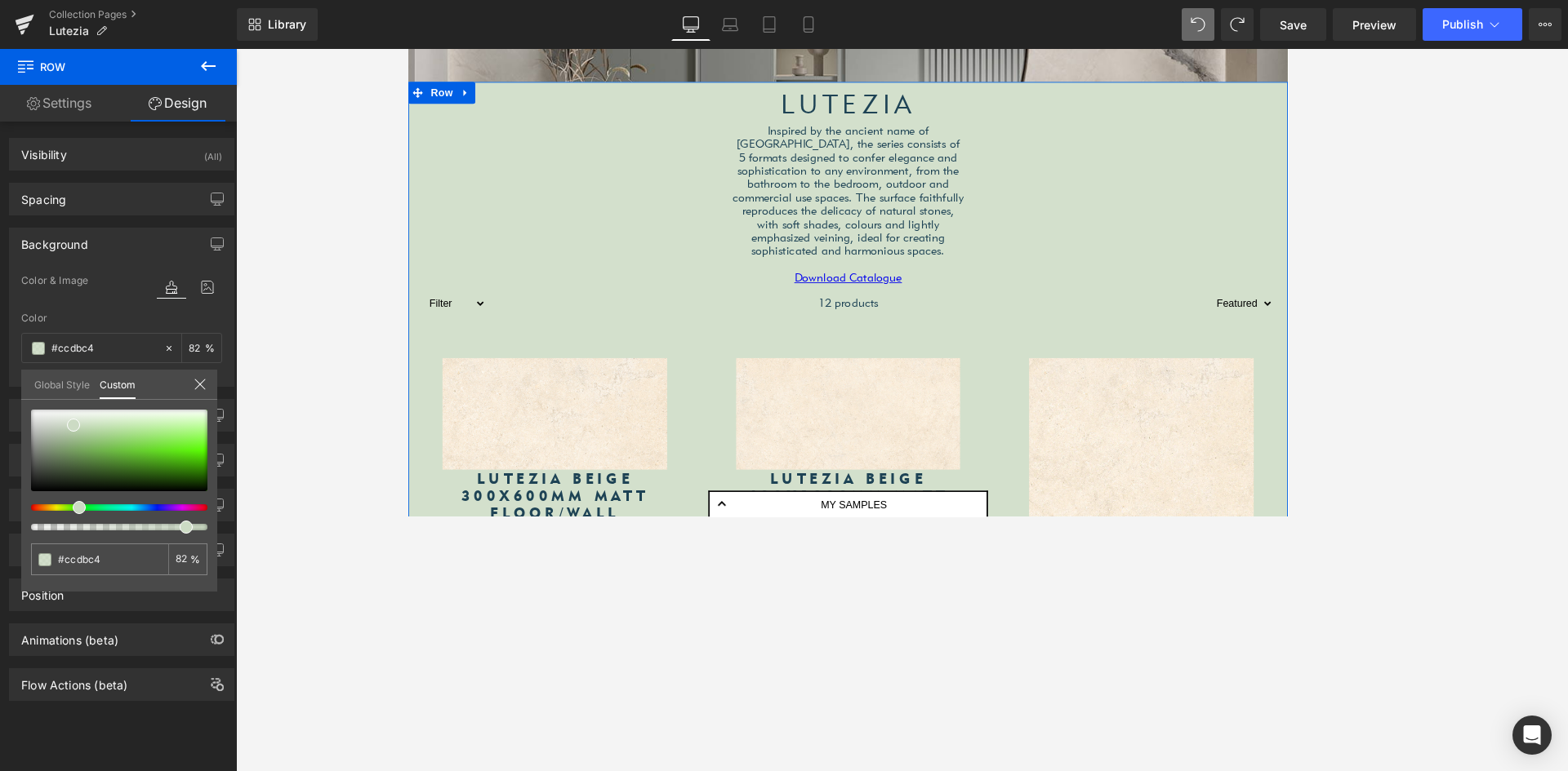
type input "81"
type input "78"
type input "77"
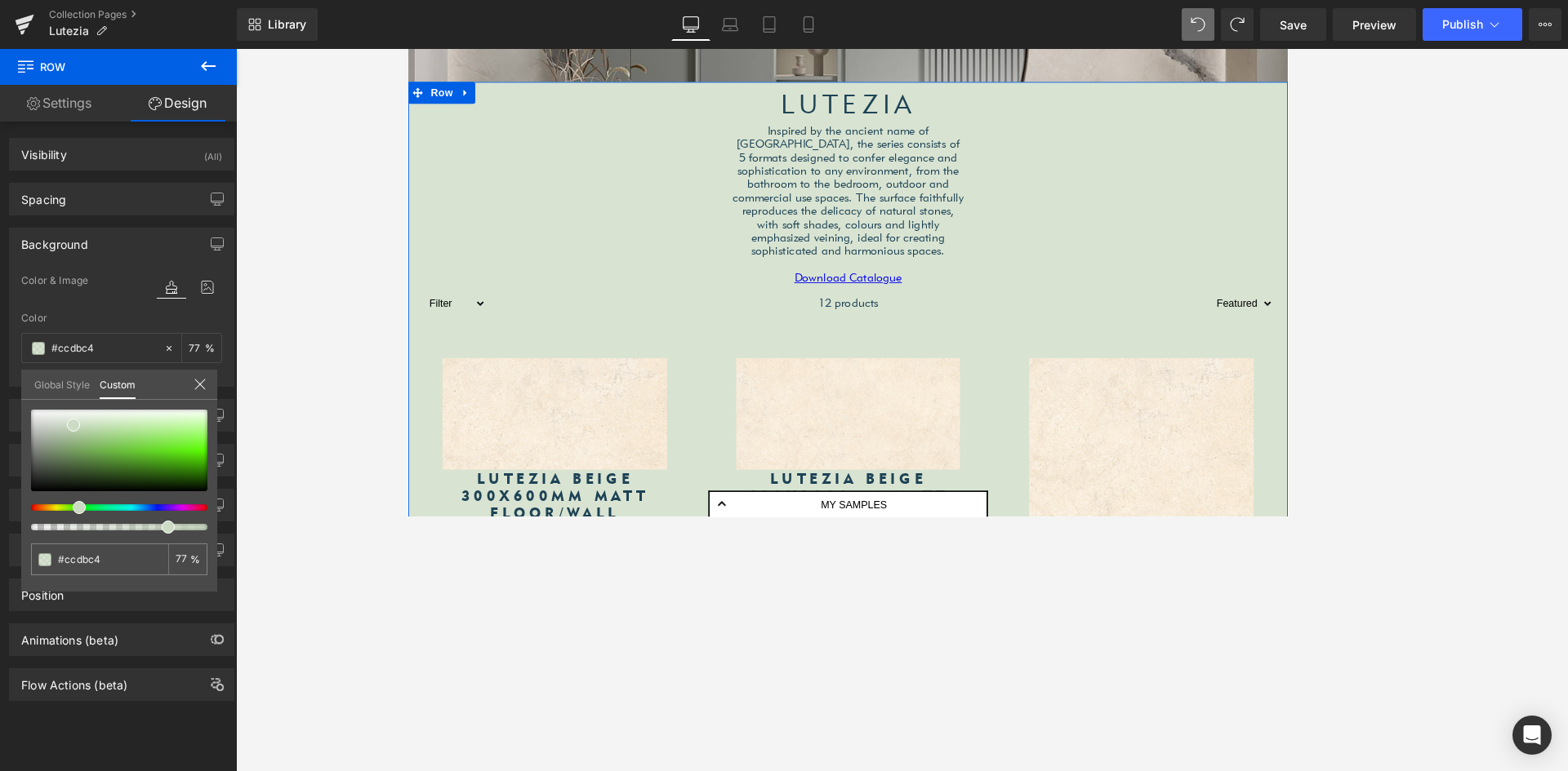
type input "76"
type input "73"
type input "70"
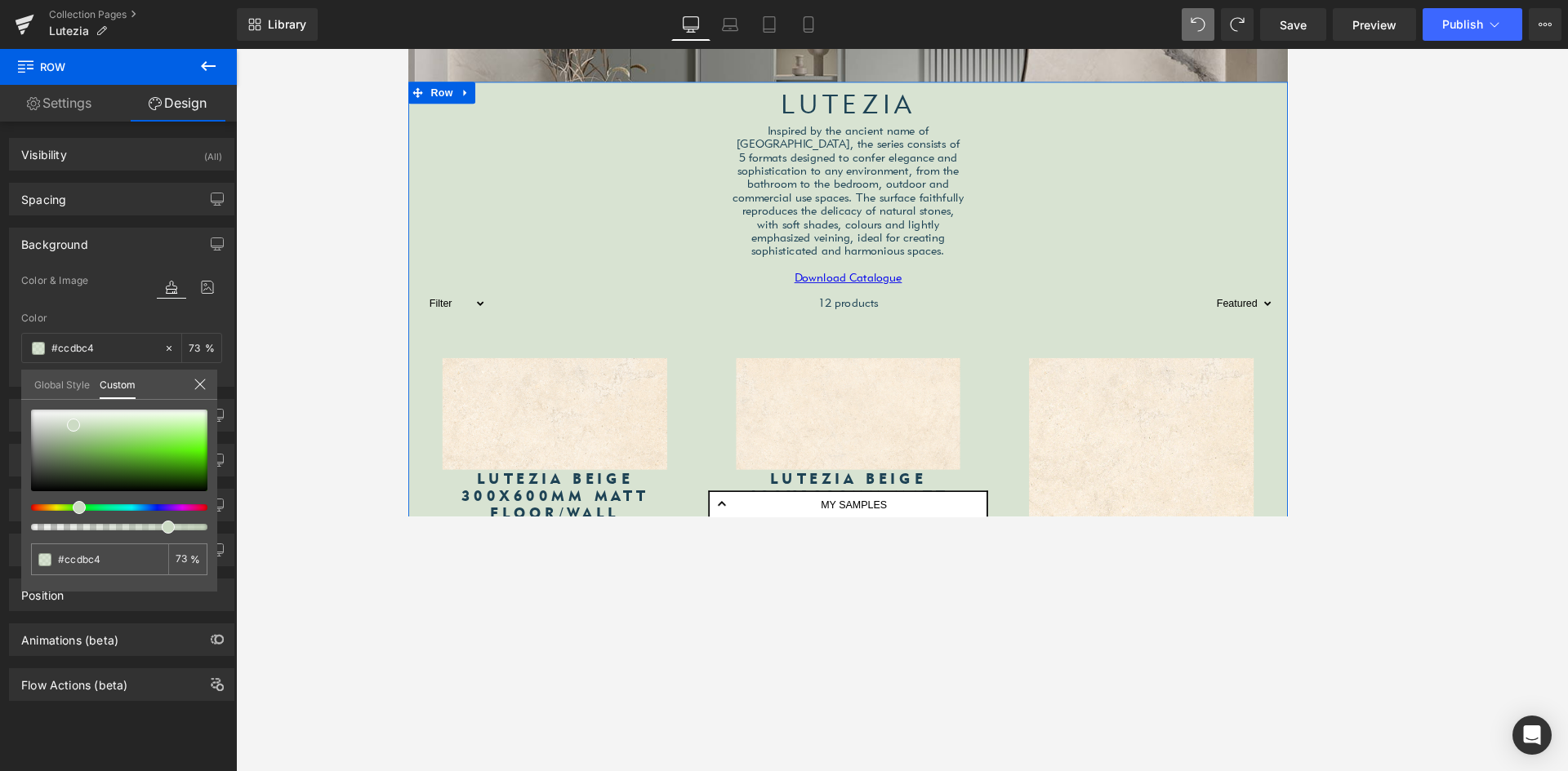
type input "70"
type input "64"
type input "58"
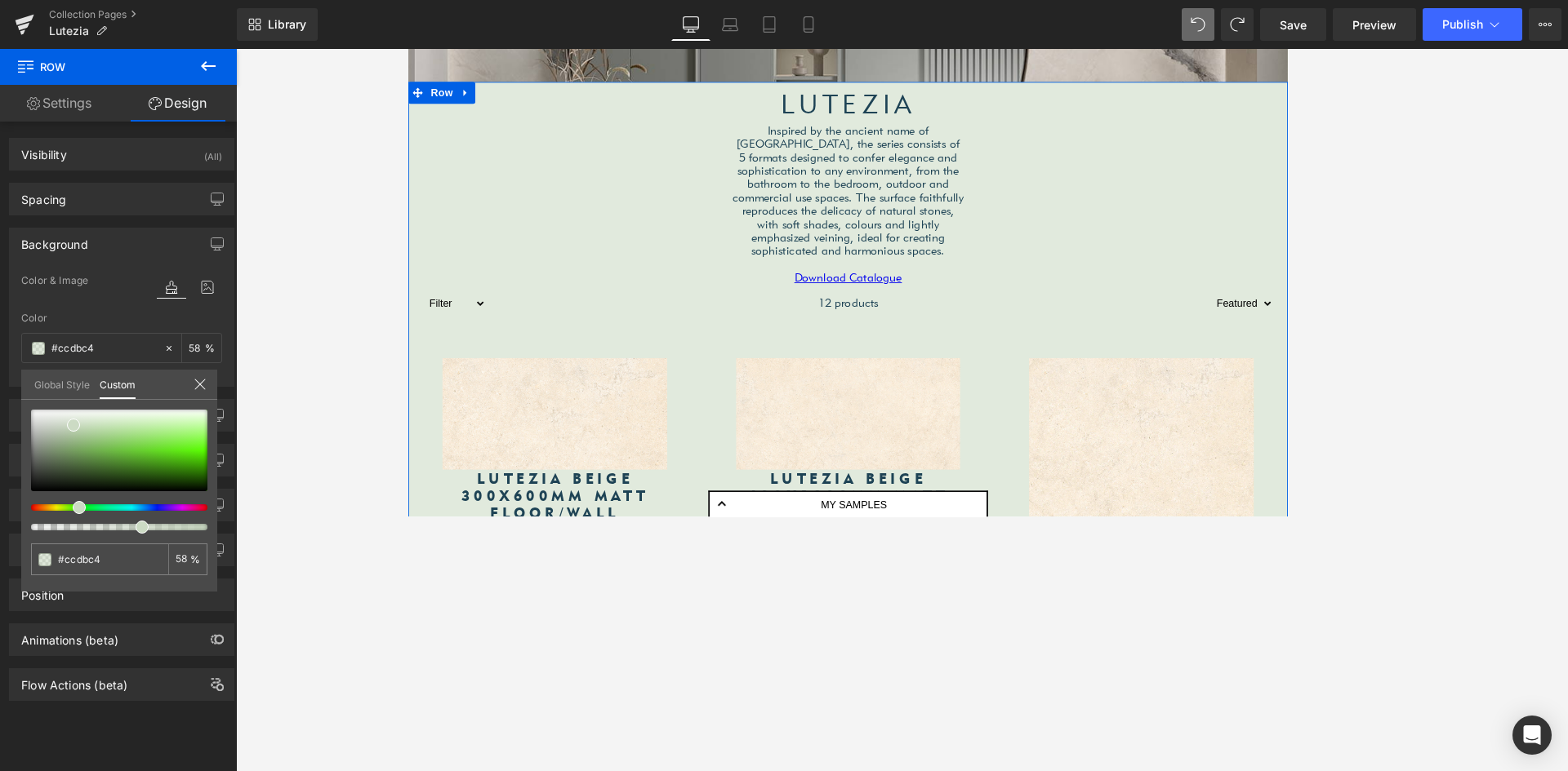
type input "56"
type input "53"
type input "46"
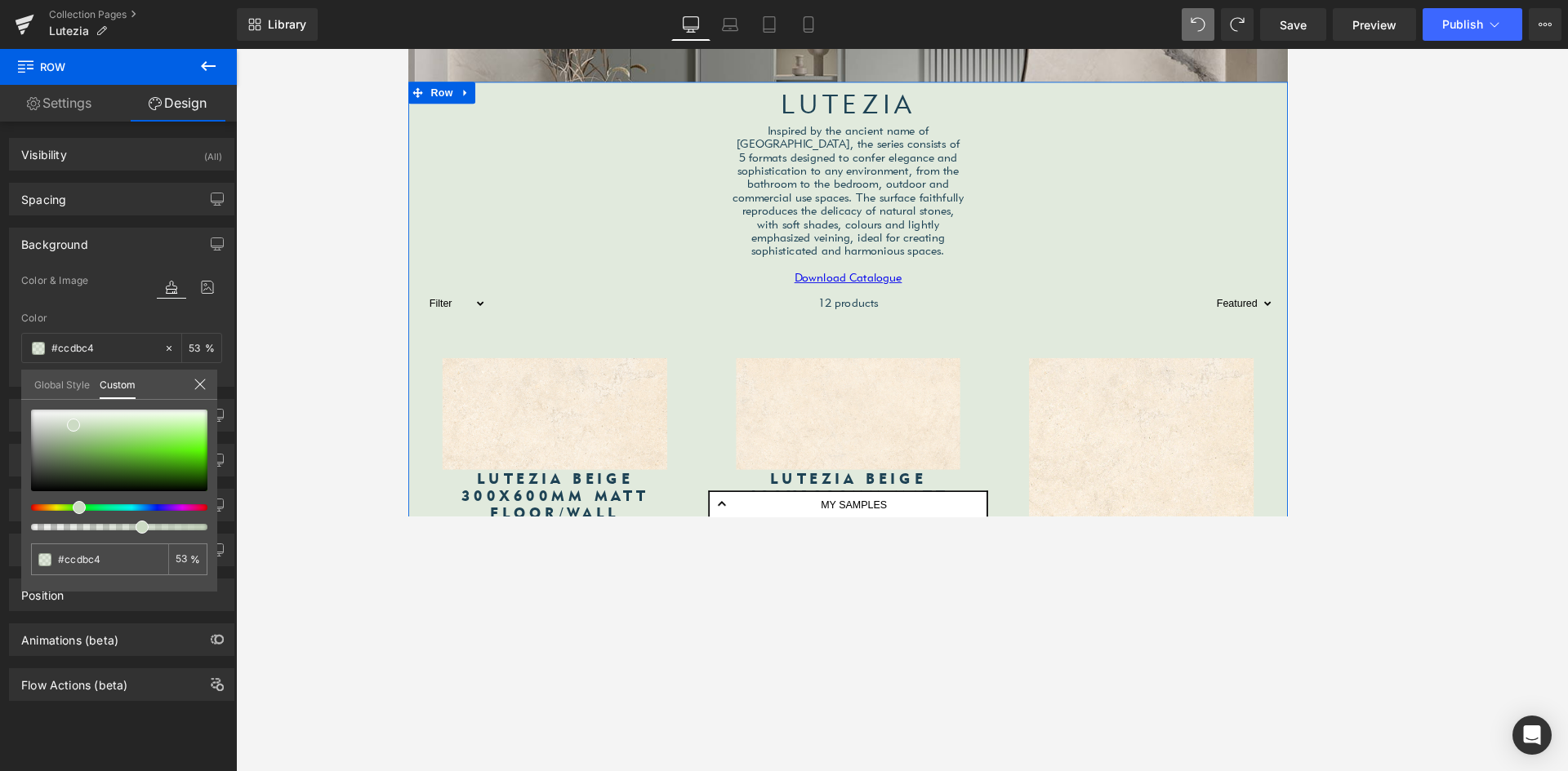
type input "46"
type input "44"
type input "43"
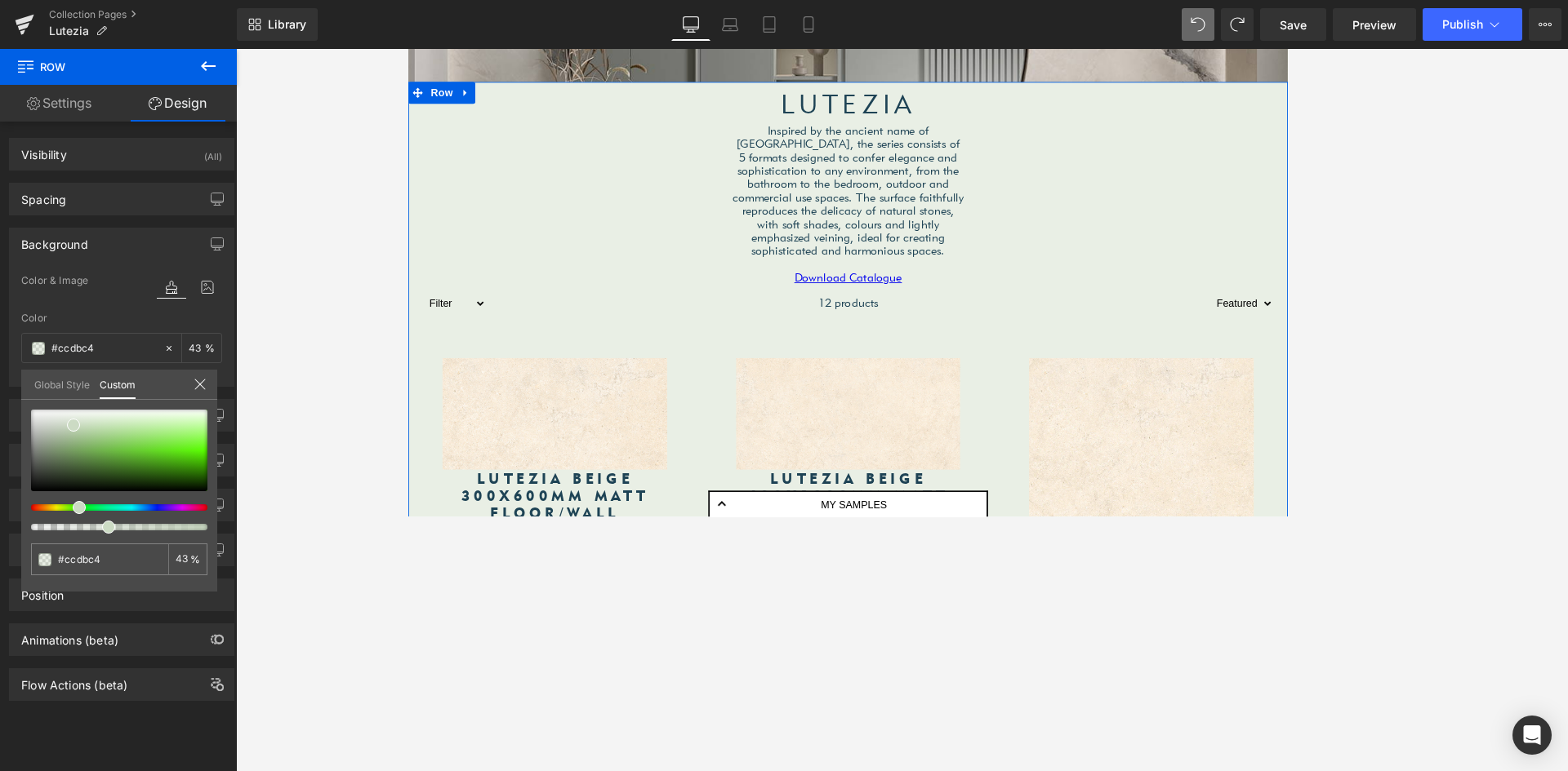
type input "38"
type input "35"
type input "32"
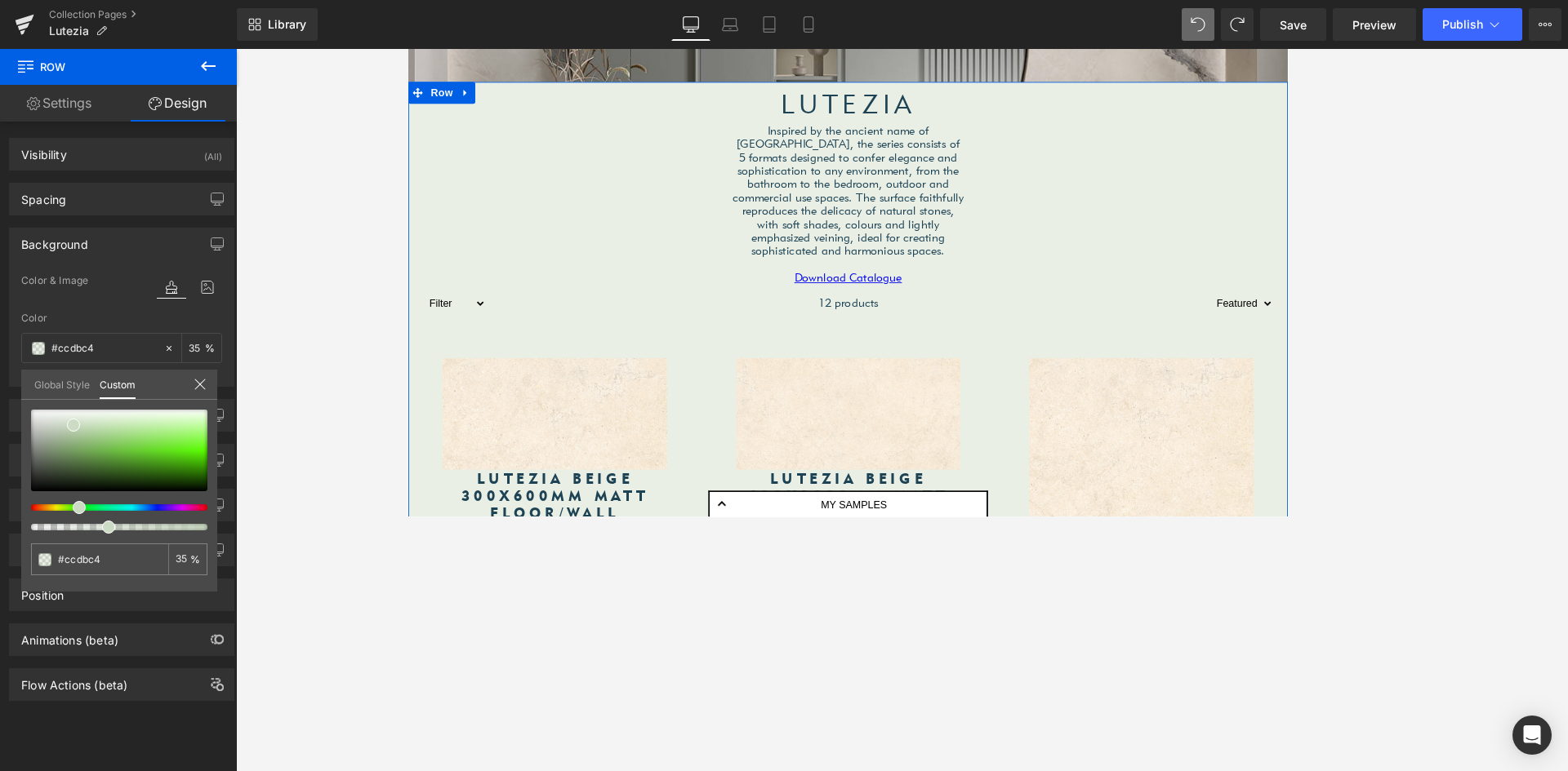
type input "32"
type input "30"
type input "27"
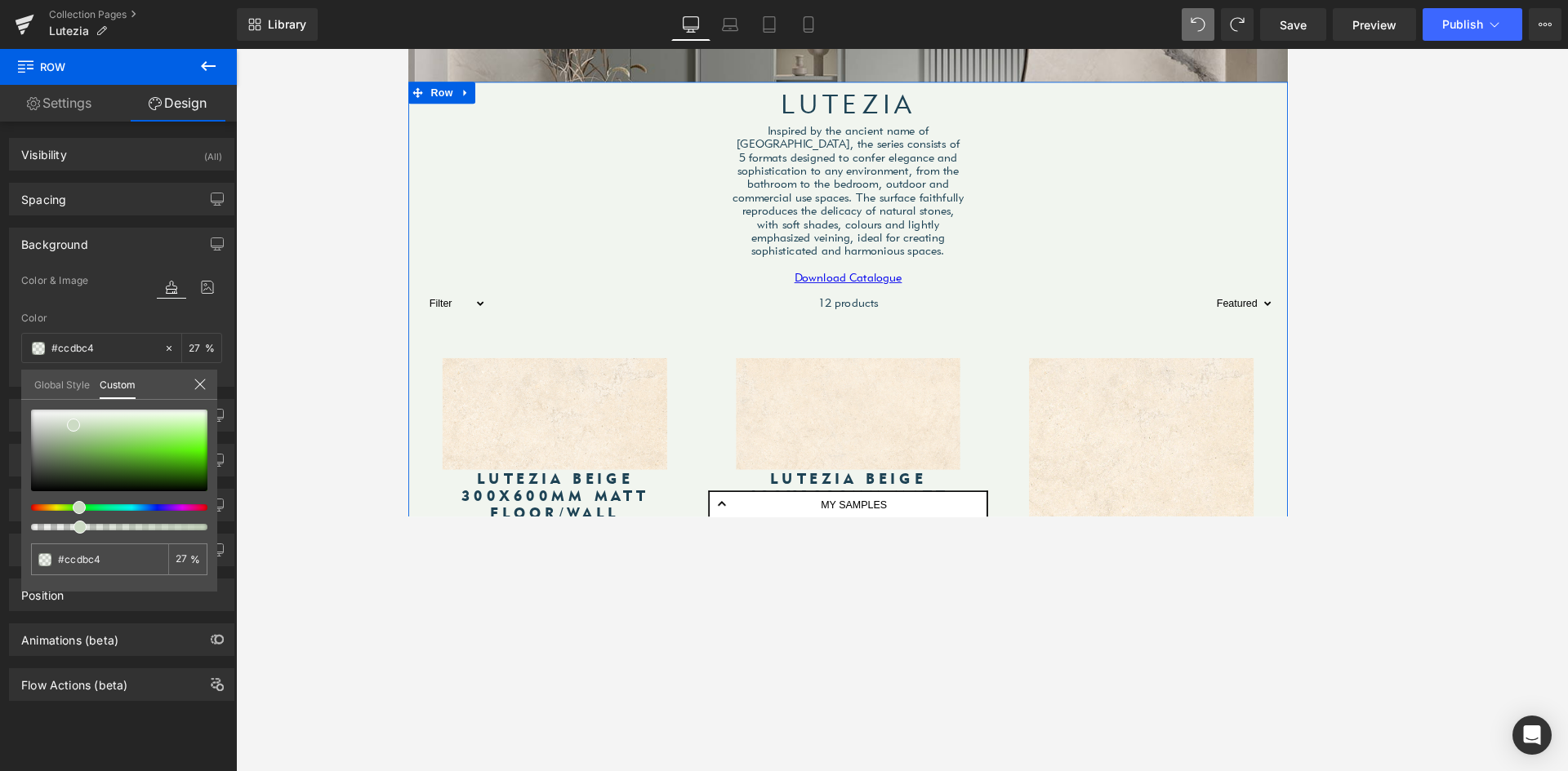
type input "26"
type input "24"
type input "21"
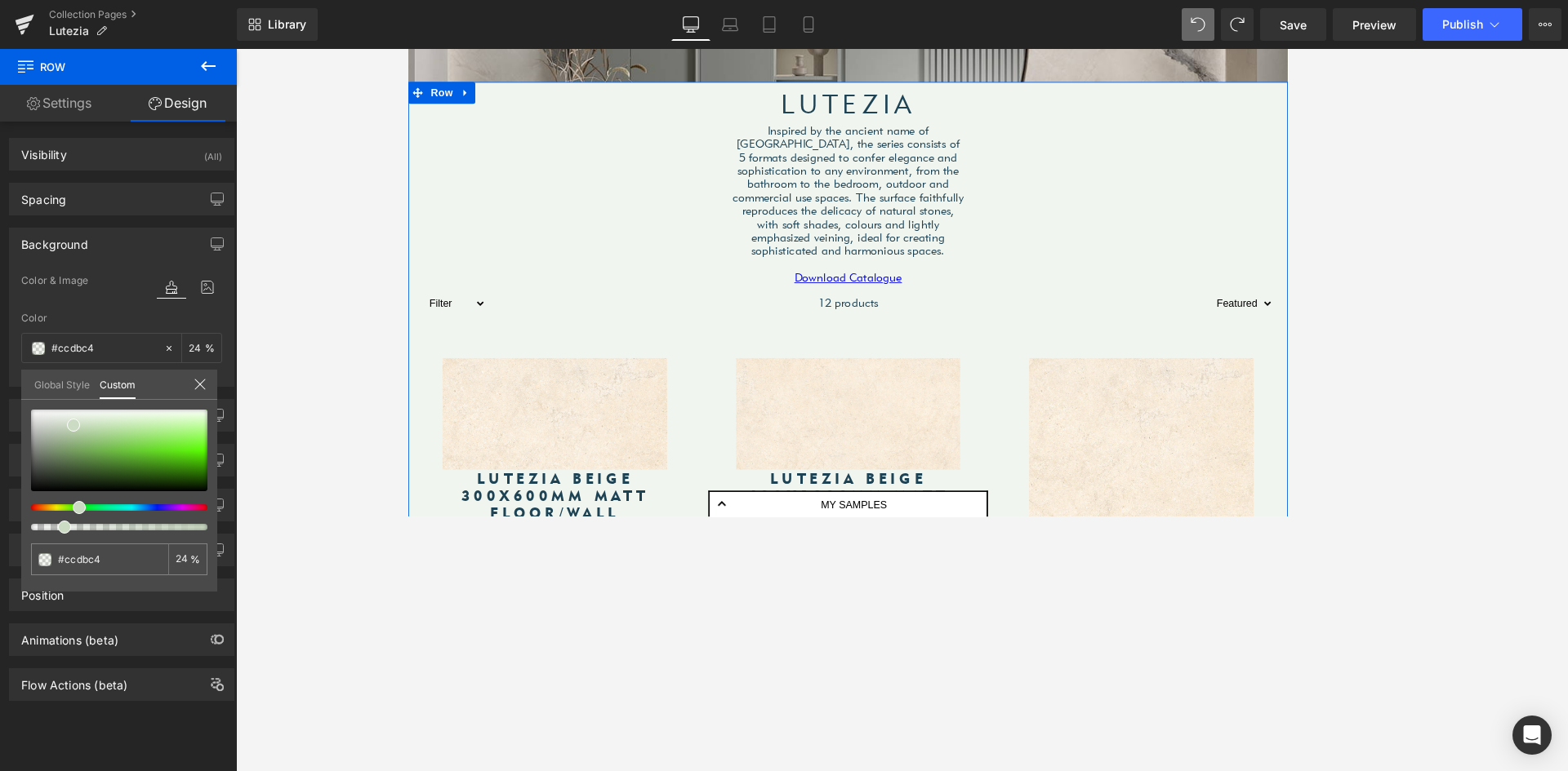
type input "21"
type input "20"
type input "18"
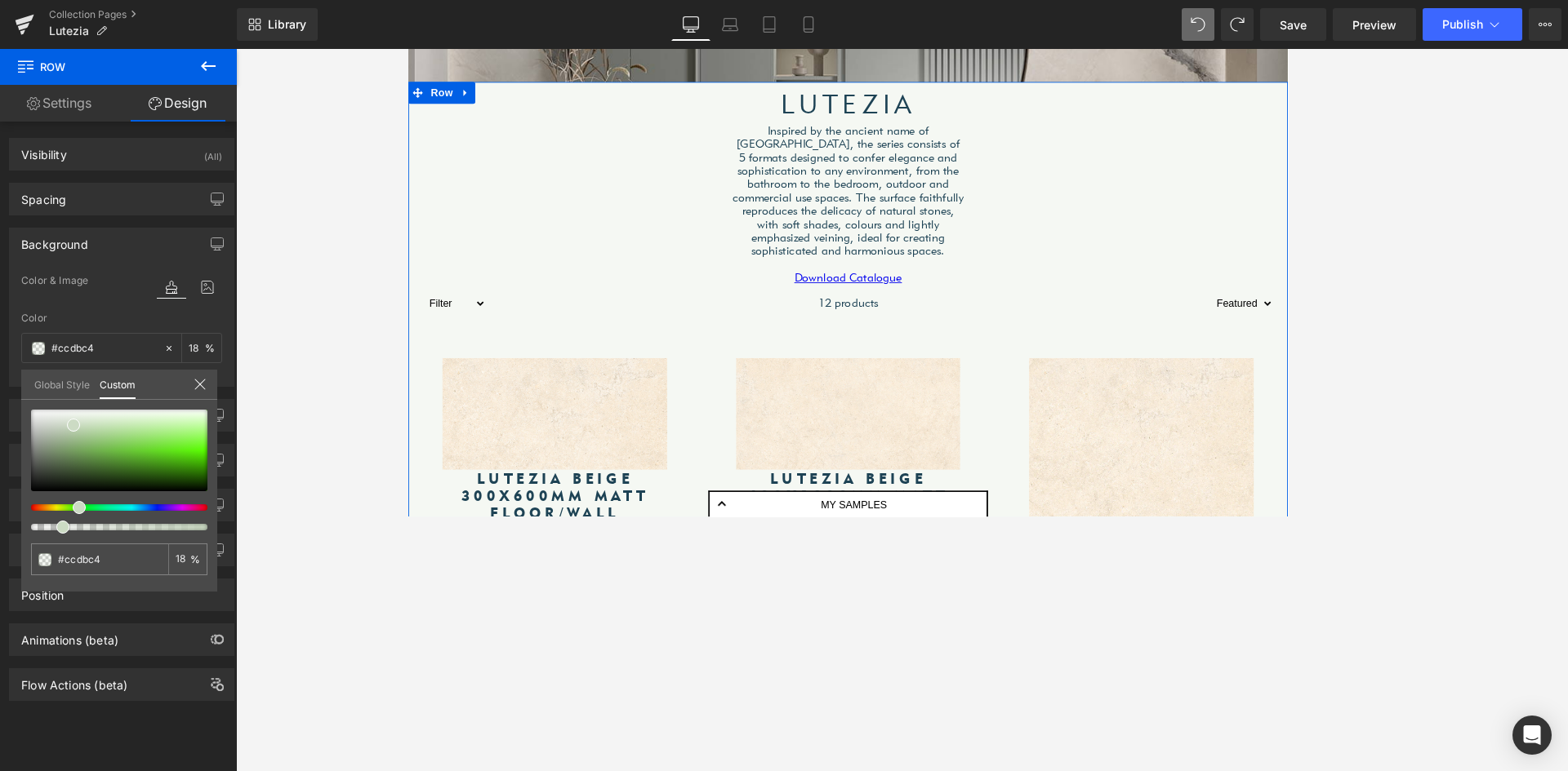
type input "17"
type input "18"
type input "22"
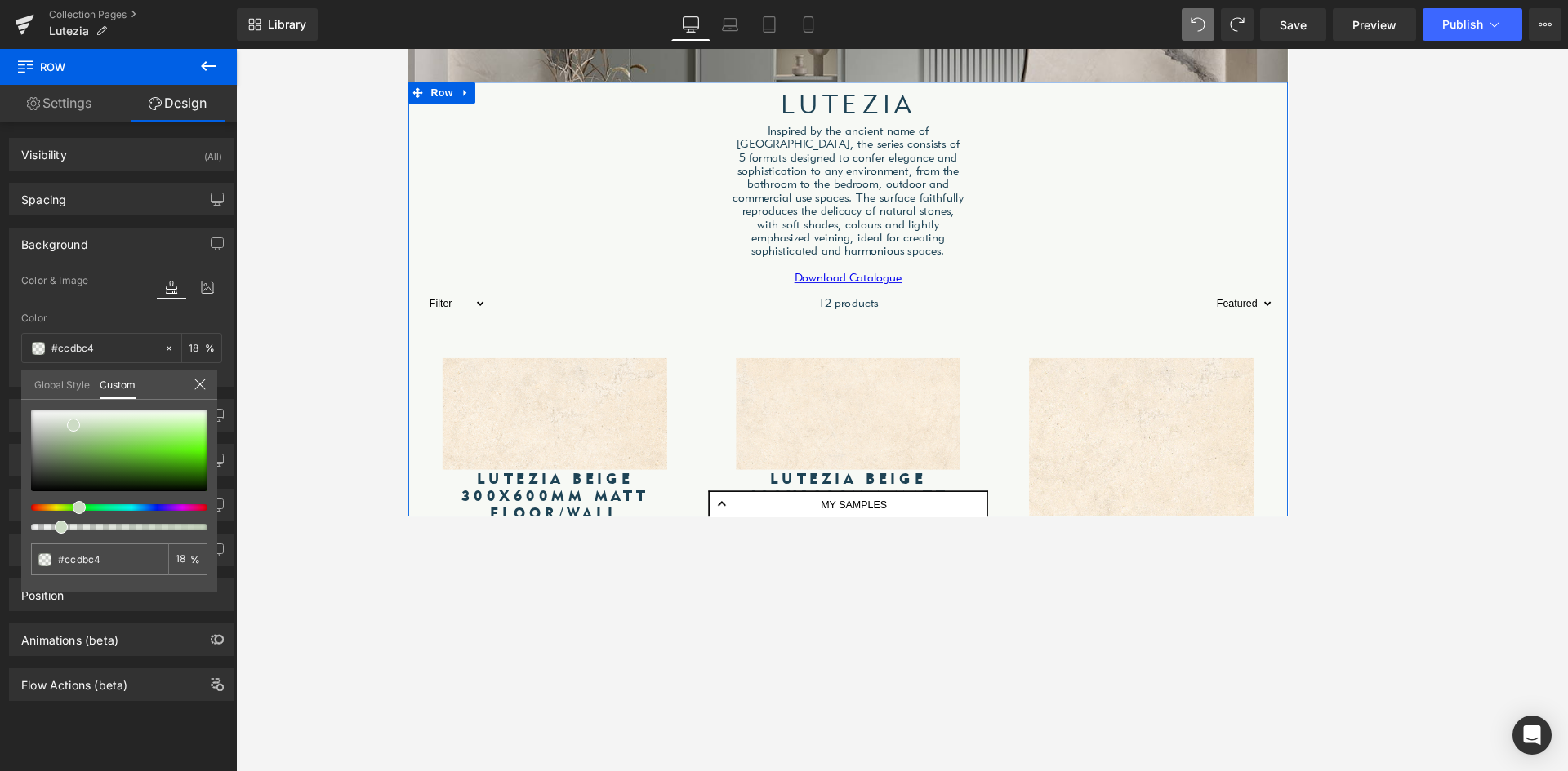
type input "22"
type input "25"
type input "29"
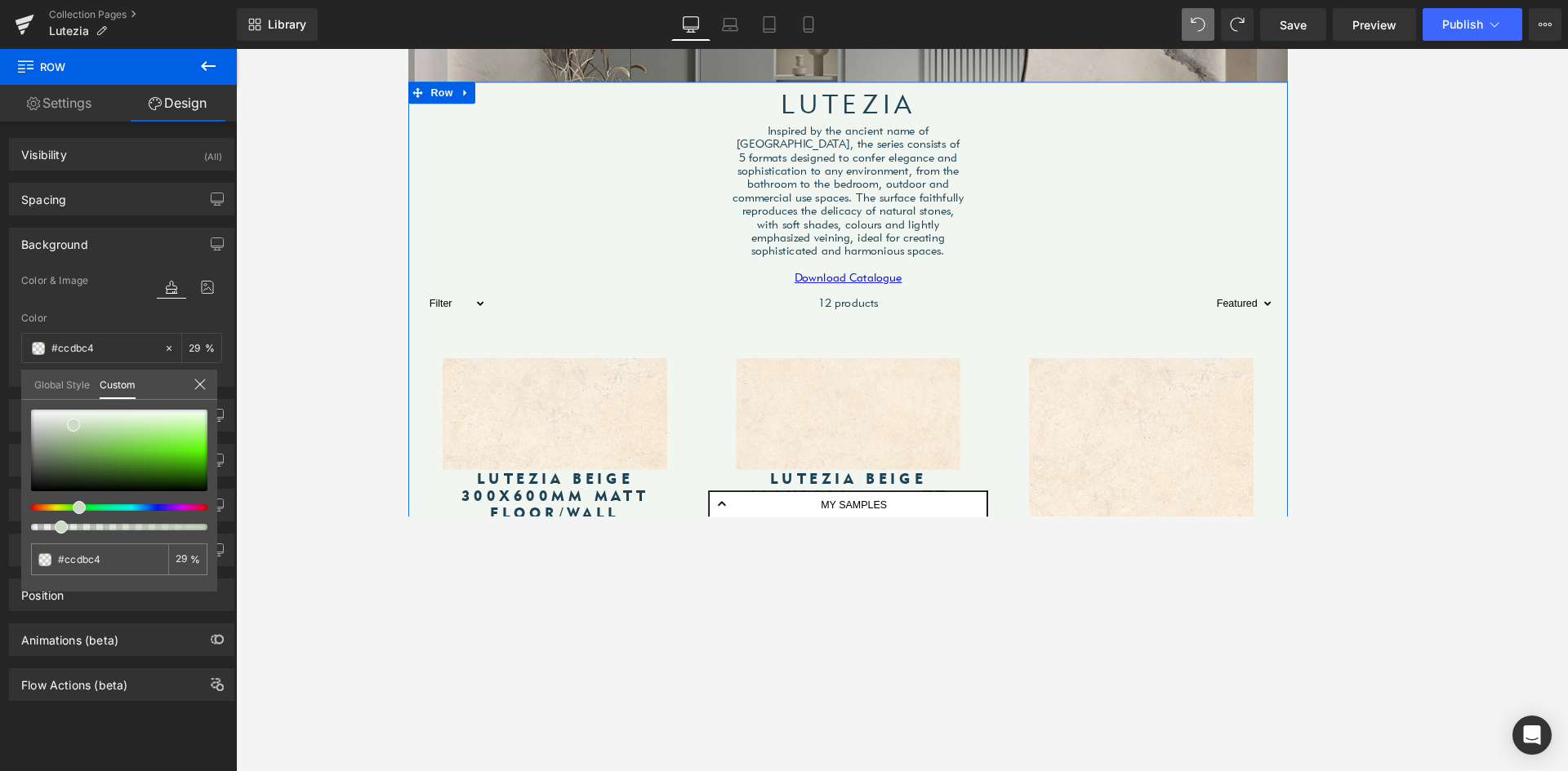
type input "32"
type input "34"
type input "35"
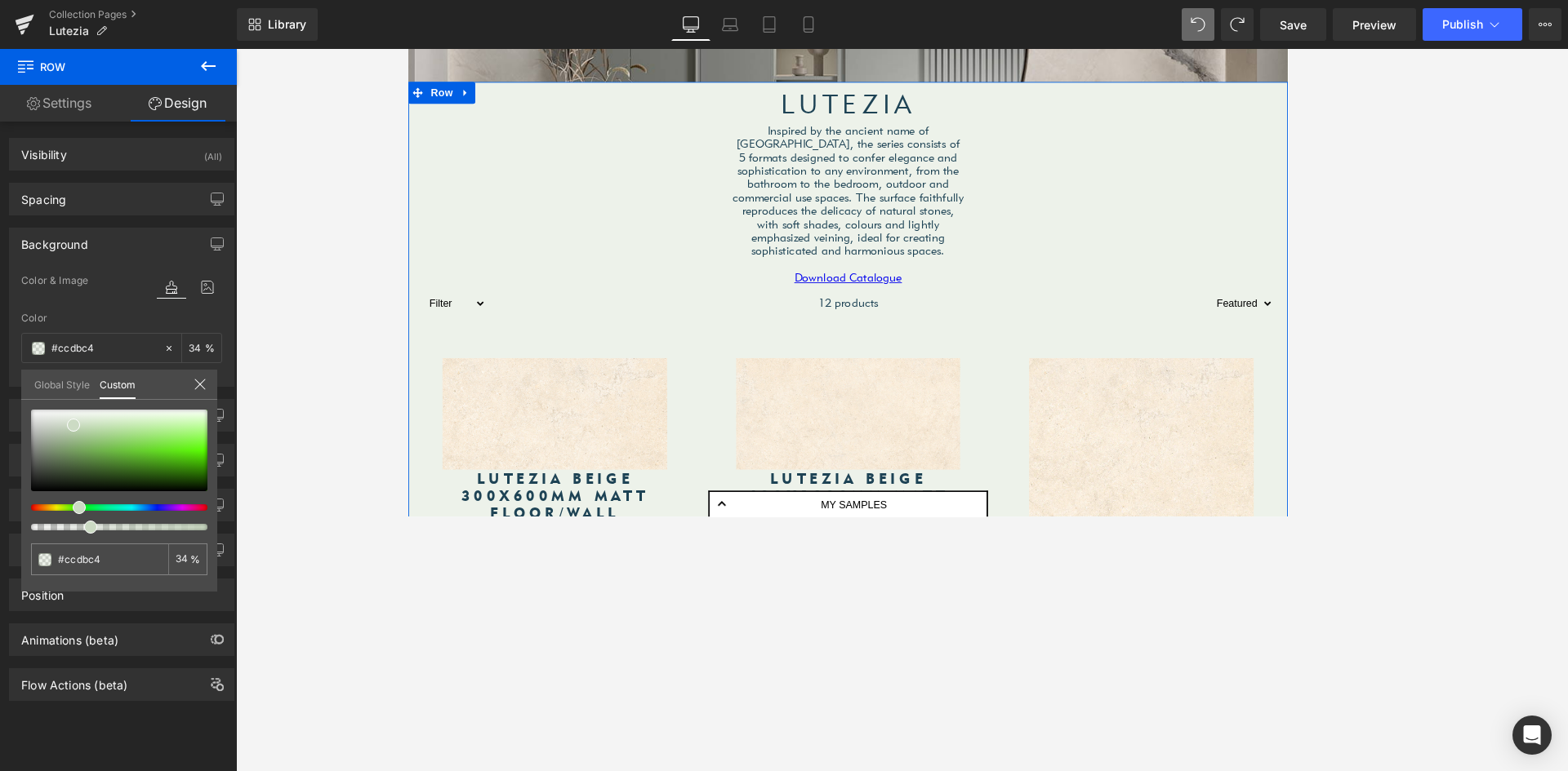
type input "35"
type input "37"
type input "38"
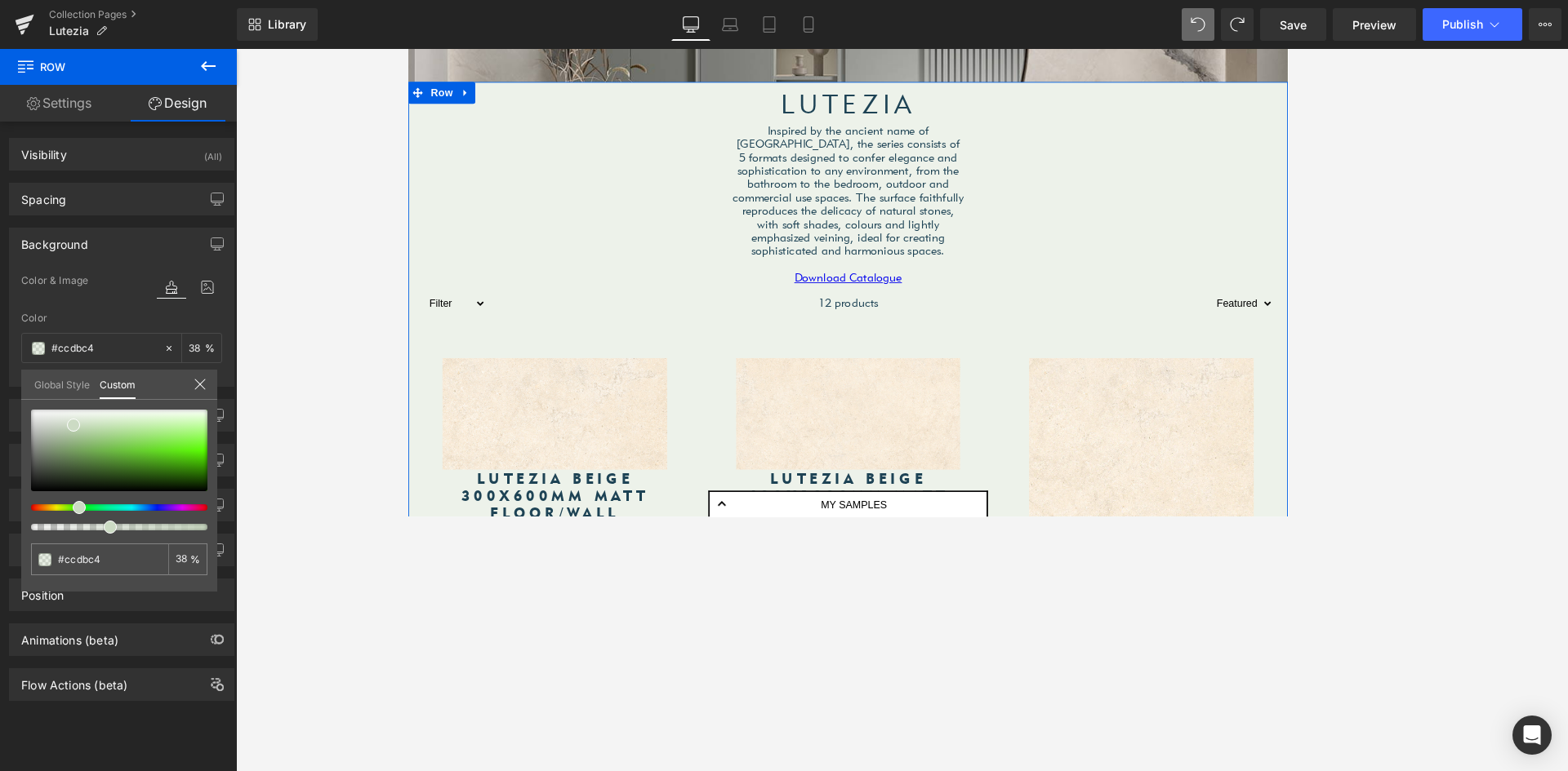
type input "42"
type input "45"
type input "46"
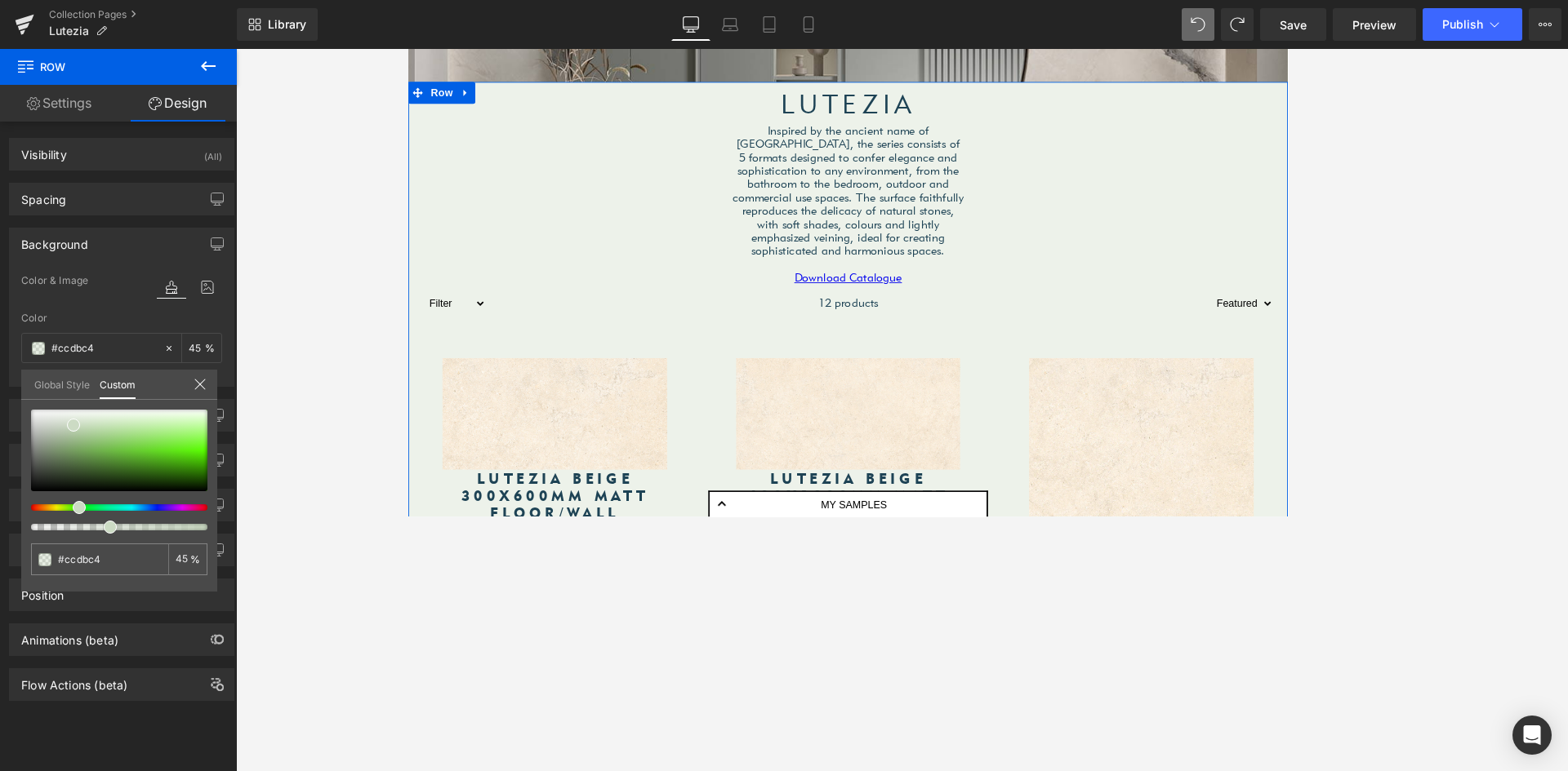
type input "46"
type input "45"
type input "43"
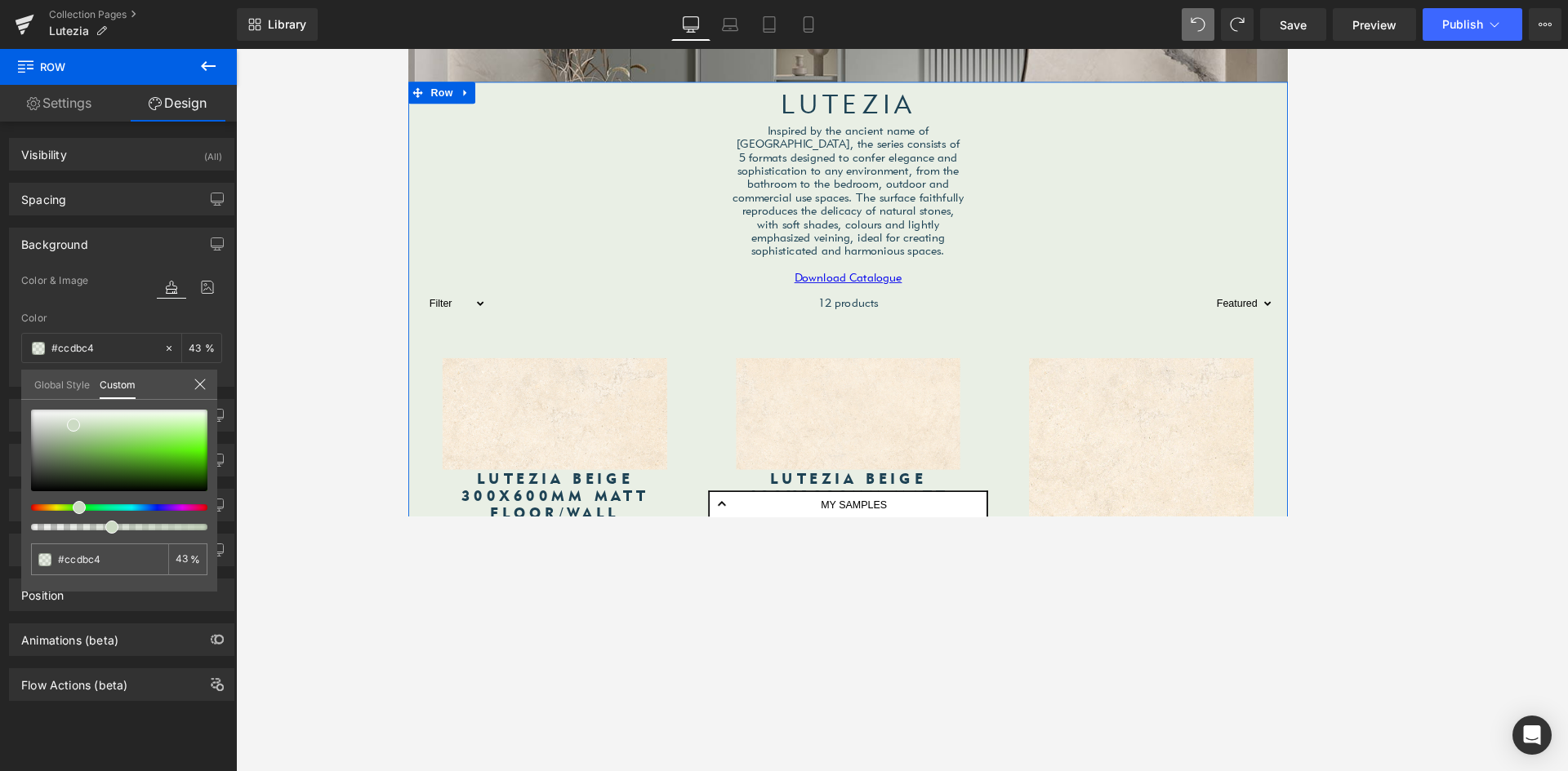
type input "42"
type input "41"
type input "43"
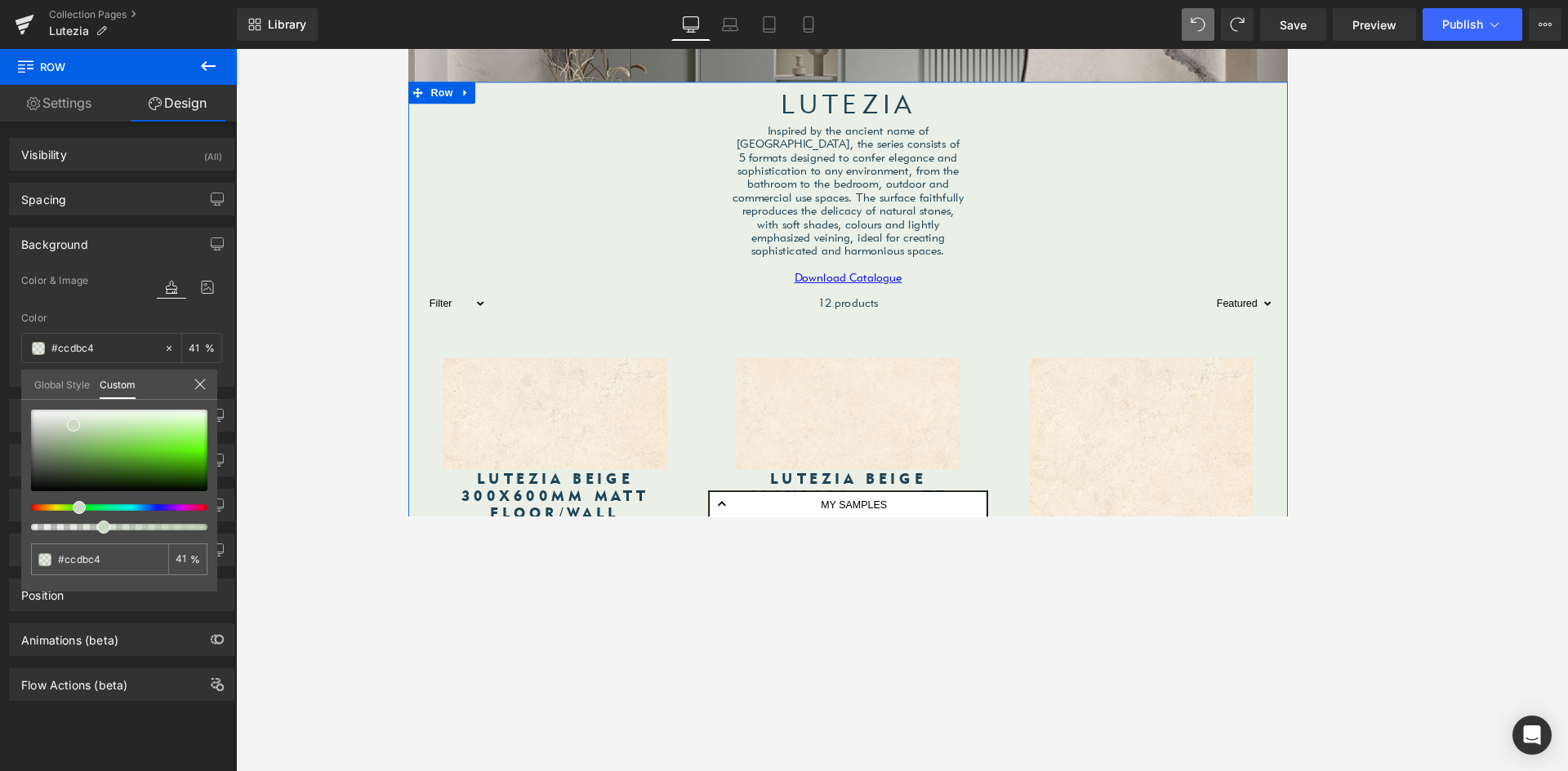
type input "43"
type input "47"
type input "49"
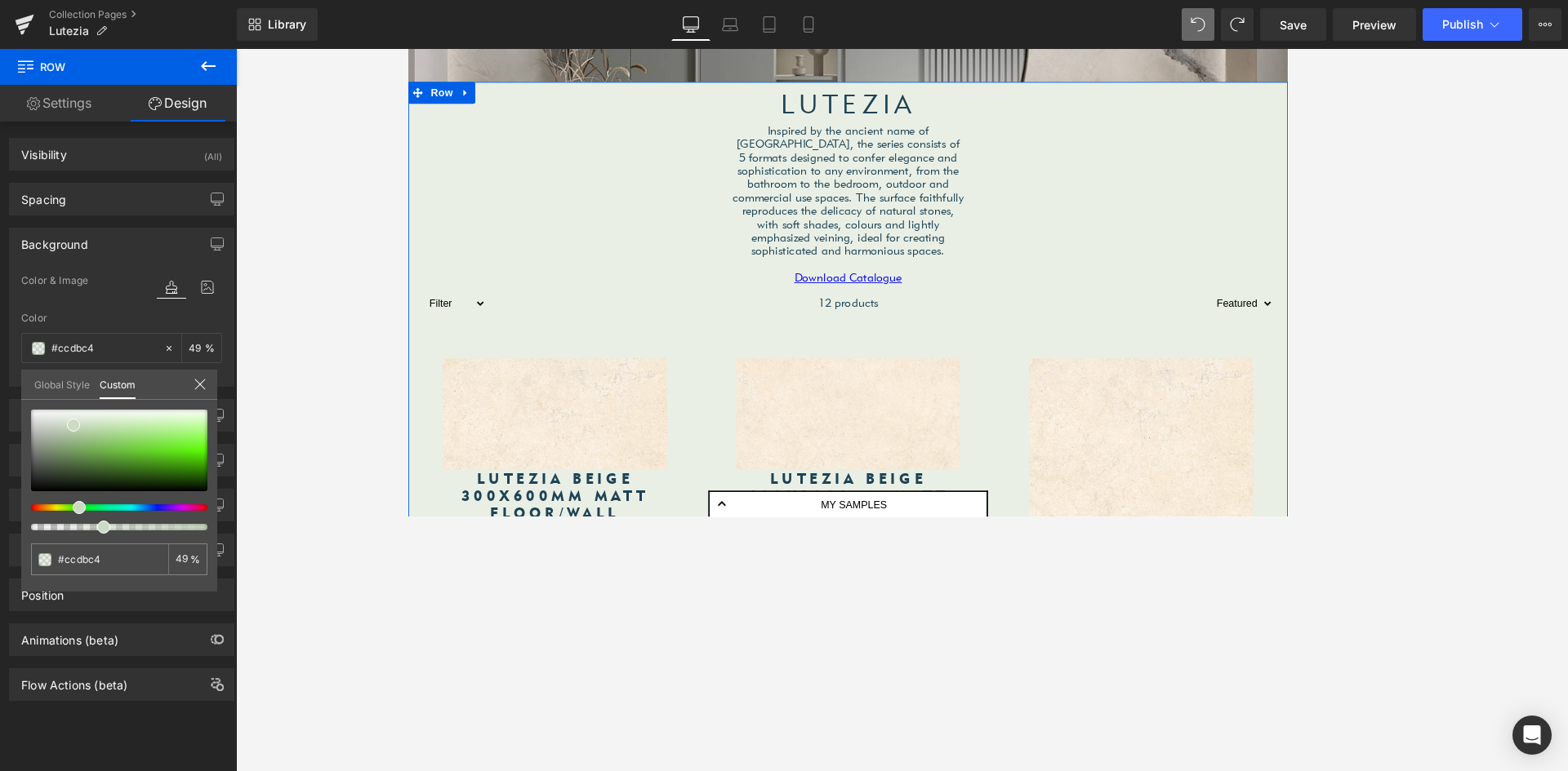
type input "50"
type input "51"
type input "56"
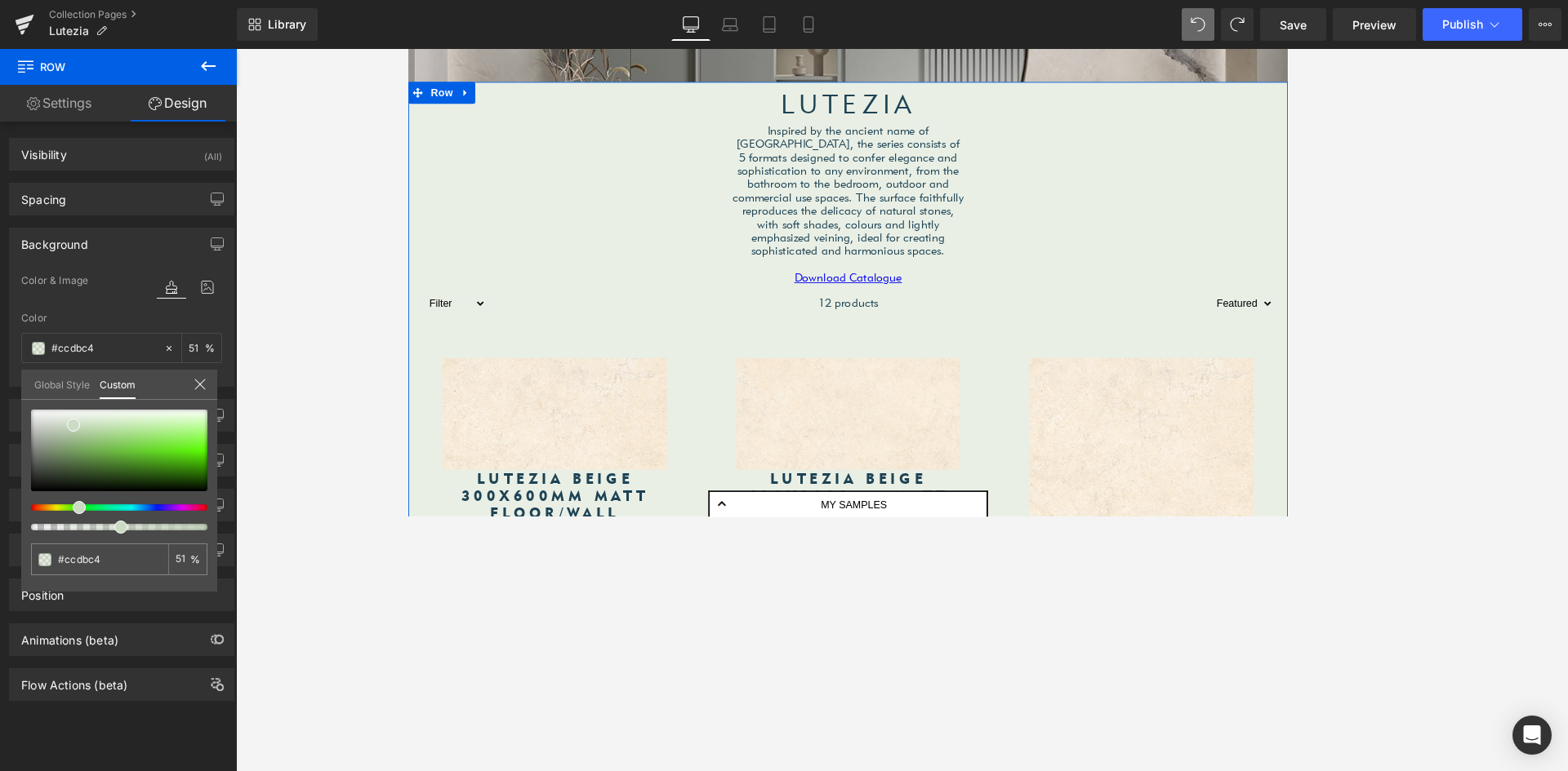
type input "56"
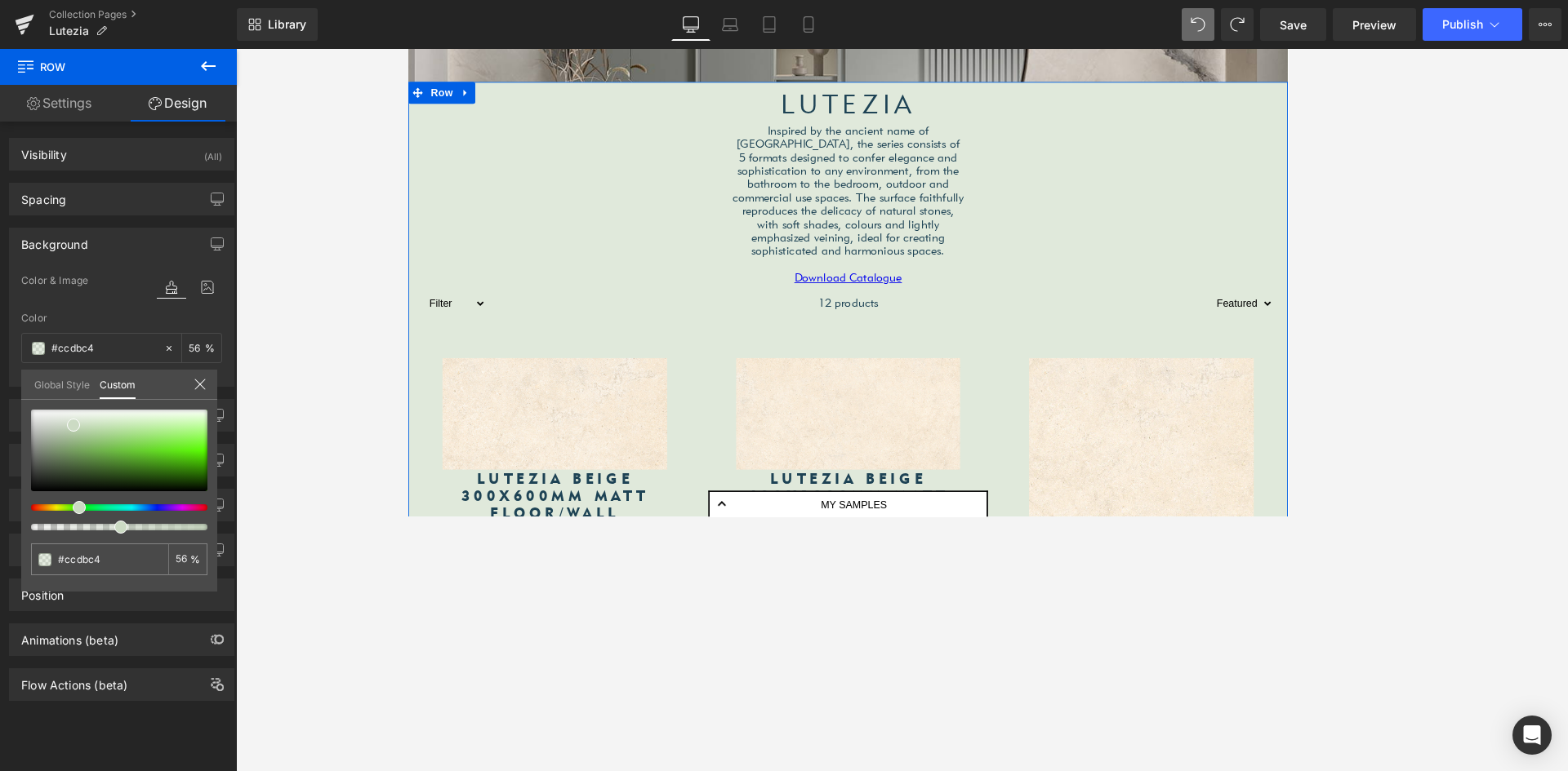
type input "60"
type input "61"
type input "57"
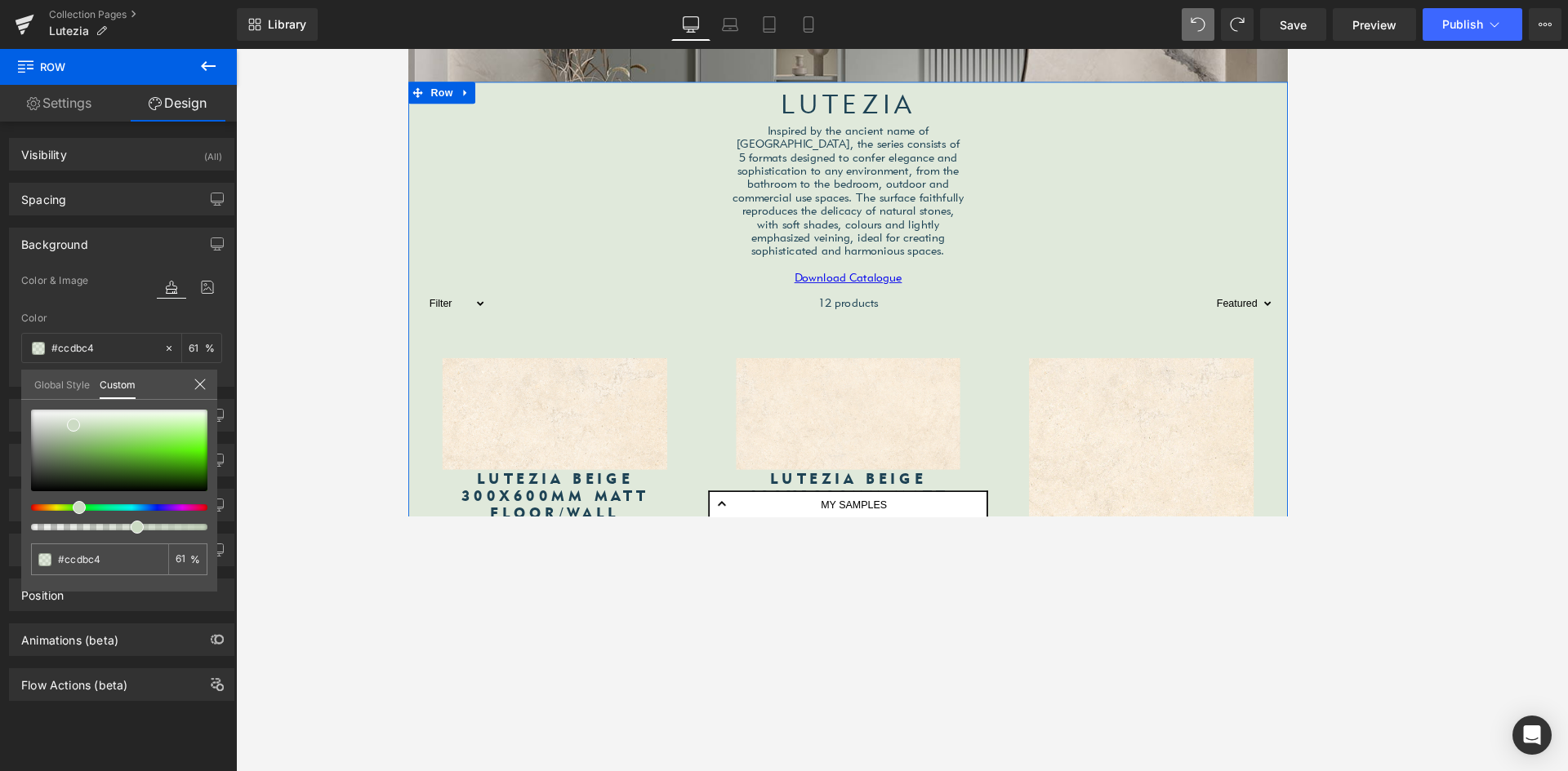
type input "57"
type input "56"
type input "53"
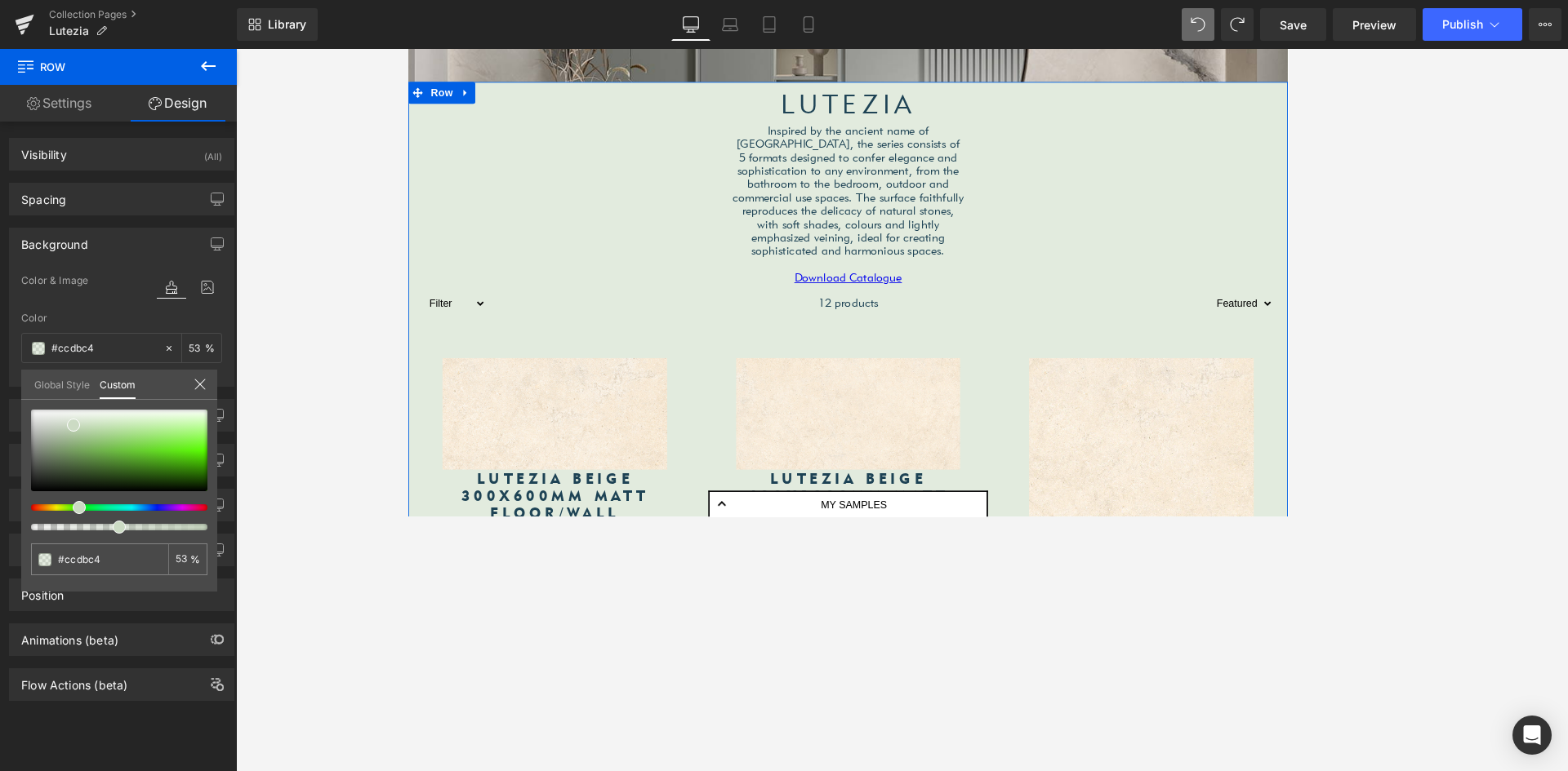
type input "50"
type input "49"
type input "48"
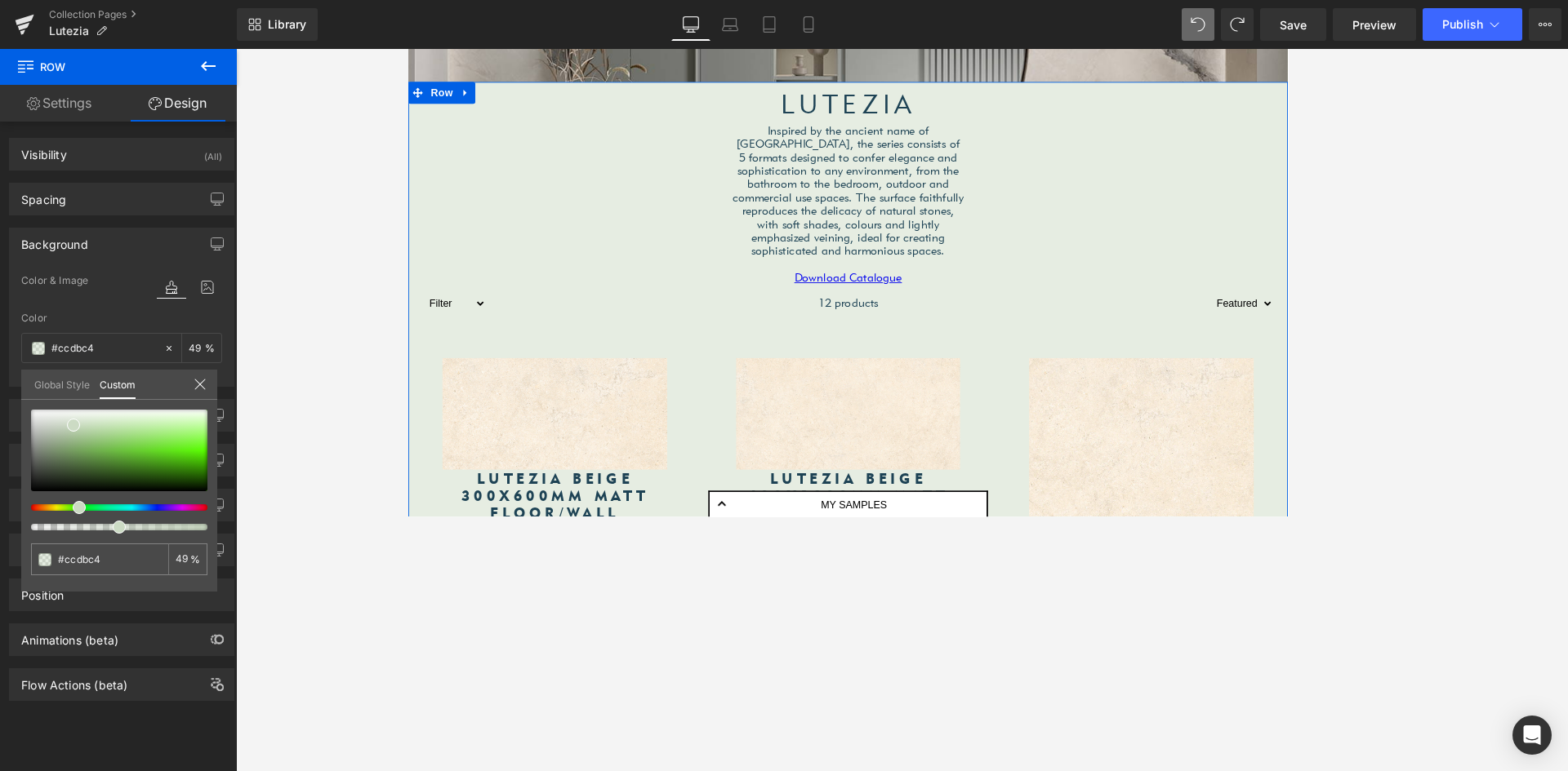
type input "48"
type input "47"
type input "46"
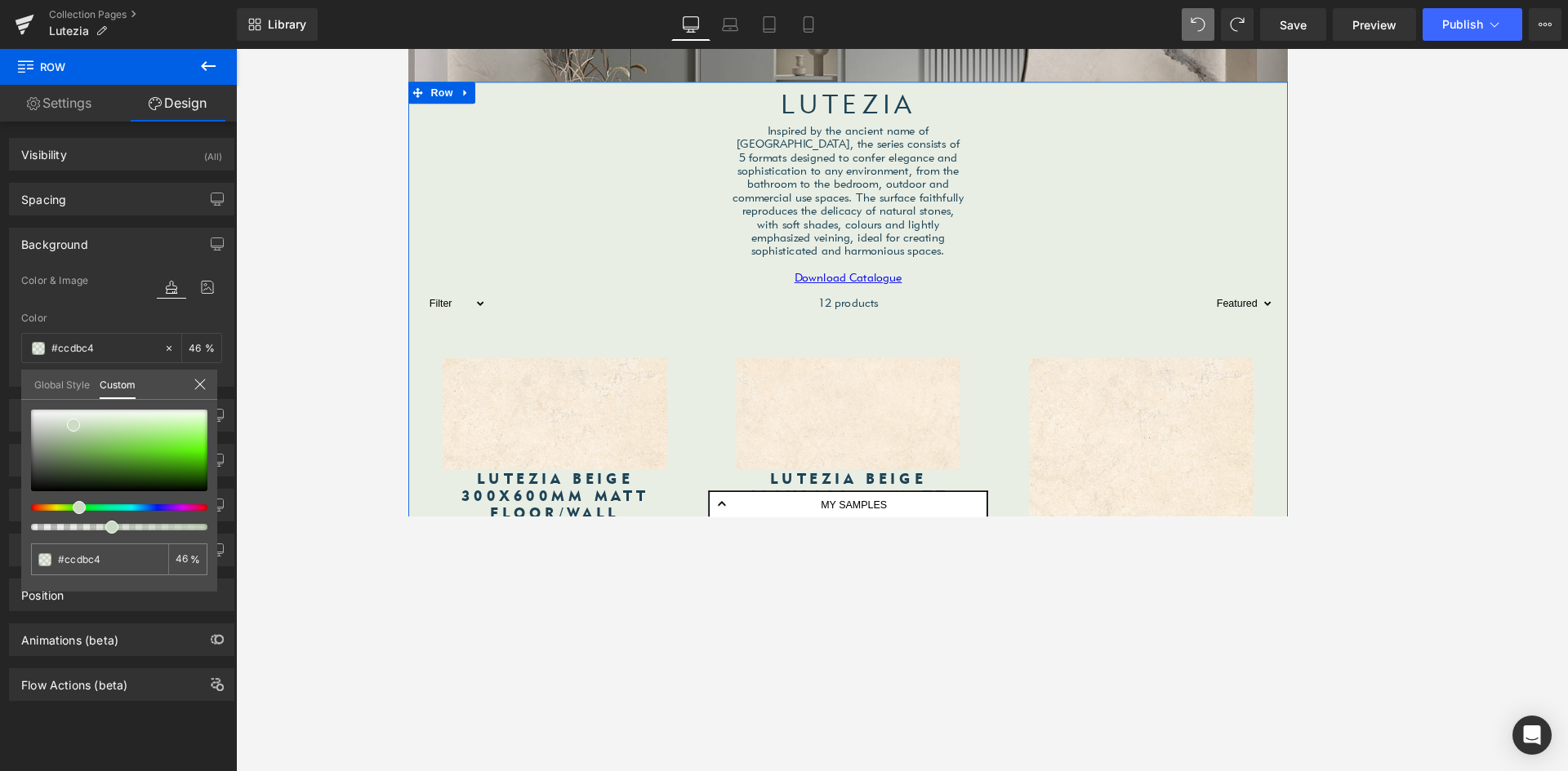
drag, startPoint x: 209, startPoint y: 529, endPoint x: 108, endPoint y: 505, distance: 103.8
click at [108, 505] on div at bounding box center [119, 470] width 176 height 121
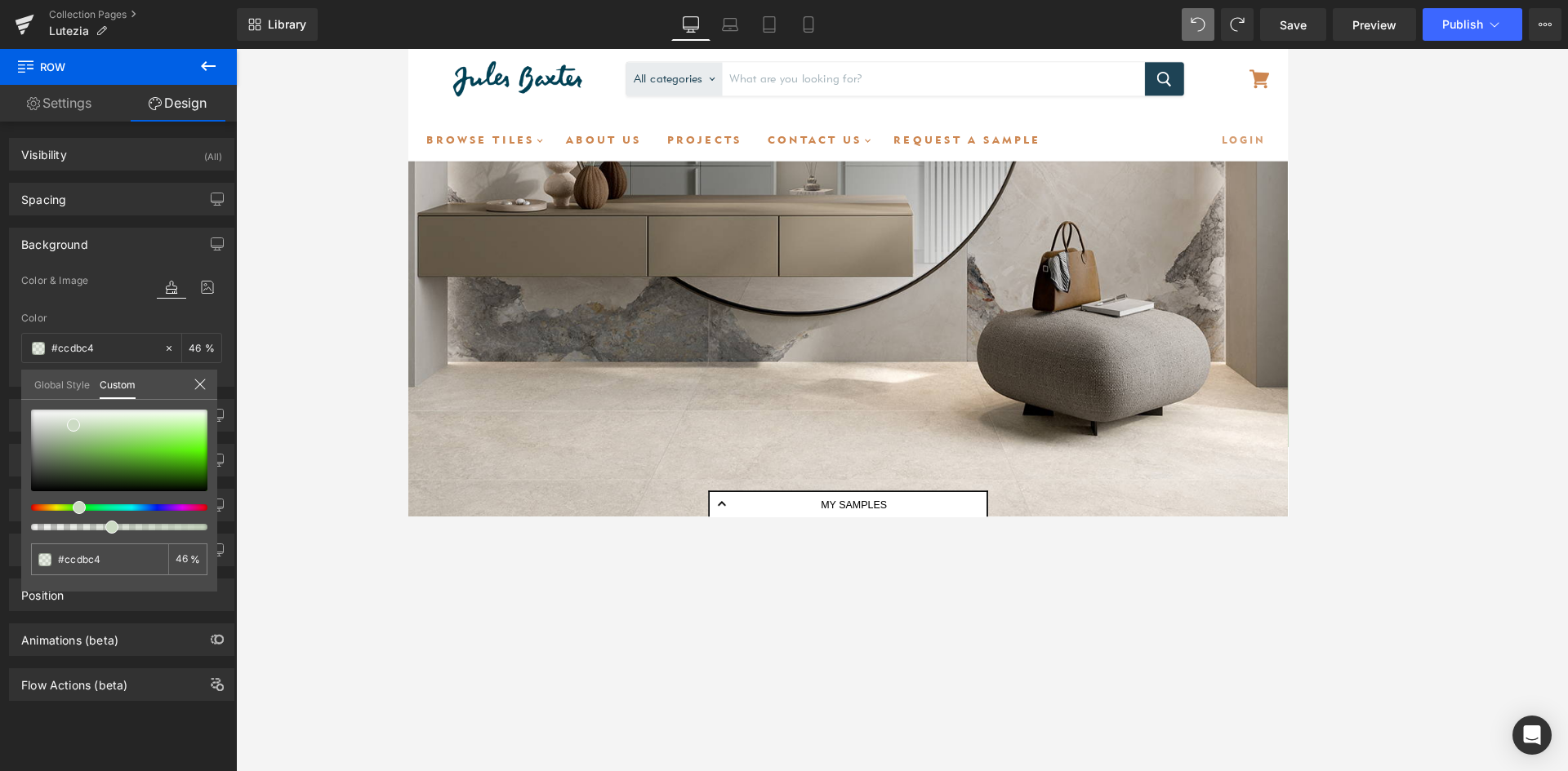
scroll to position [0, 0]
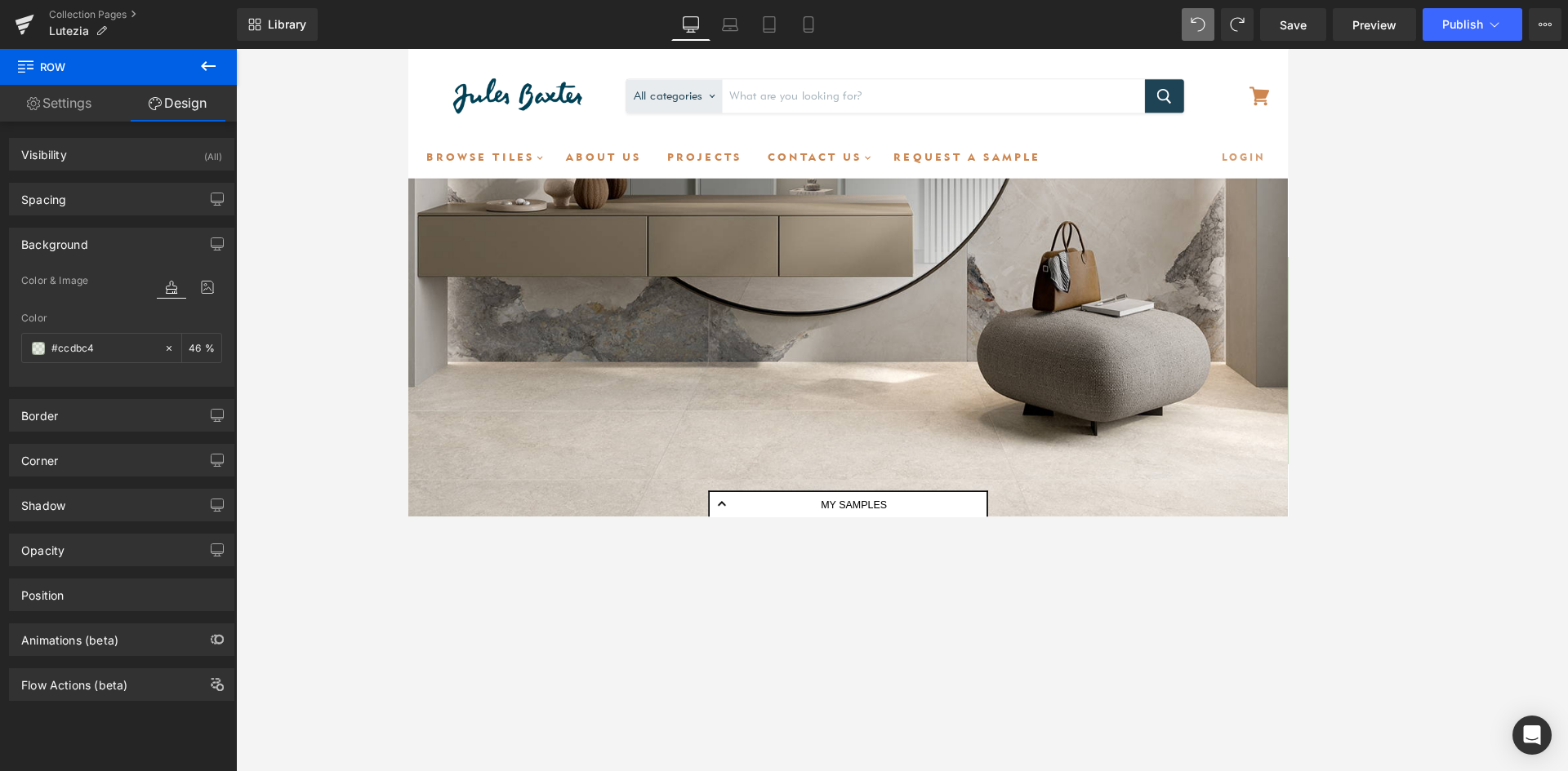
drag, startPoint x: 834, startPoint y: 96, endPoint x: 439, endPoint y: 96, distance: 395.0
click at [420, 58] on div "Menu All categories ------ All categories Cancel" at bounding box center [902, 98] width 988 height 98
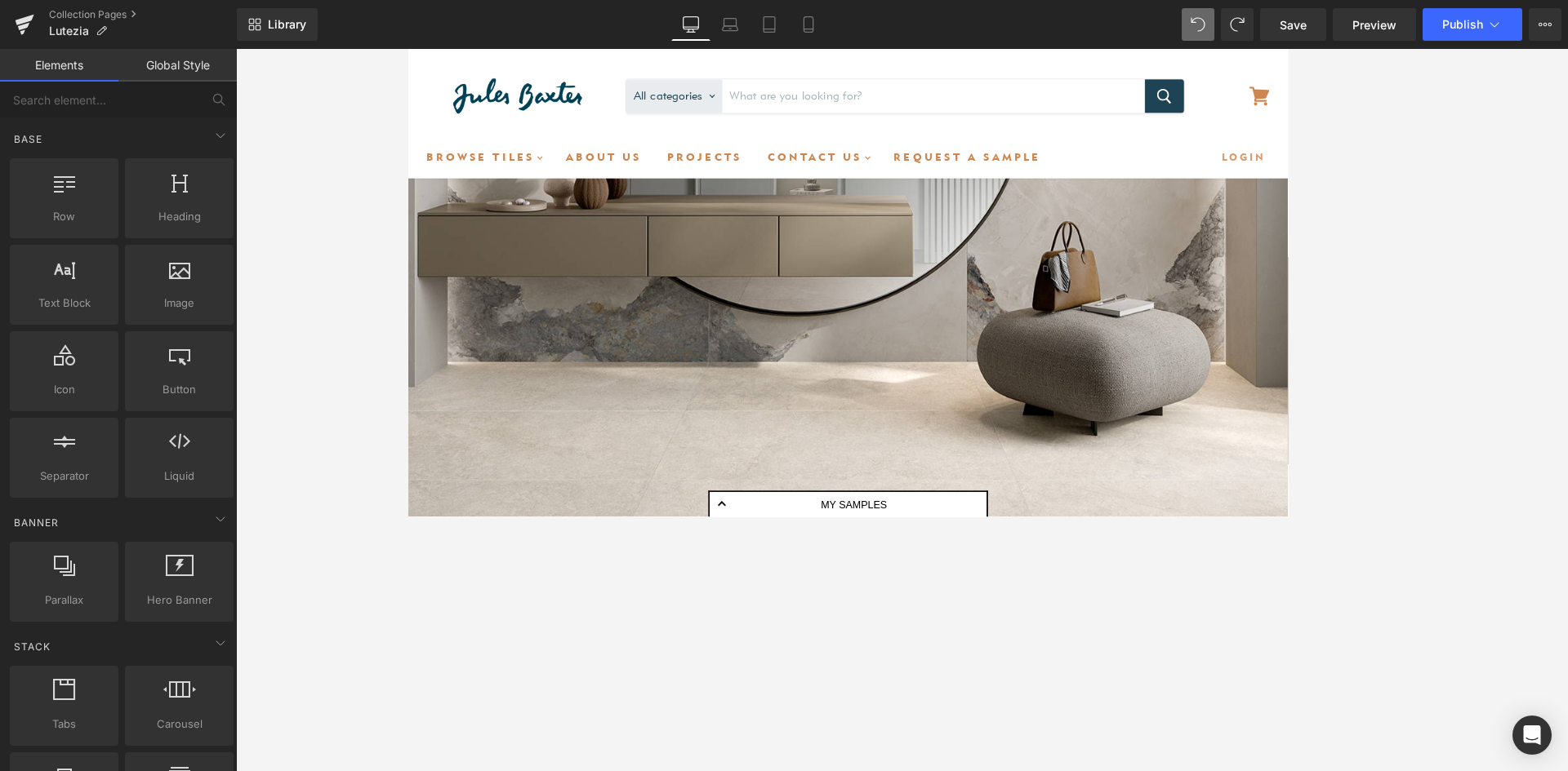
click at [444, 74] on img at bounding box center [530, 102] width 204 height 74
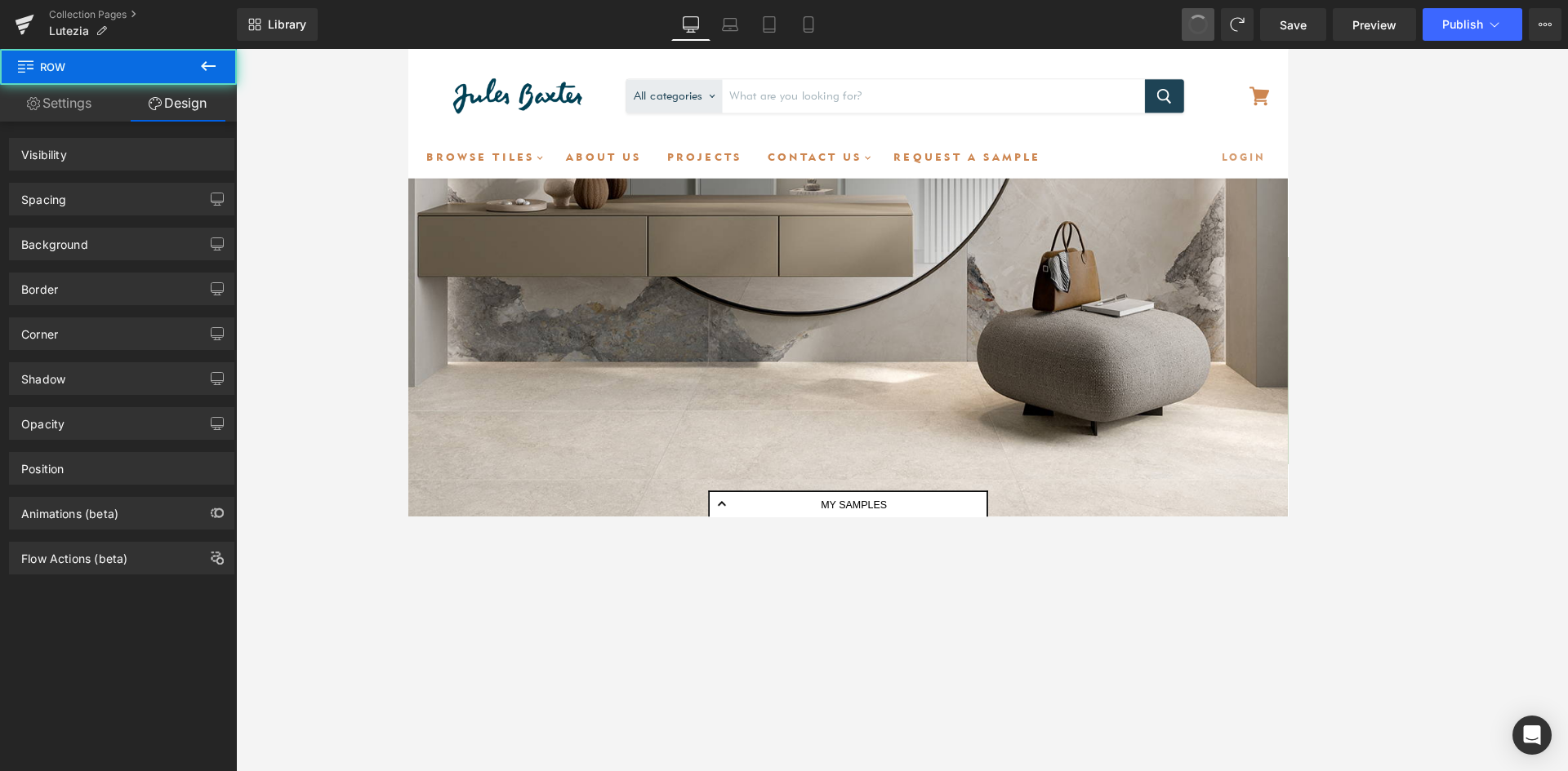
click at [1200, 23] on span at bounding box center [1198, 24] width 26 height 26
